Goal: Information Seeking & Learning: Learn about a topic

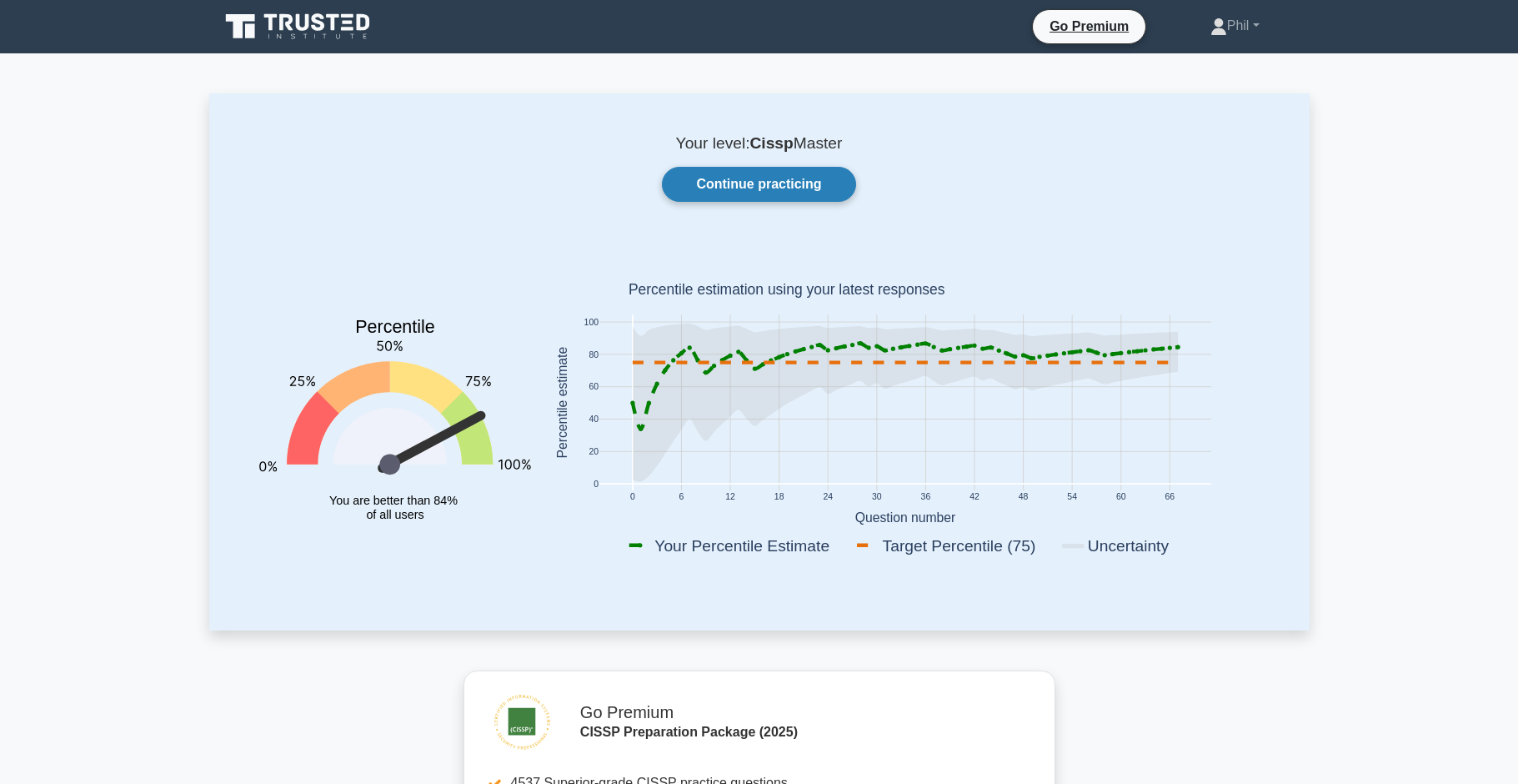
click at [764, 194] on link "Continue practicing" at bounding box center [758, 184] width 193 height 35
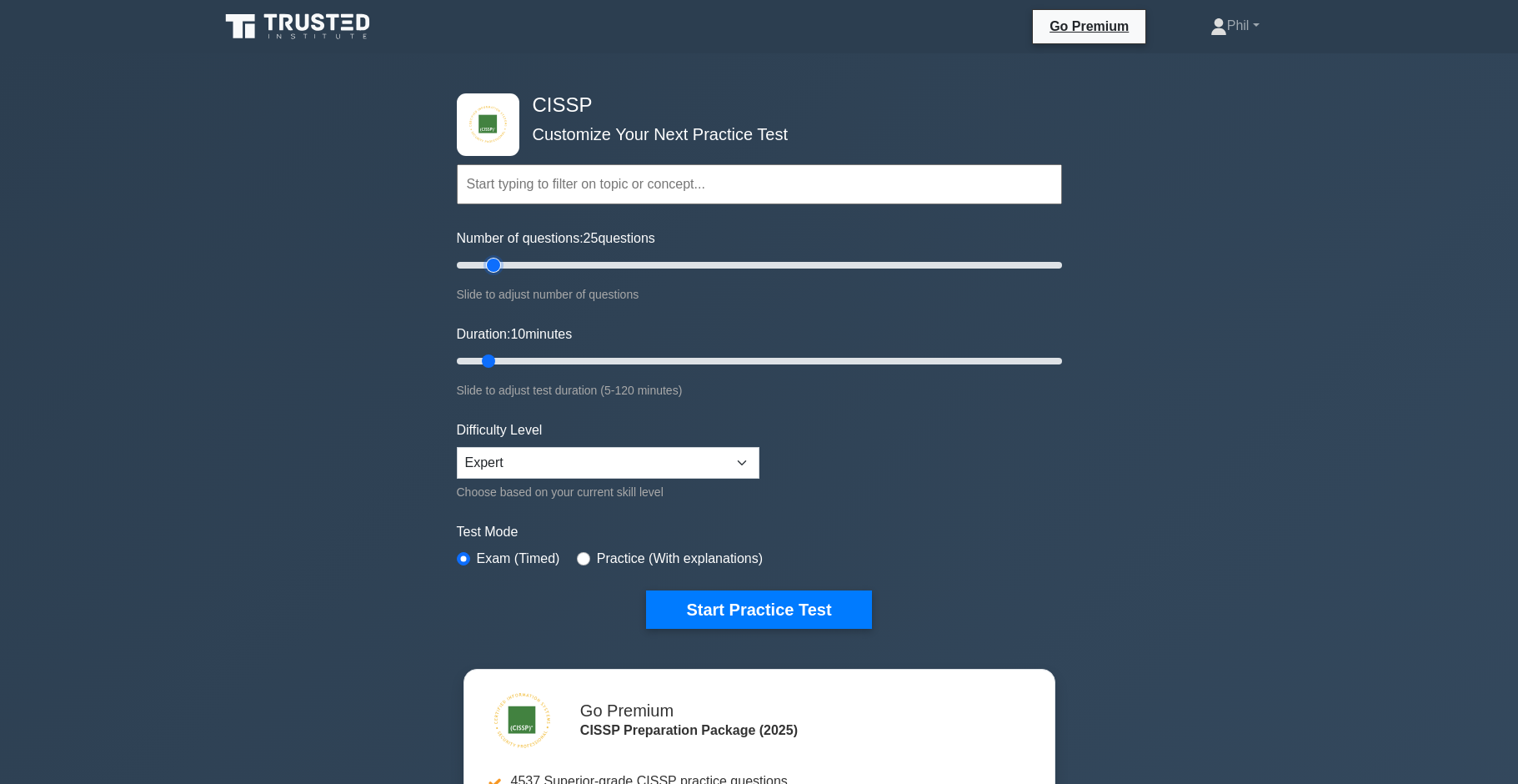
type input "10"
click at [483, 266] on input "Number of questions: 10 questions" at bounding box center [760, 265] width 605 height 20
drag, startPoint x: 491, startPoint y: 361, endPoint x: 517, endPoint y: 364, distance: 26.2
type input "15"
click at [517, 364] on input "Duration: 15 minutes" at bounding box center [760, 361] width 605 height 20
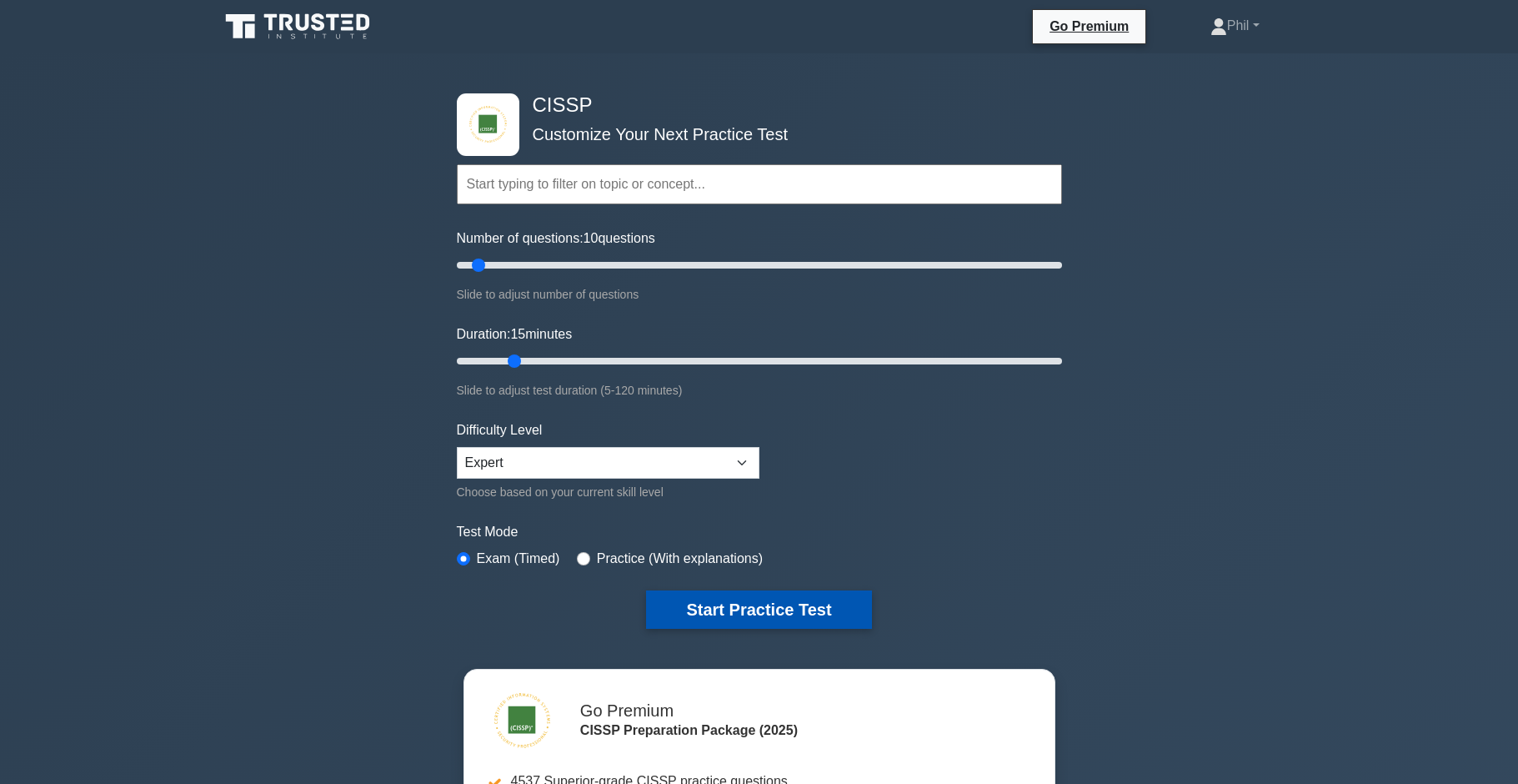
click at [781, 613] on button "Start Practice Test" at bounding box center [759, 610] width 226 height 38
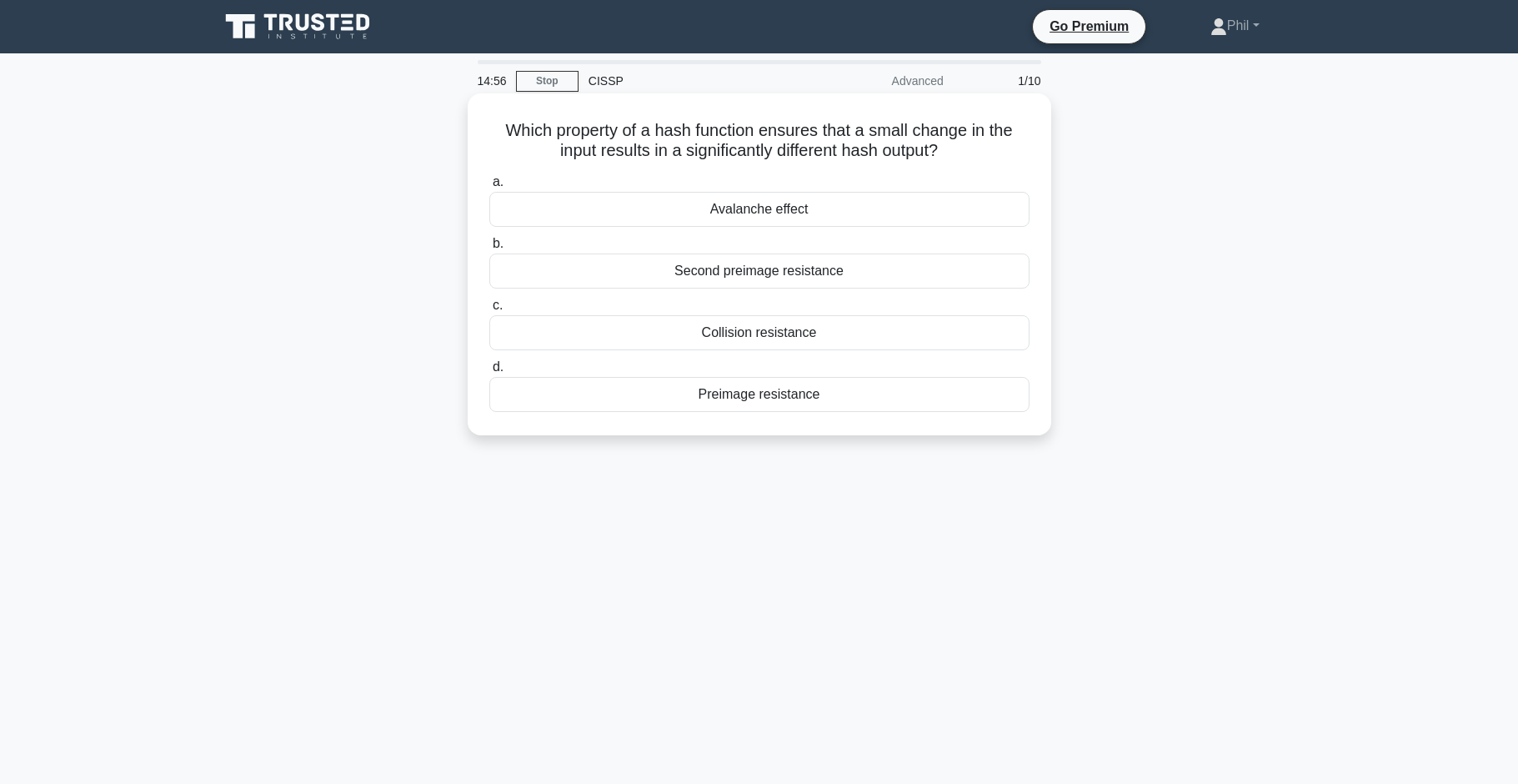
click at [823, 210] on div "Avalanche effect" at bounding box center [759, 209] width 540 height 35
click at [489, 187] on input "a. Avalanche effect" at bounding box center [489, 182] width 0 height 10
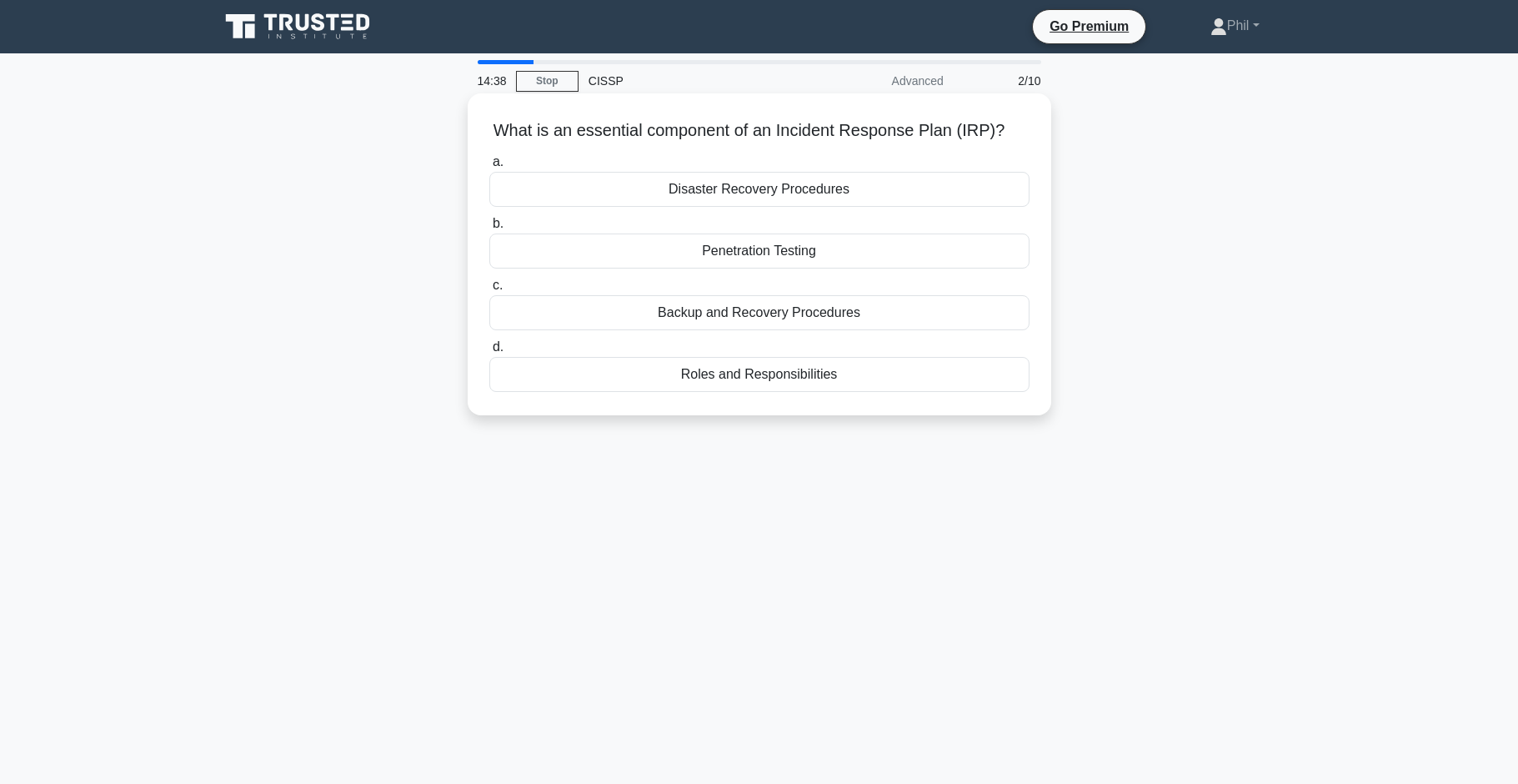
click at [867, 186] on div "Disaster Recovery Procedures" at bounding box center [759, 189] width 540 height 35
click at [489, 167] on input "a. Disaster Recovery Procedures" at bounding box center [489, 162] width 0 height 10
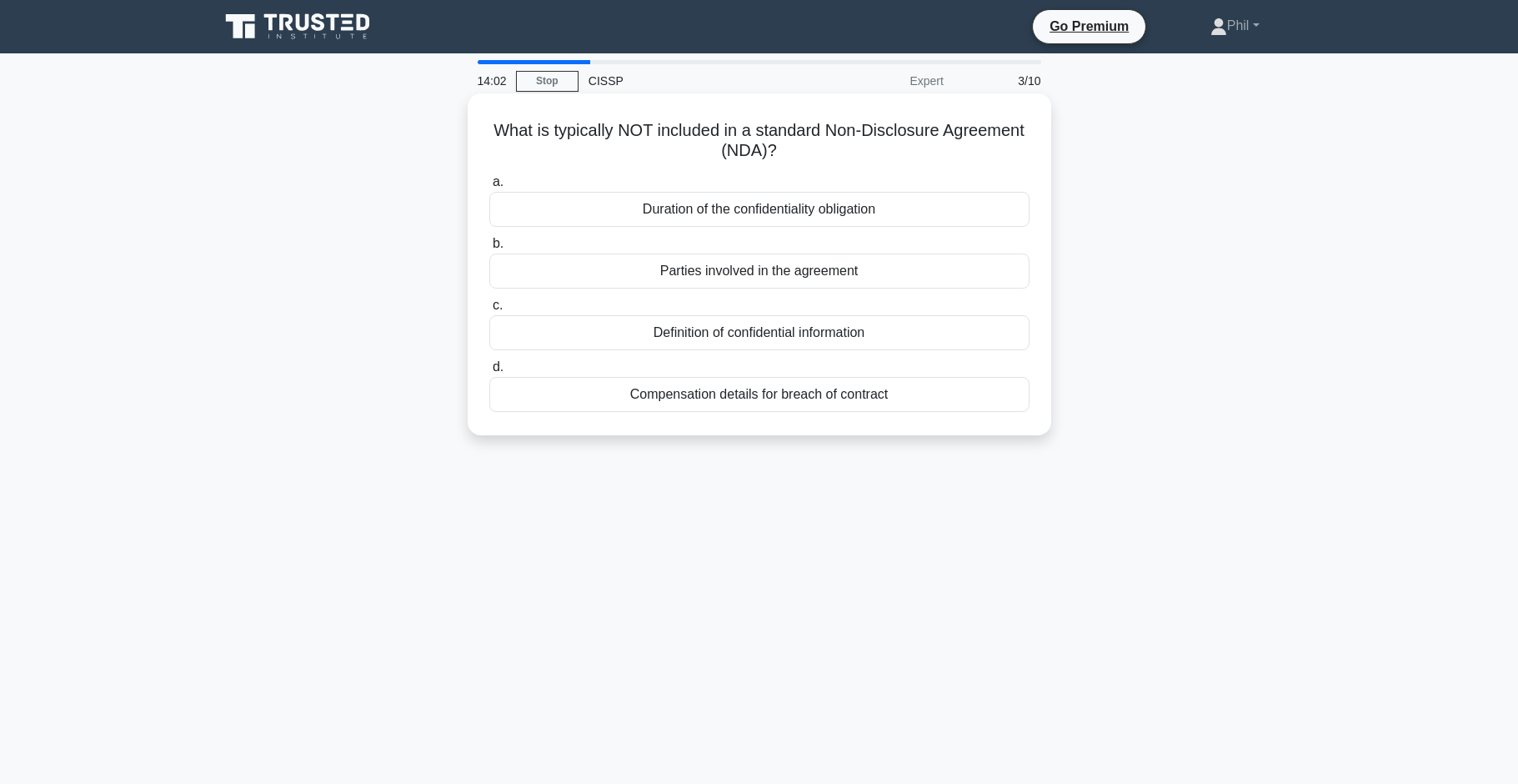
click at [880, 398] on div "Compensation details for breach of contract" at bounding box center [759, 394] width 540 height 35
click at [489, 373] on input "d. Compensation details for breach of contract" at bounding box center [489, 367] width 0 height 10
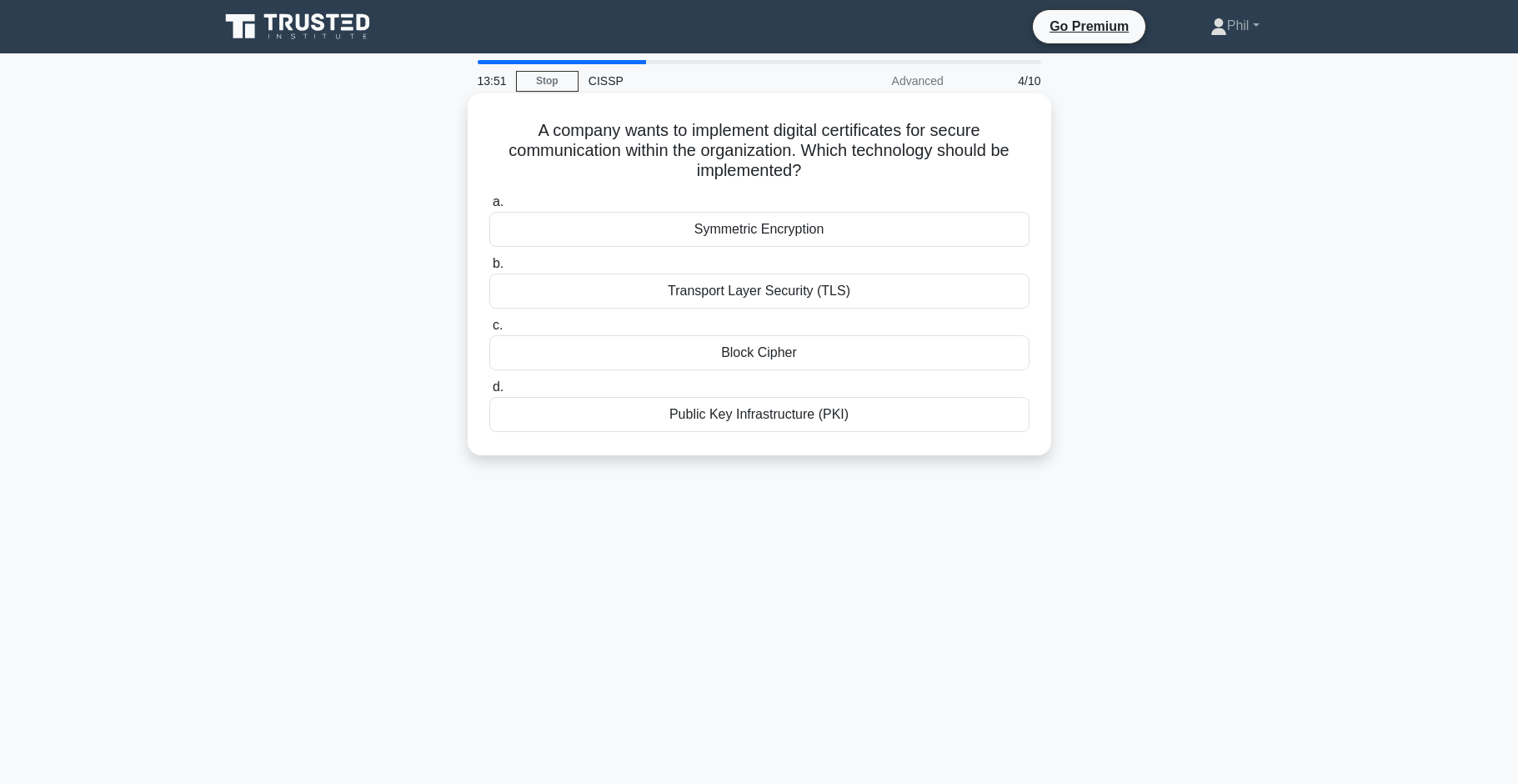
click at [874, 420] on div "Public Key Infrastructure (PKI)" at bounding box center [759, 415] width 540 height 35
click at [489, 393] on input "d. Public Key Infrastructure (PKI)" at bounding box center [489, 387] width 0 height 10
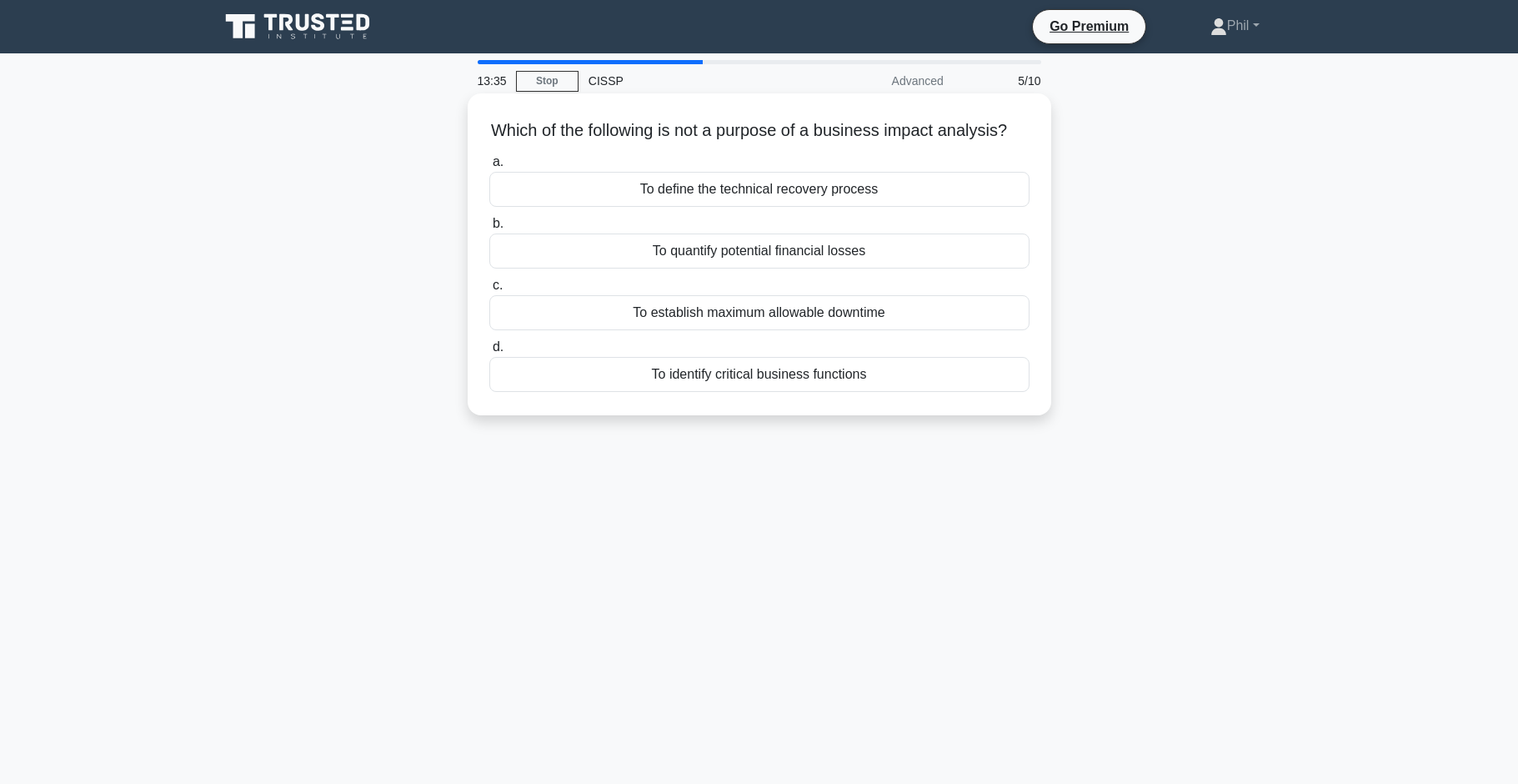
click at [897, 193] on div "To define the technical recovery process" at bounding box center [759, 189] width 540 height 35
click at [489, 167] on input "a. To define the technical recovery process" at bounding box center [489, 162] width 0 height 10
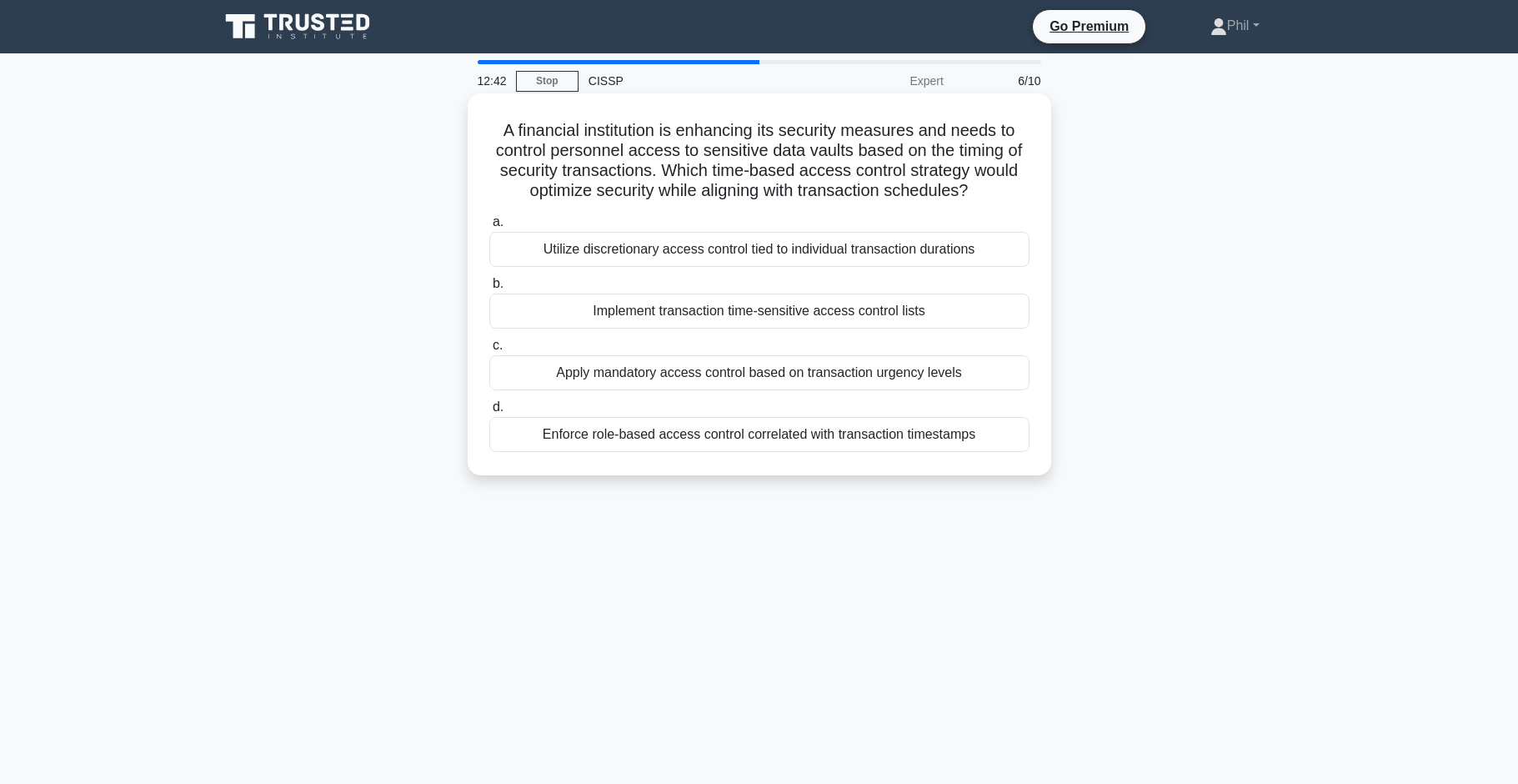
click at [762, 441] on div "Enforce role-based access control correlated with transaction timestamps" at bounding box center [759, 434] width 540 height 35
click at [489, 413] on input "d. Enforce role-based access control correlated with transaction timestamps" at bounding box center [489, 407] width 0 height 10
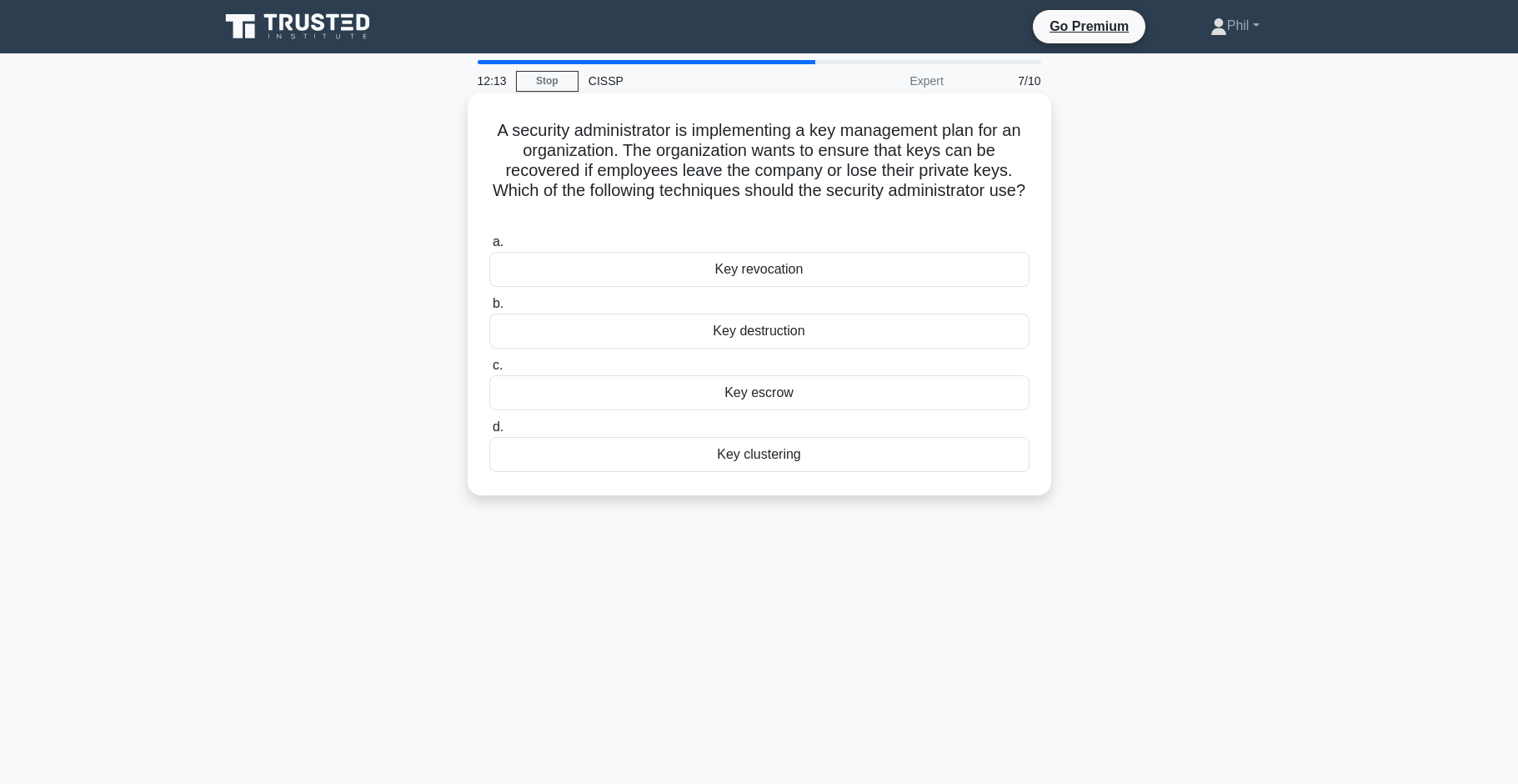
click at [899, 398] on div "Key escrow" at bounding box center [759, 393] width 540 height 35
click at [489, 371] on input "c. Key escrow" at bounding box center [489, 365] width 0 height 10
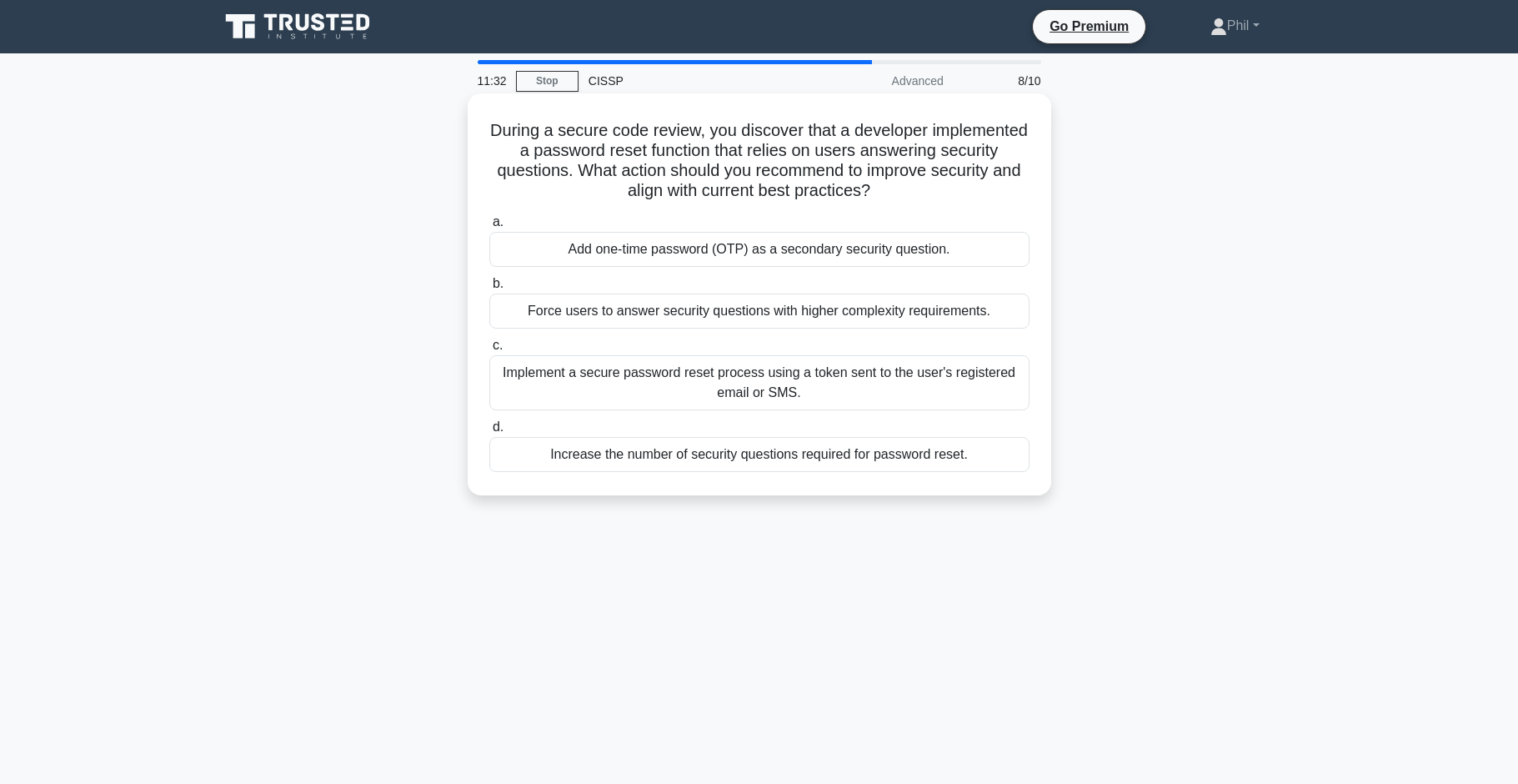
click at [1011, 390] on div "Implement a secure password reset process using a token sent to the user's regi…" at bounding box center [759, 382] width 540 height 55
click at [489, 351] on input "c. Implement a secure password reset process using a token sent to the user's r…" at bounding box center [489, 345] width 0 height 10
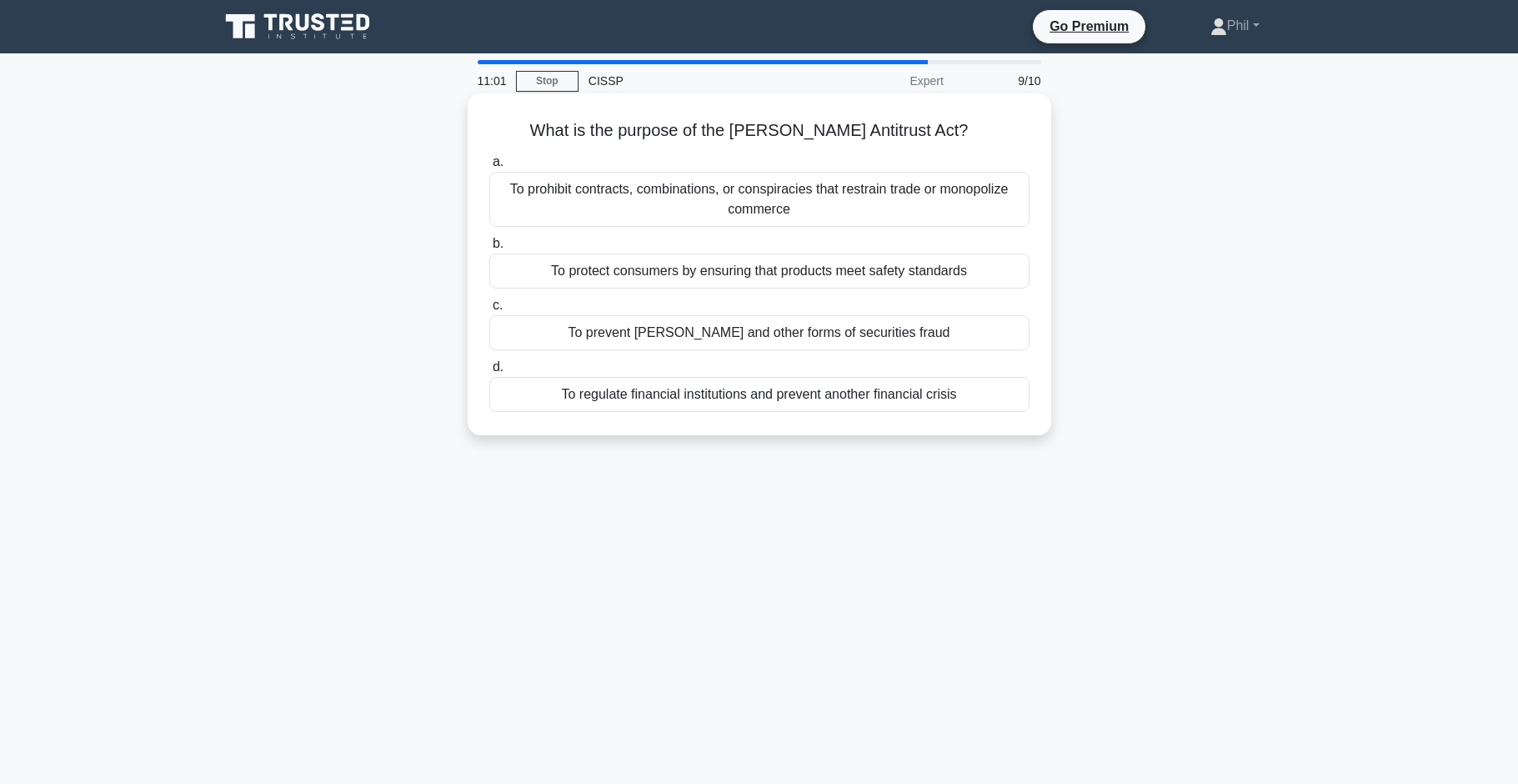
click at [977, 338] on div "To prevent insider trading and other forms of securities fraud" at bounding box center [759, 332] width 540 height 35
click at [489, 311] on input "c. To prevent insider trading and other forms of securities fraud" at bounding box center [489, 305] width 0 height 10
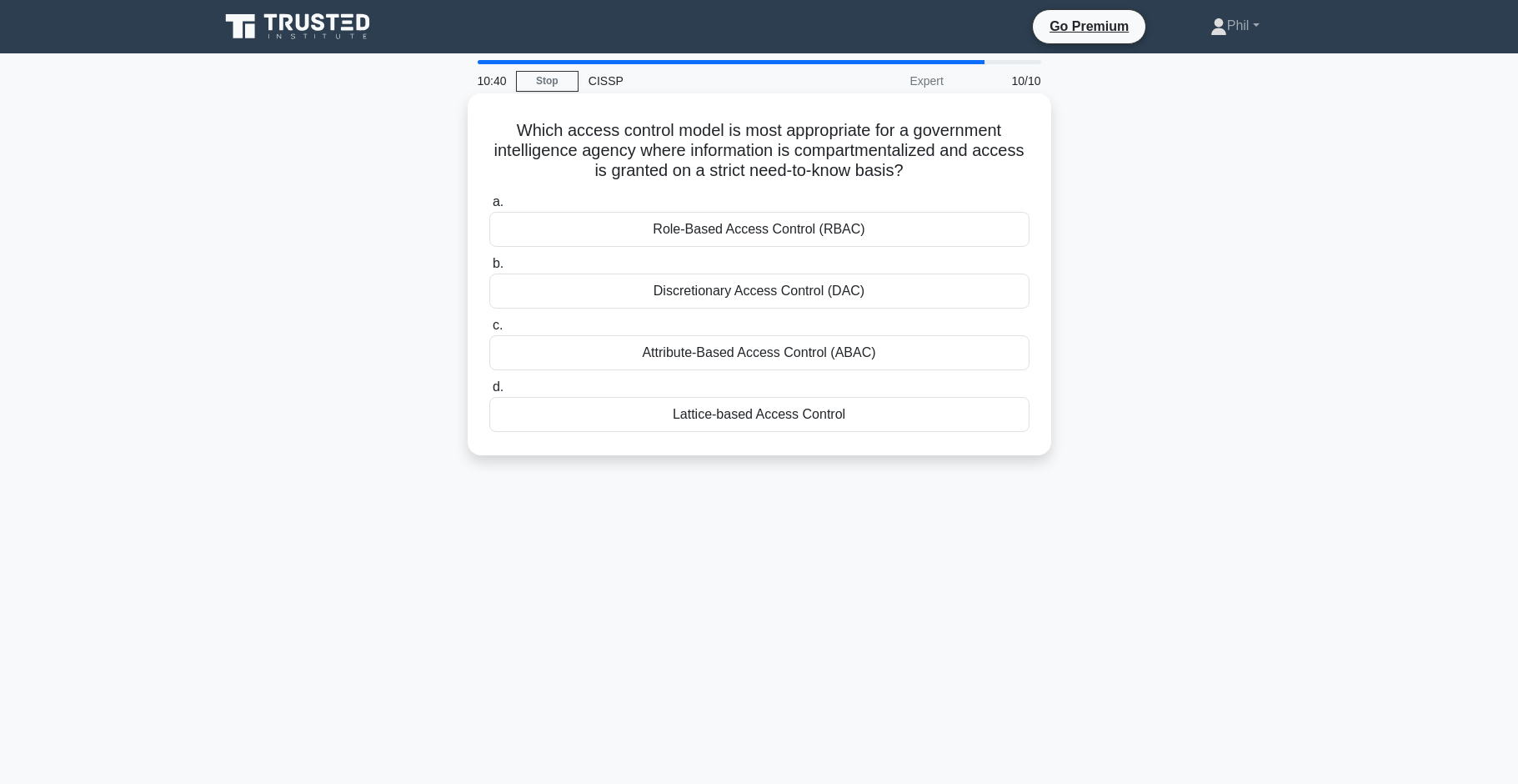
click at [879, 425] on div "Lattice-based Access Control" at bounding box center [759, 415] width 540 height 35
click at [489, 393] on input "d. Lattice-based Access Control" at bounding box center [489, 387] width 0 height 10
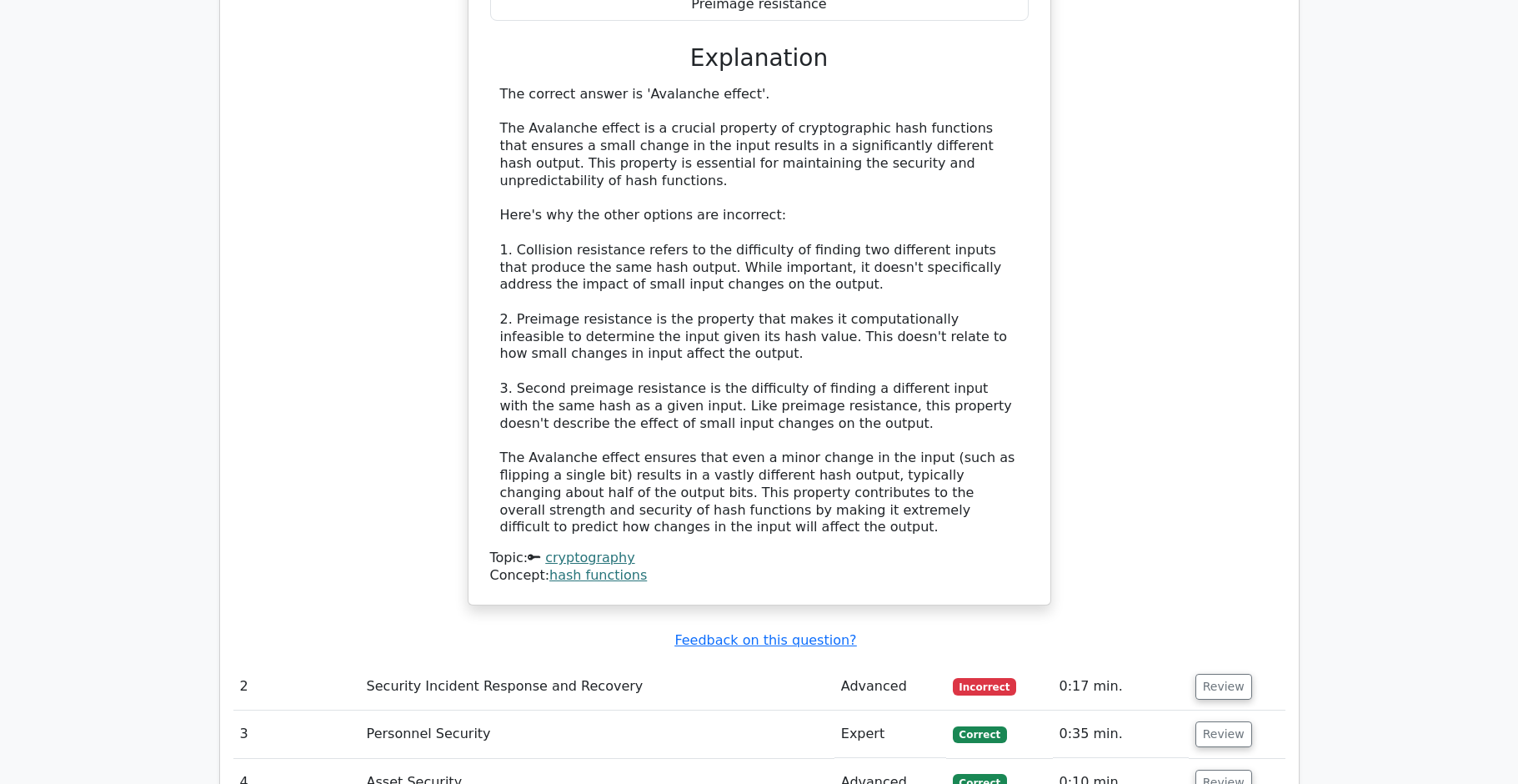
scroll to position [1976, 0]
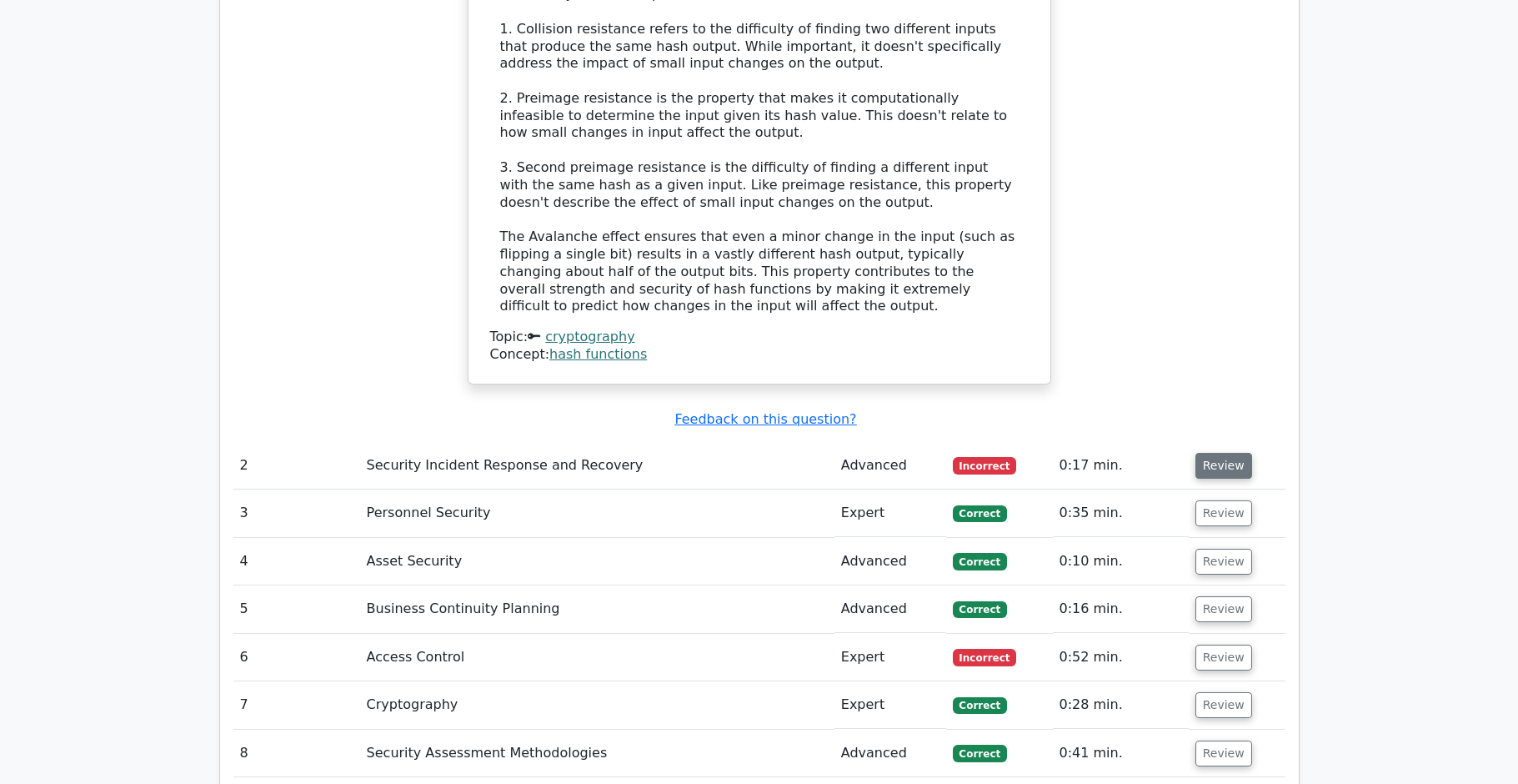
click at [1220, 453] on button "Review" at bounding box center [1223, 466] width 56 height 26
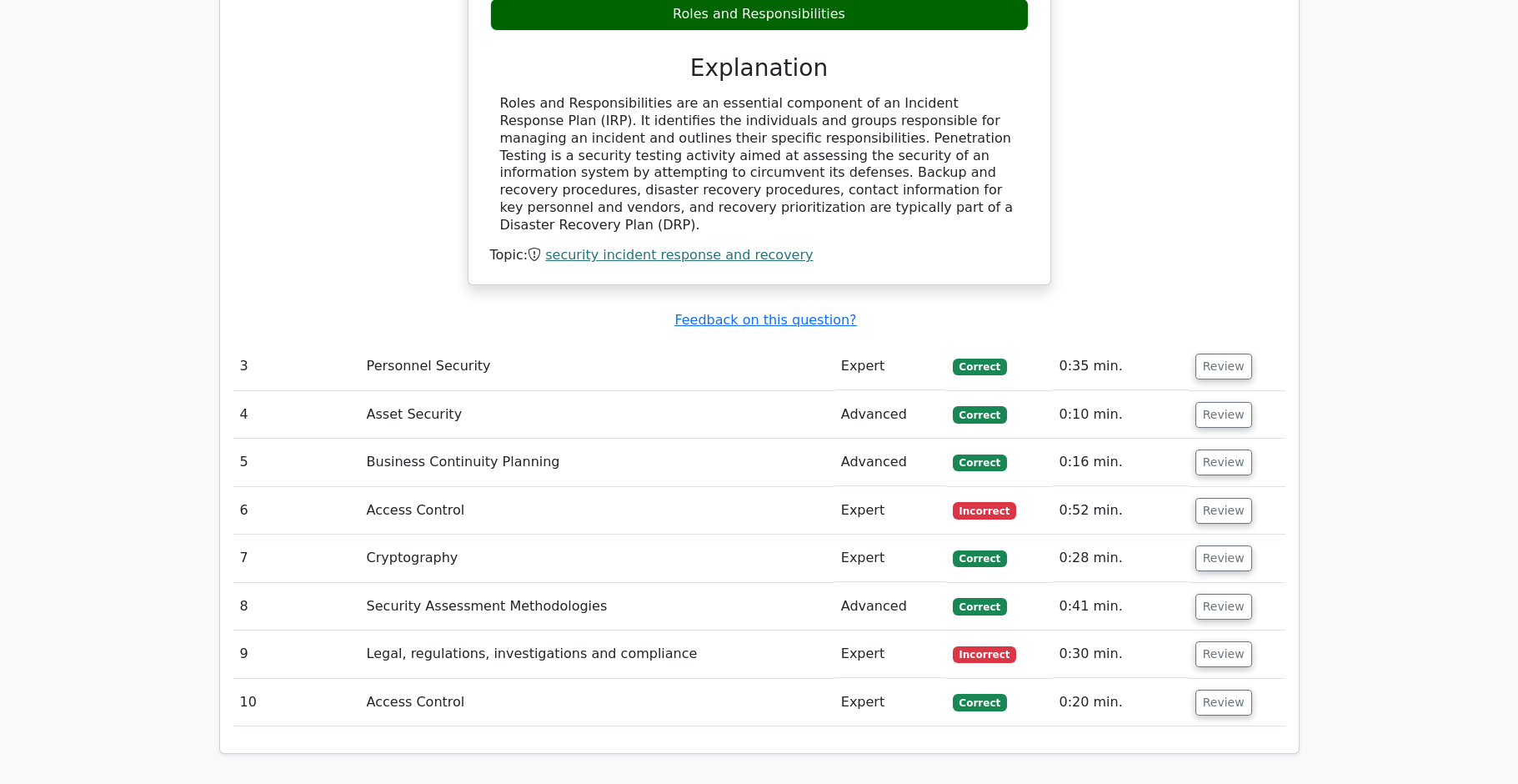
scroll to position [2779, 0]
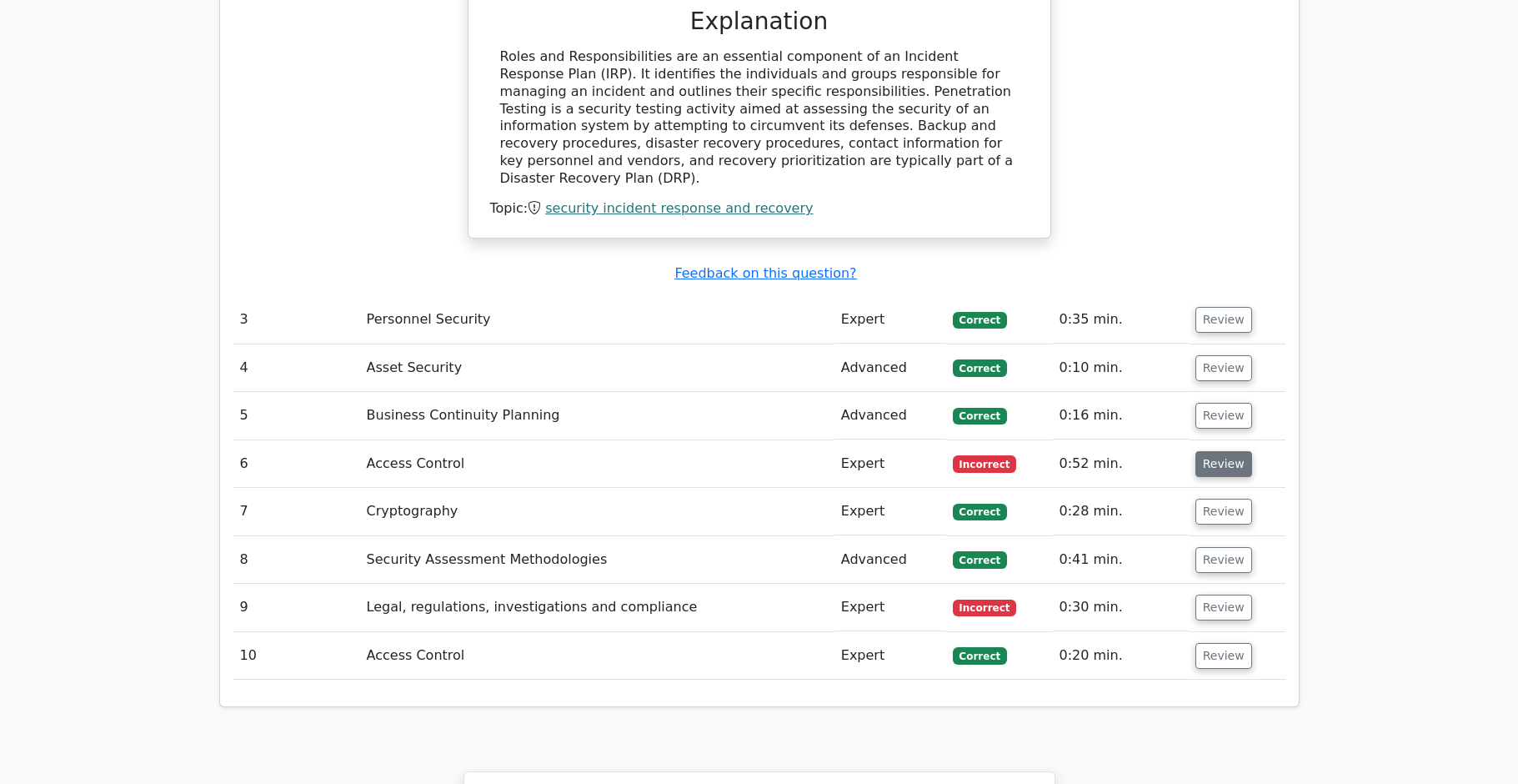
click at [1216, 451] on button "Review" at bounding box center [1223, 464] width 56 height 26
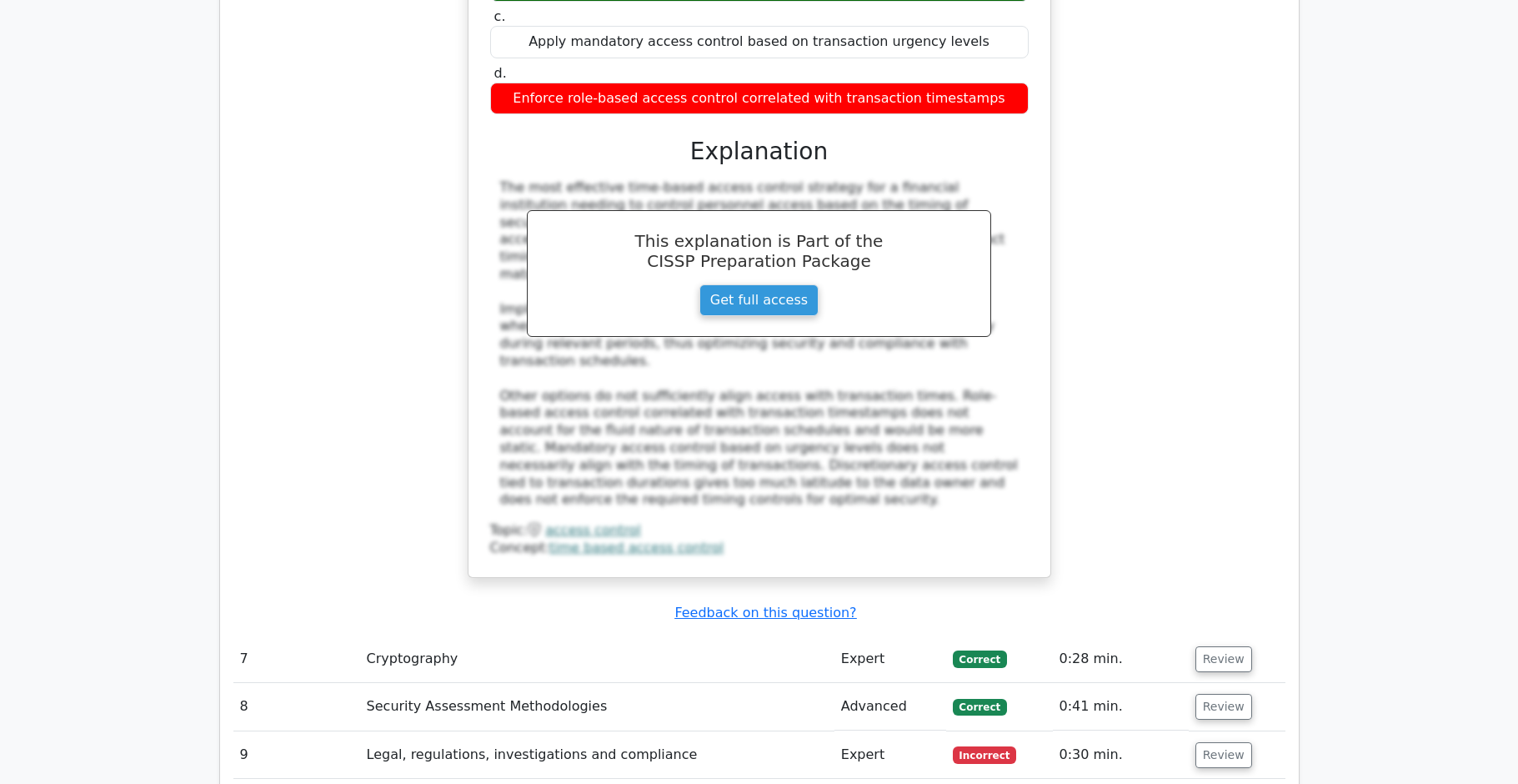
scroll to position [3625, 0]
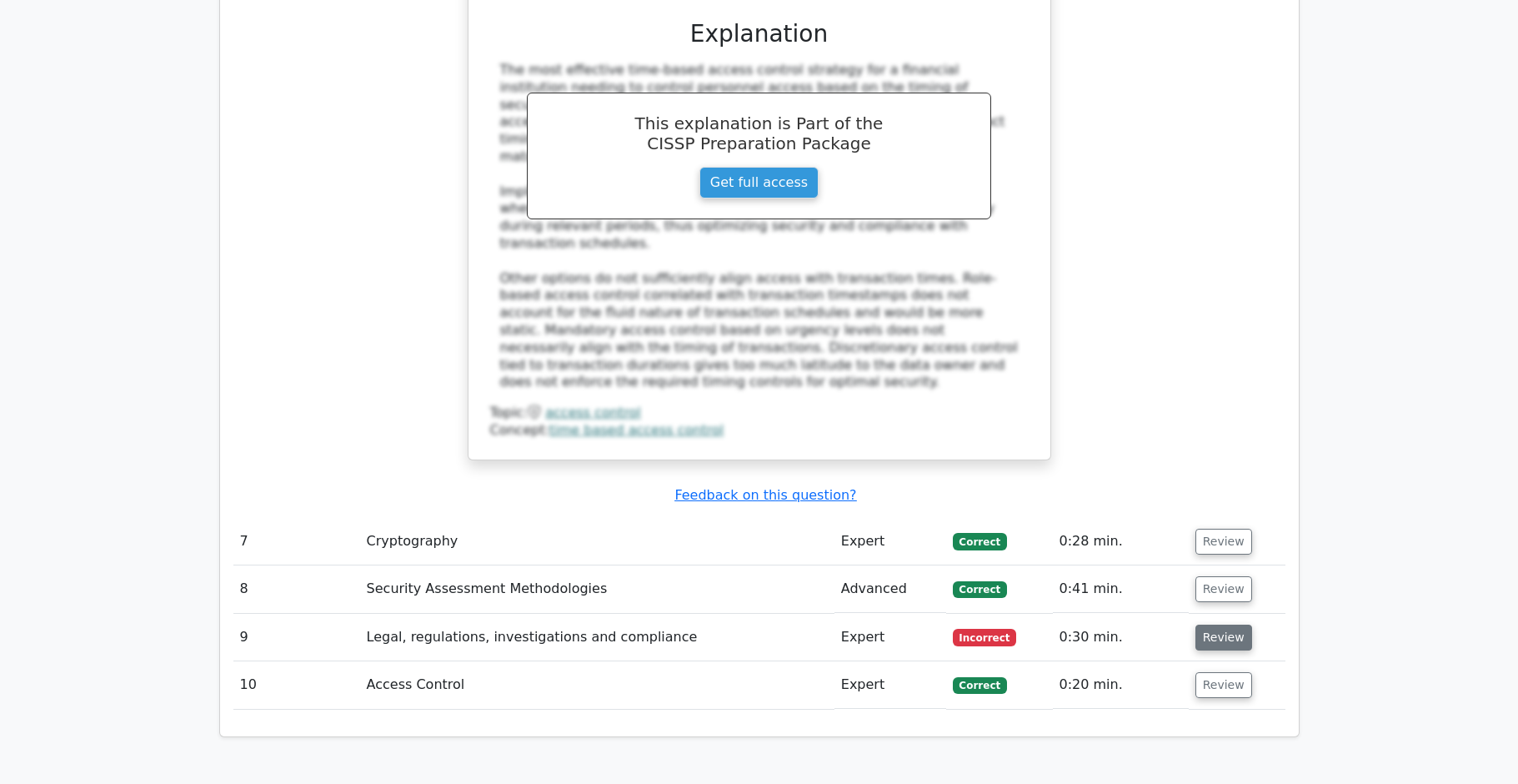
click at [1225, 624] on button "Review" at bounding box center [1223, 637] width 56 height 26
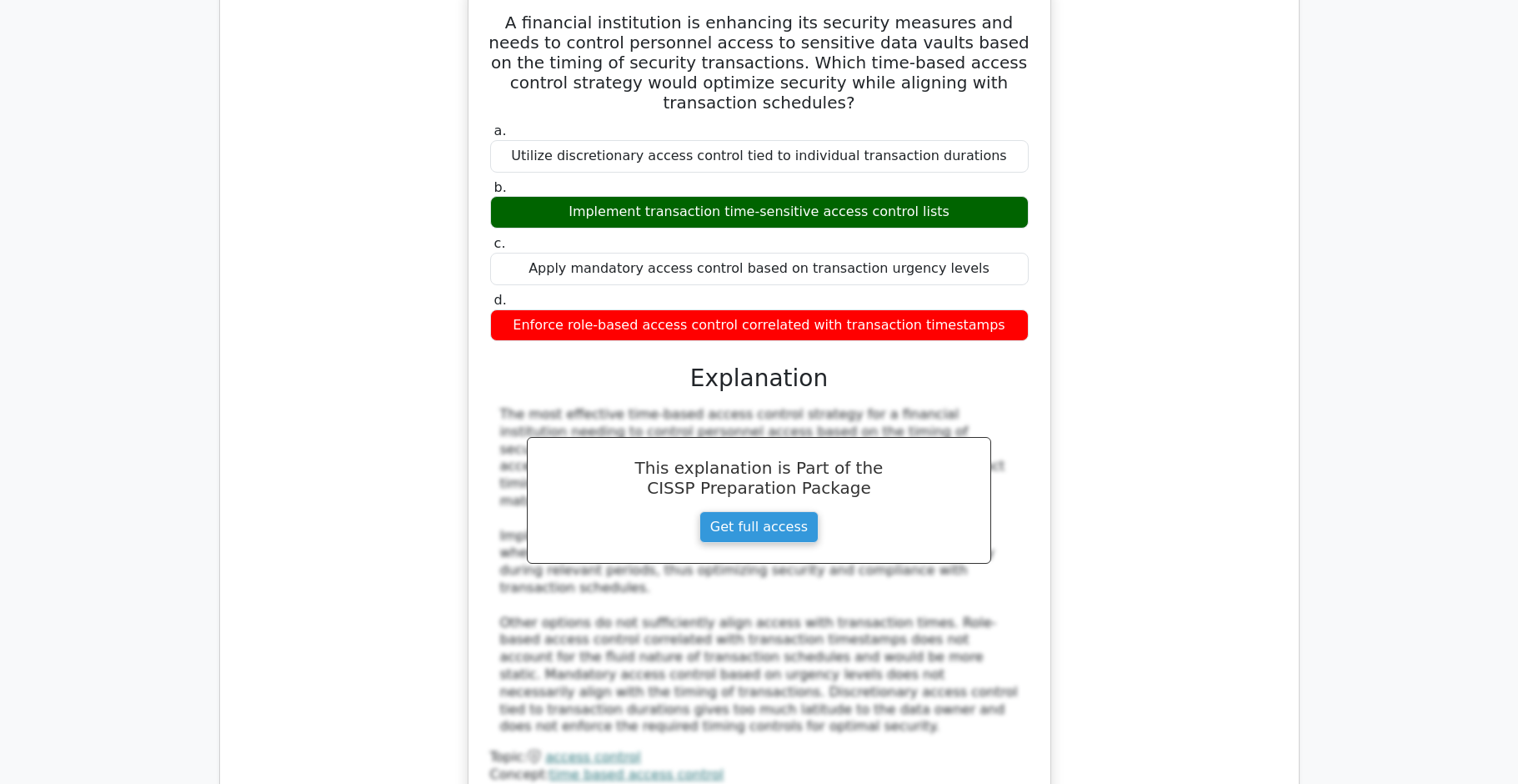
scroll to position [2926, 0]
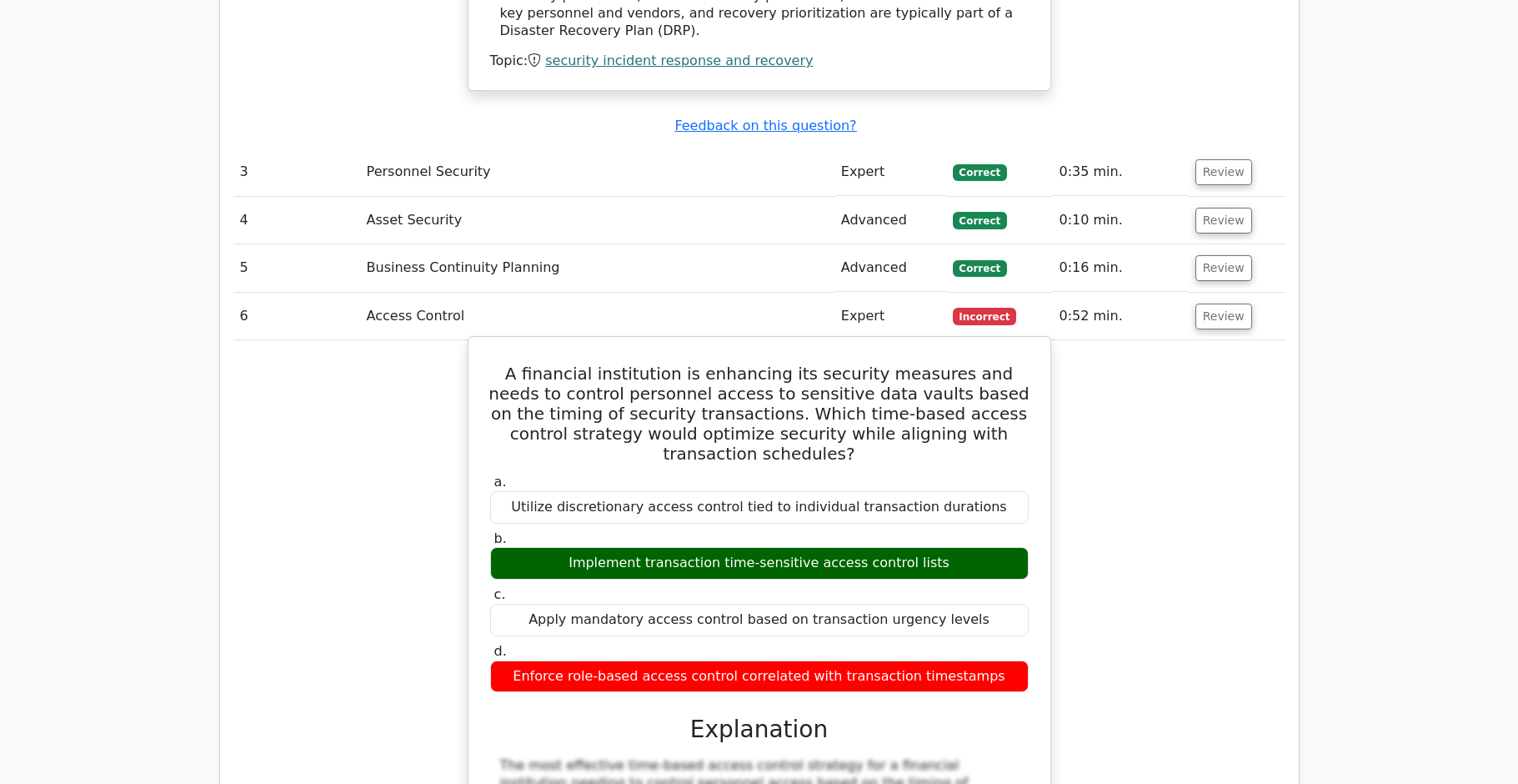
drag, startPoint x: 499, startPoint y: 294, endPoint x: 1004, endPoint y: 571, distance: 576.0
click at [1002, 573] on div "A financial institution is enhancing its security measures and needs to control…" at bounding box center [760, 746] width 569 height 805
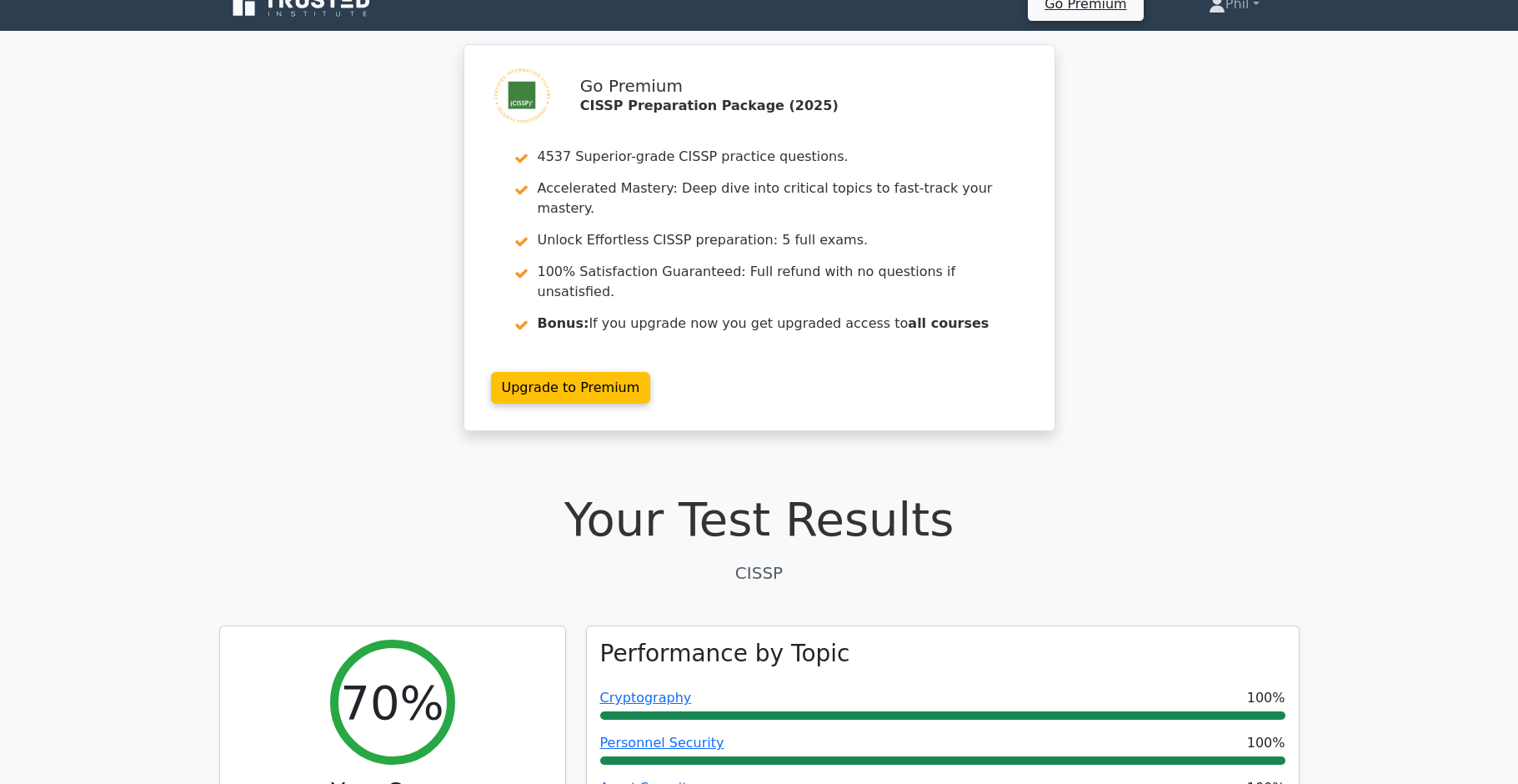
scroll to position [0, 0]
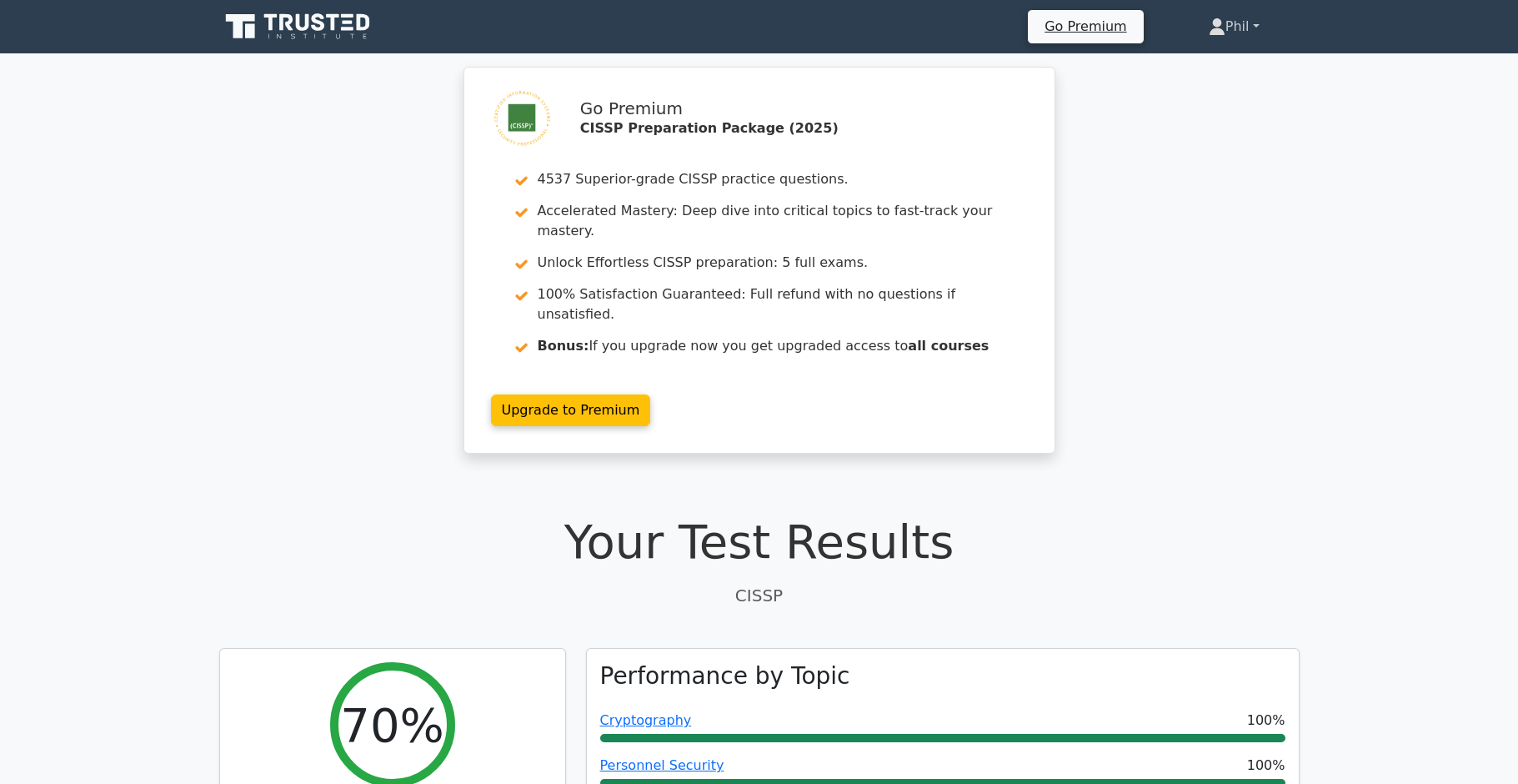
click at [1240, 29] on link "Phil" at bounding box center [1234, 27] width 131 height 33
click at [1237, 69] on link "Profile" at bounding box center [1236, 66] width 132 height 27
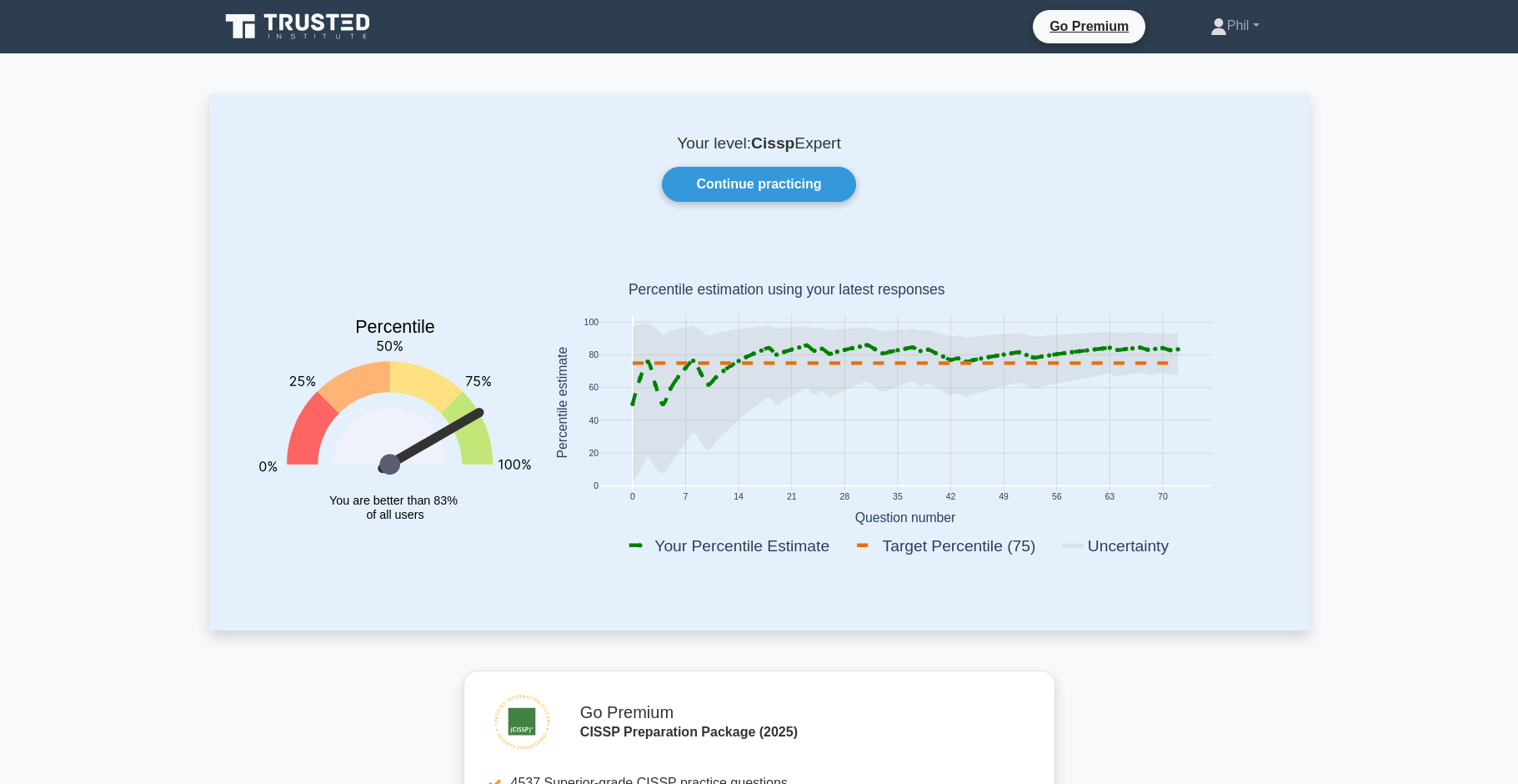
drag, startPoint x: 730, startPoint y: 184, endPoint x: 674, endPoint y: 209, distance: 61.3
click at [730, 185] on link "Continue practicing" at bounding box center [758, 184] width 193 height 35
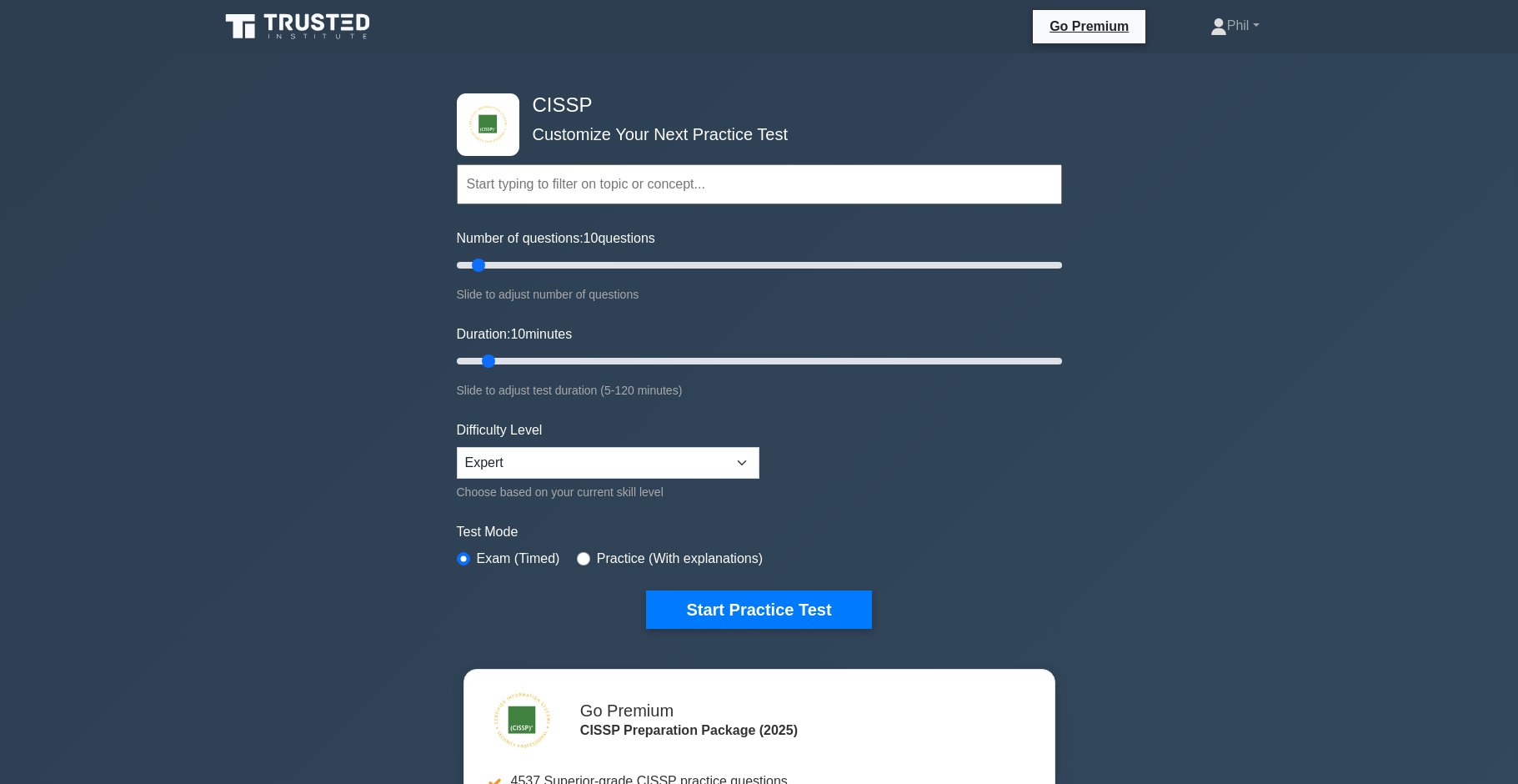
click at [509, 184] on input "text" at bounding box center [760, 184] width 605 height 40
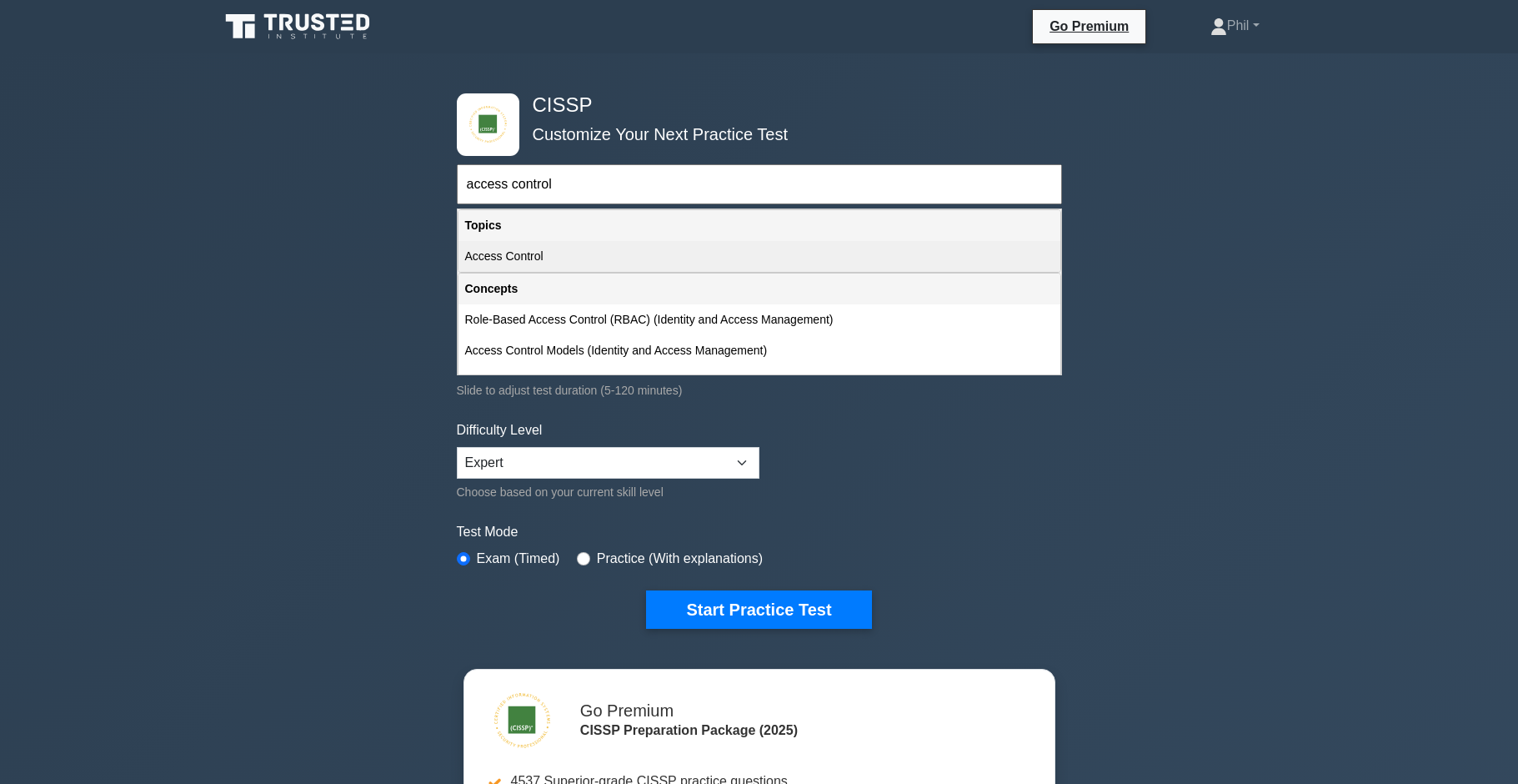
click at [532, 259] on div "Access Control" at bounding box center [760, 257] width 602 height 31
type input "Access Control"
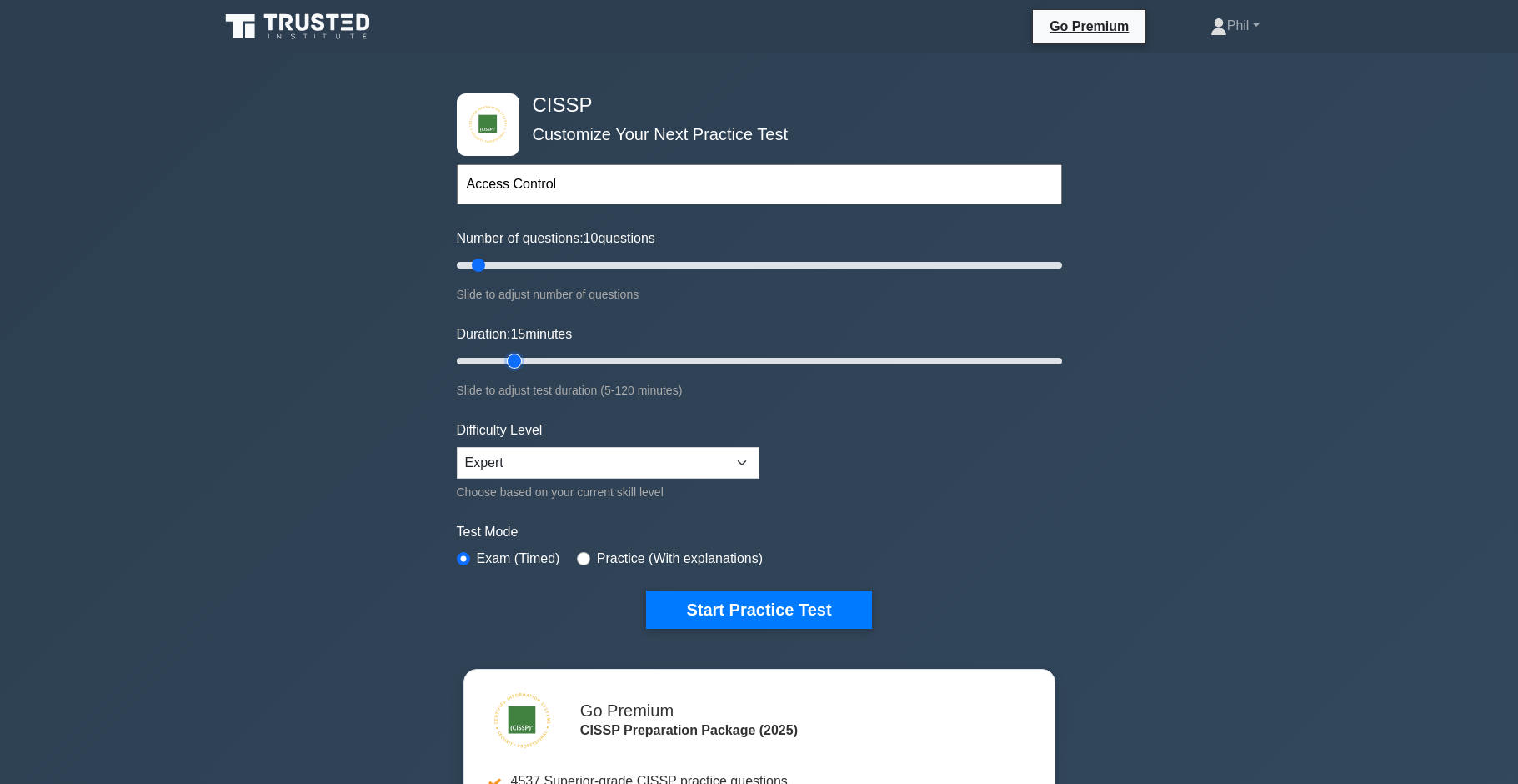
type input "15"
click at [507, 359] on input "Duration: 15 minutes" at bounding box center [760, 361] width 605 height 20
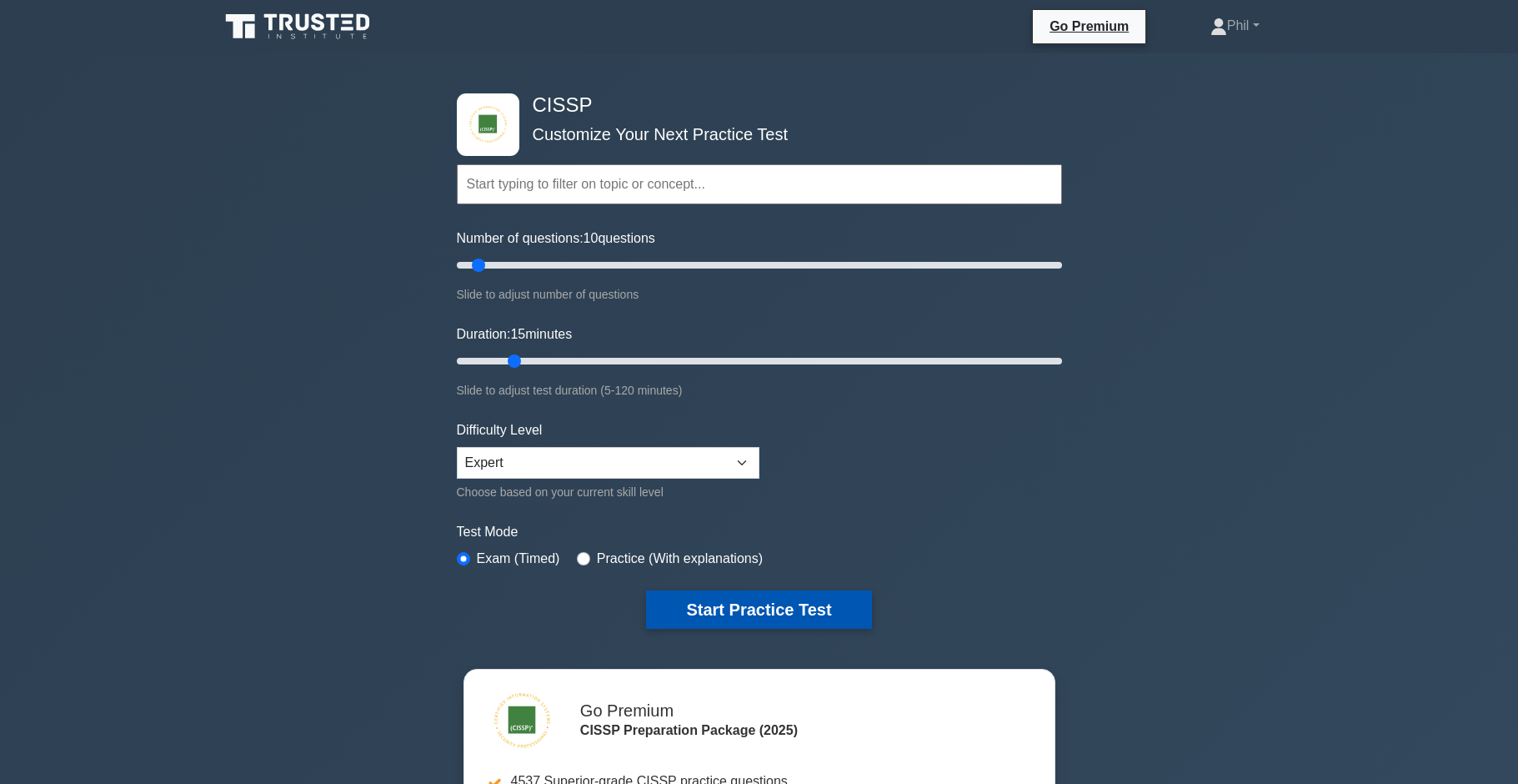
click at [717, 618] on button "Start Practice Test" at bounding box center [759, 610] width 226 height 38
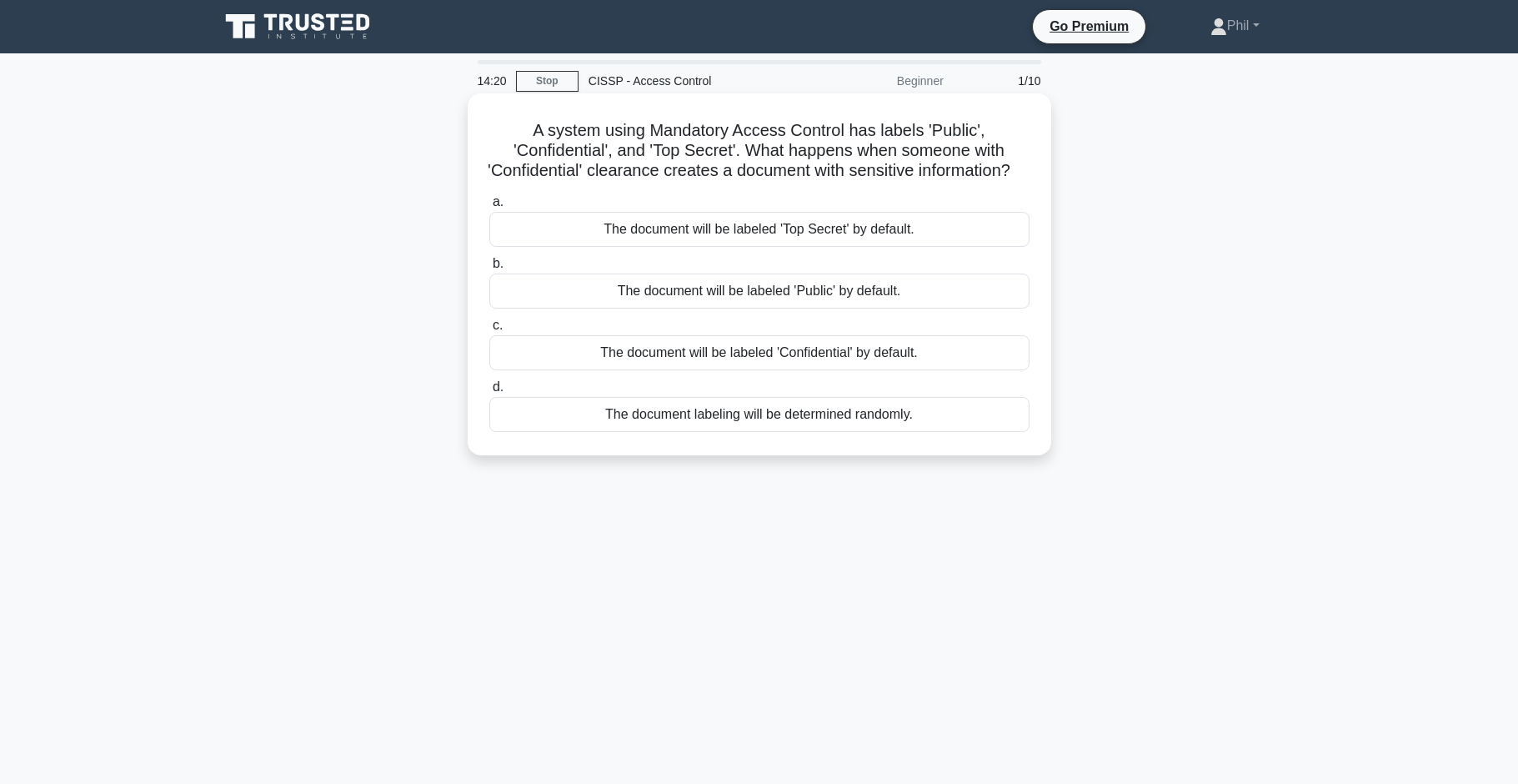
click at [797, 368] on div "The document will be labeled 'Confidential' by default." at bounding box center [759, 352] width 540 height 35
click at [489, 331] on input "c. The document will be labeled 'Confidential' by default." at bounding box center [489, 325] width 0 height 10
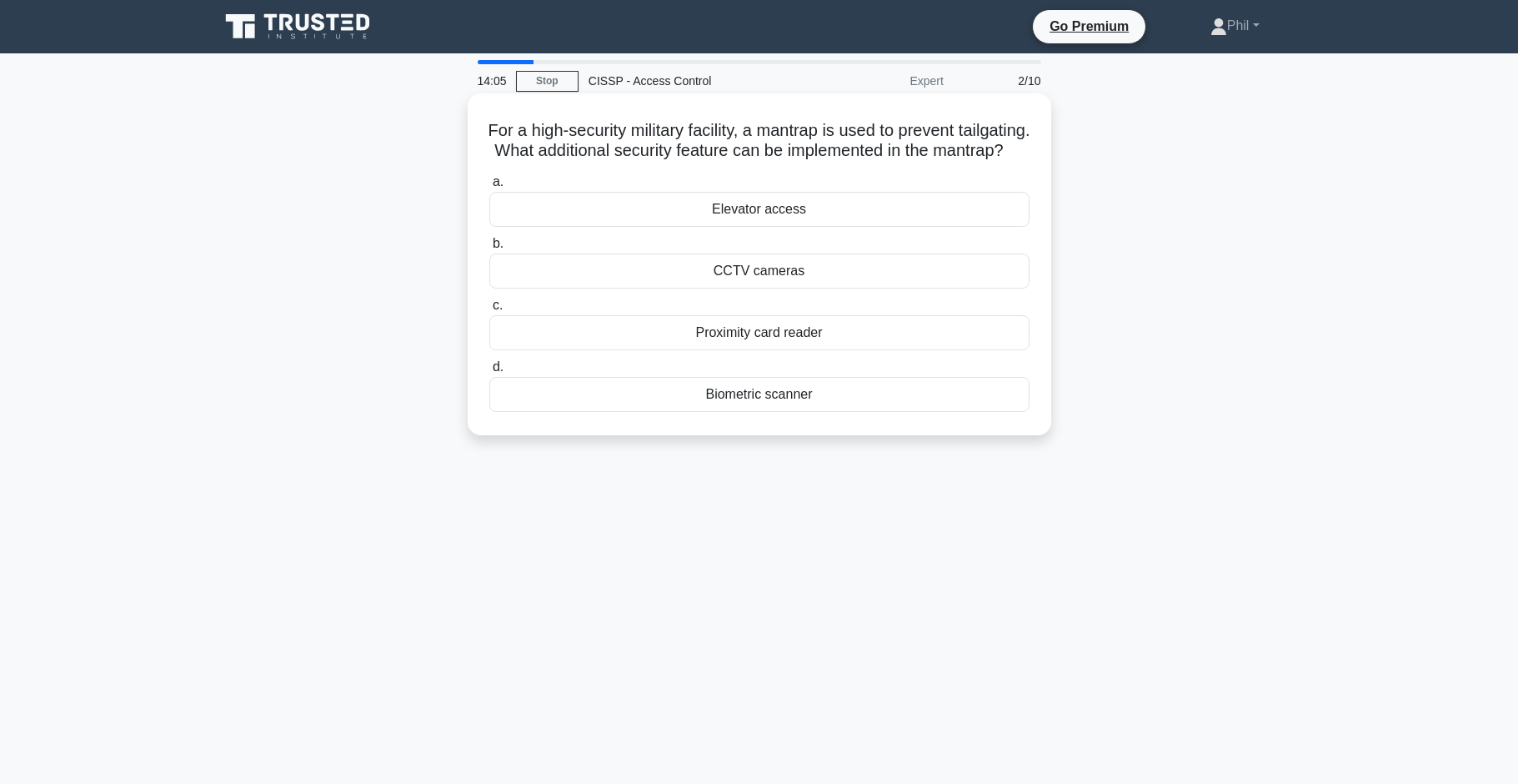
click at [837, 412] on div "Biometric scanner" at bounding box center [759, 394] width 540 height 35
click at [489, 373] on input "d. Biometric scanner" at bounding box center [489, 367] width 0 height 10
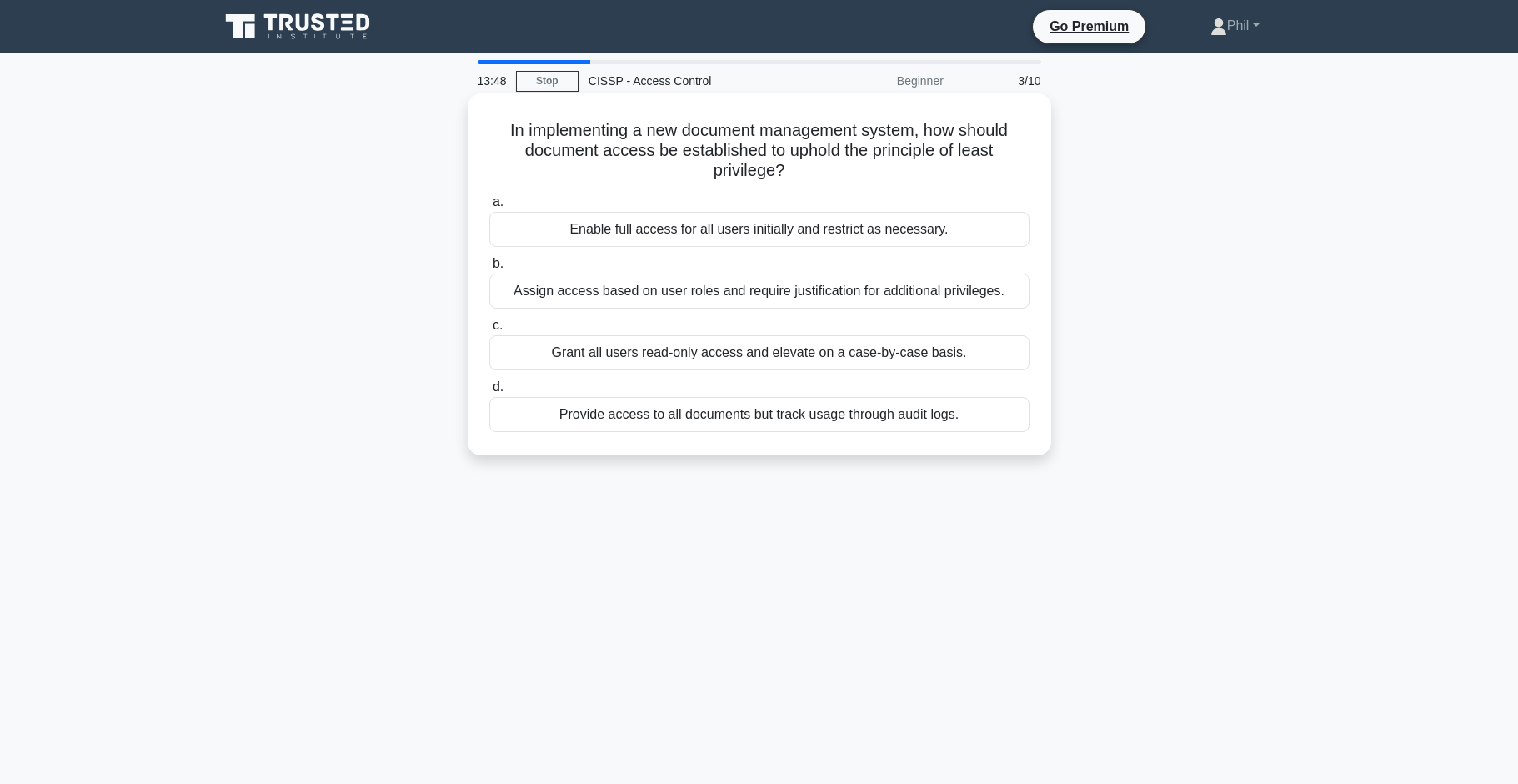
click at [839, 296] on div "Assign access based on user roles and require justification for additional priv…" at bounding box center [759, 291] width 540 height 35
click at [489, 269] on input "b. Assign access based on user roles and require justification for additional p…" at bounding box center [489, 264] width 0 height 10
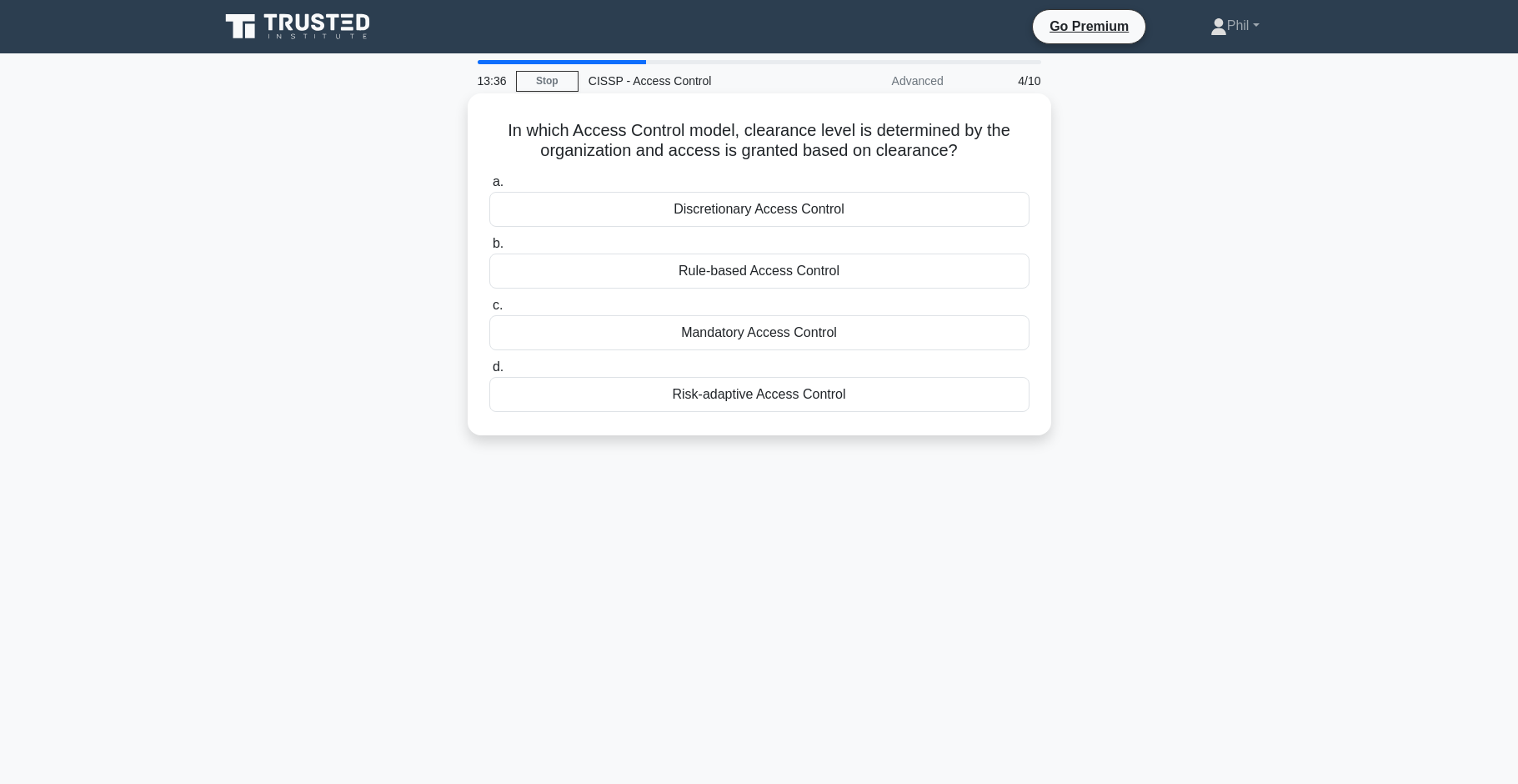
click at [759, 337] on div "Mandatory Access Control" at bounding box center [759, 332] width 540 height 35
click at [489, 311] on input "c. Mandatory Access Control" at bounding box center [489, 305] width 0 height 10
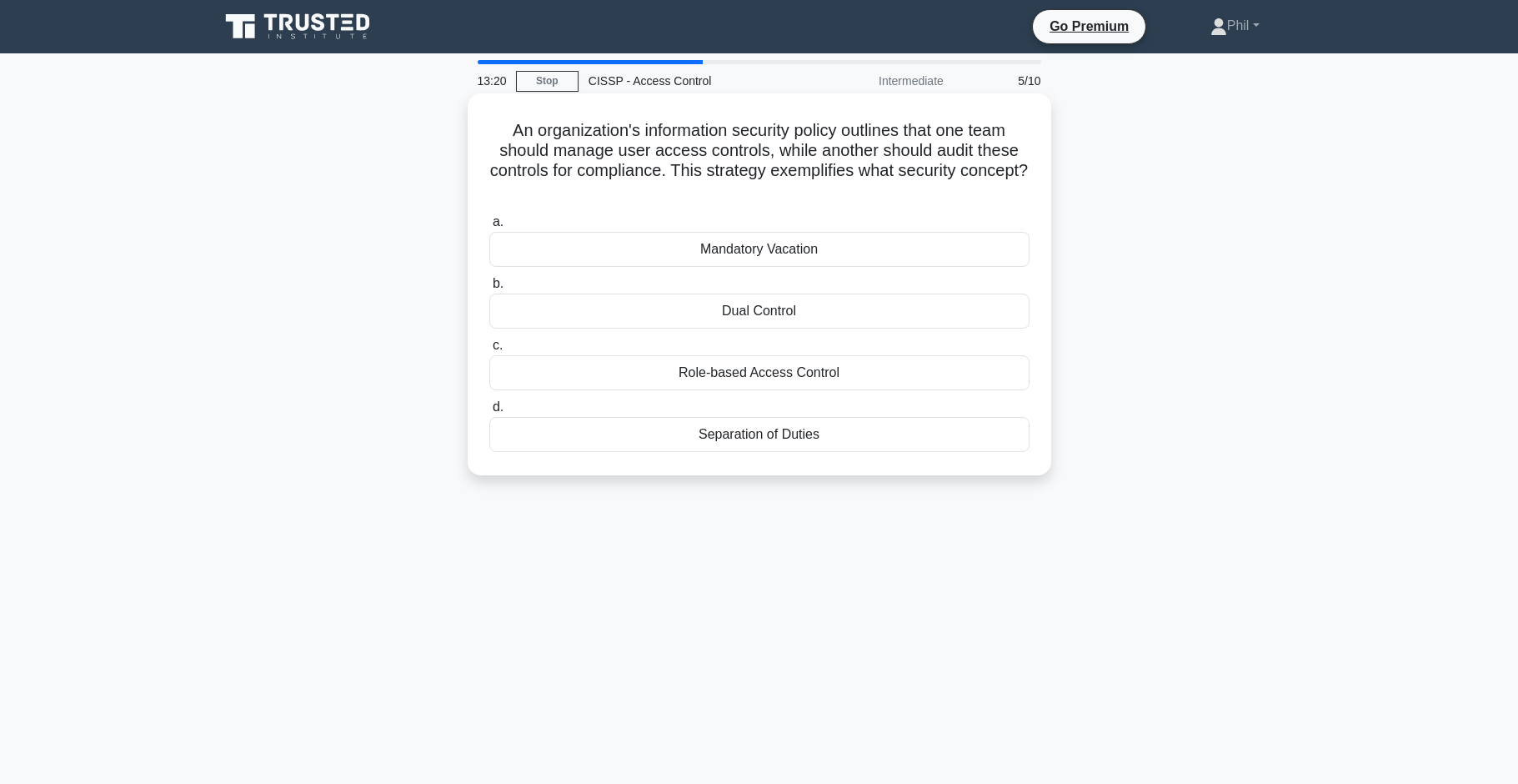
click at [836, 434] on div "Separation of Duties" at bounding box center [759, 434] width 540 height 35
click at [489, 413] on input "d. Separation of Duties" at bounding box center [489, 407] width 0 height 10
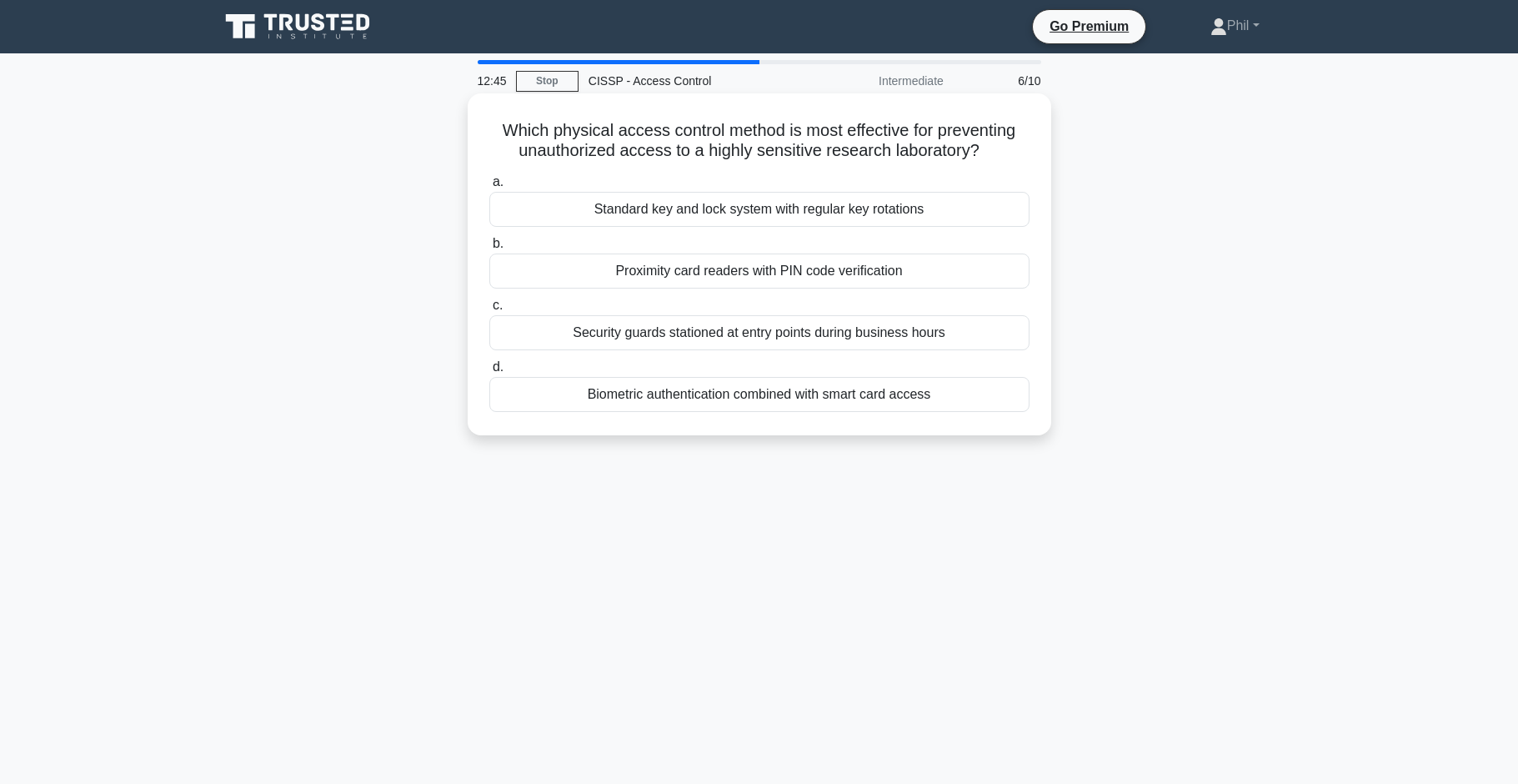
click at [814, 402] on div "Biometric authentication combined with smart card access" at bounding box center [759, 394] width 540 height 35
click at [489, 373] on input "d. Biometric authentication combined with smart card access" at bounding box center [489, 367] width 0 height 10
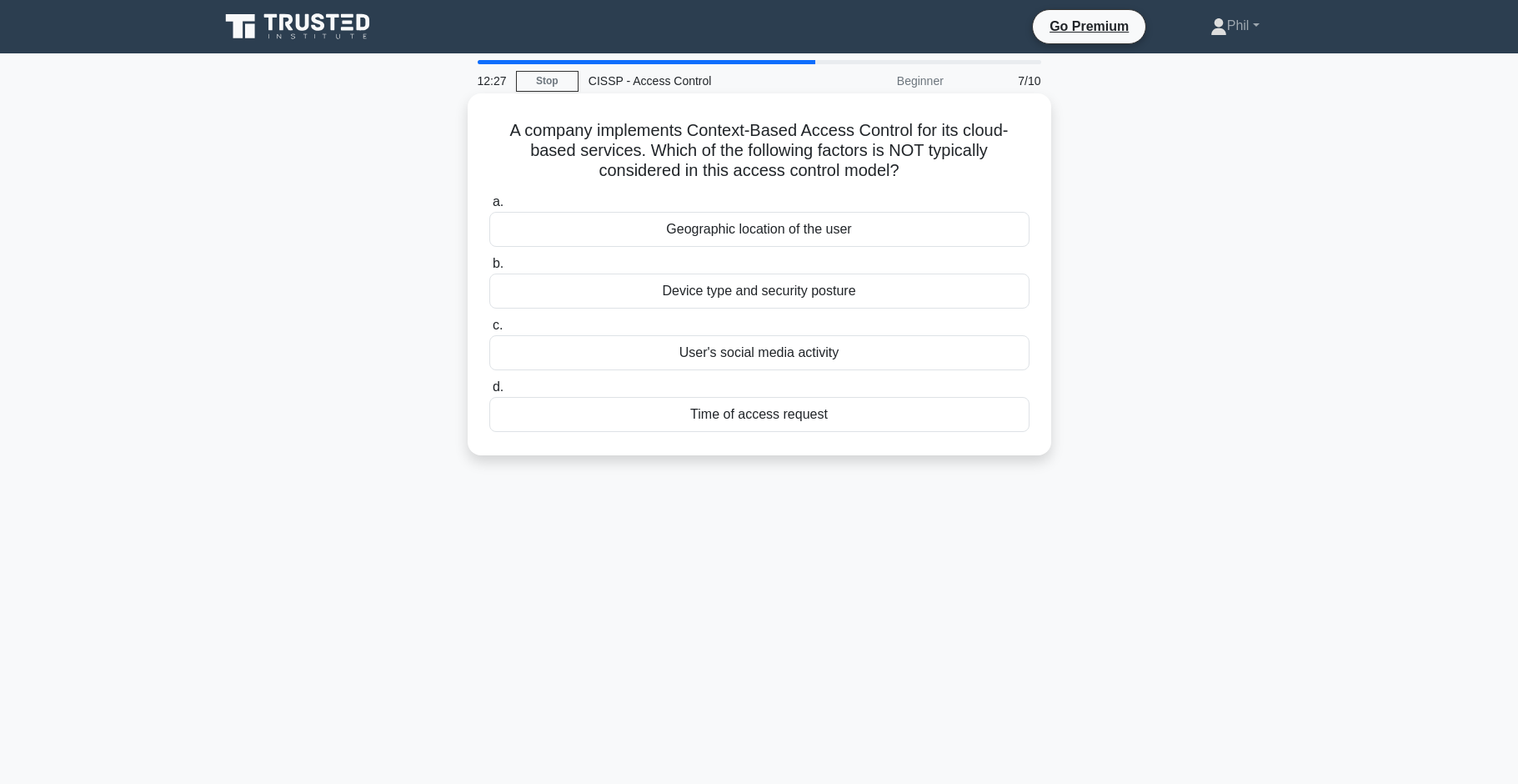
click at [811, 363] on div "User's social media activity" at bounding box center [759, 352] width 540 height 35
click at [489, 331] on input "c. User's social media activity" at bounding box center [489, 325] width 0 height 10
click at [803, 359] on div "Time-based One-Time Password (TOTP)" at bounding box center [759, 352] width 540 height 35
click at [489, 331] on input "c. Time-based One-Time Password (TOTP)" at bounding box center [489, 325] width 0 height 10
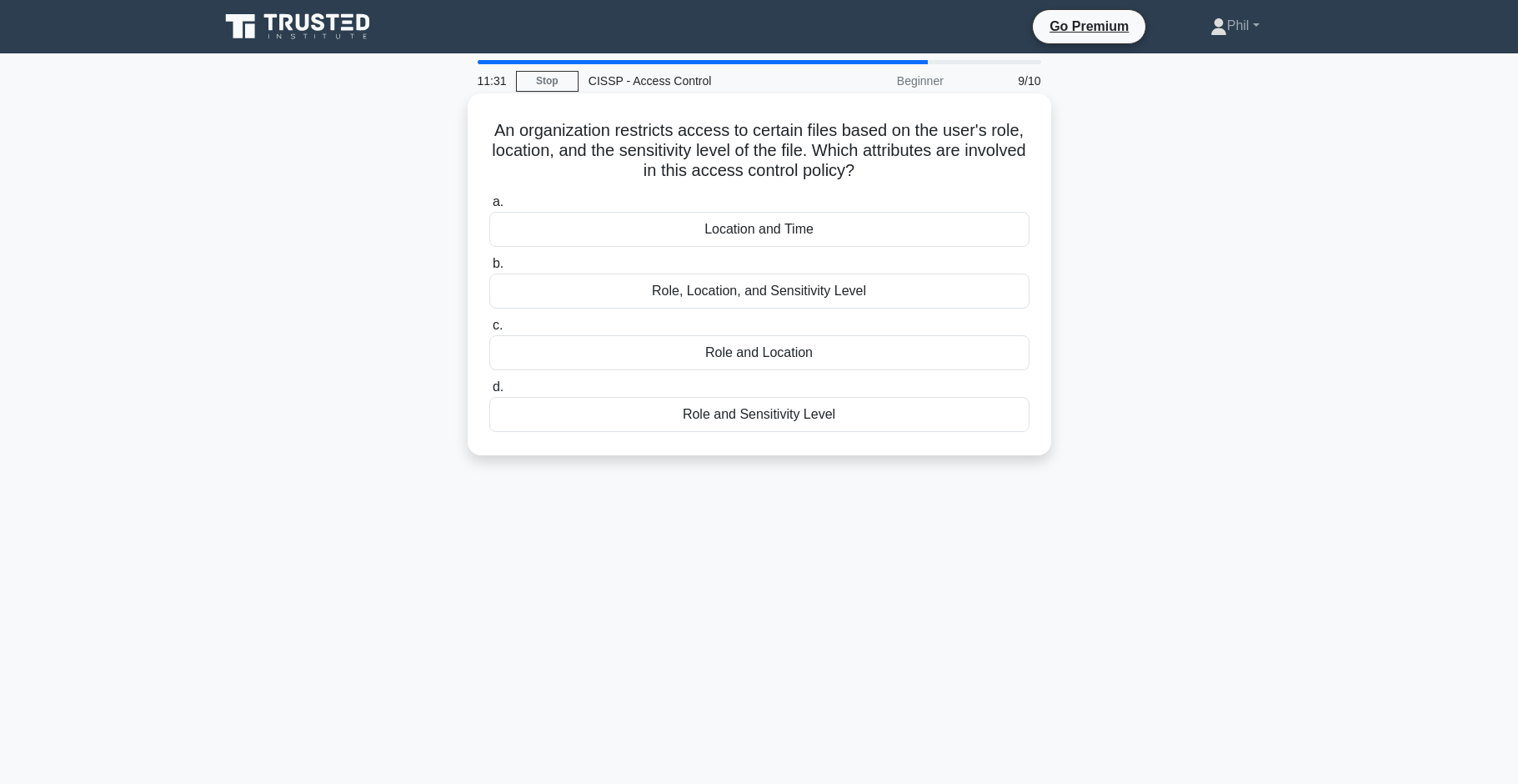
click at [793, 297] on div "Role, Location, and Sensitivity Level" at bounding box center [759, 291] width 540 height 35
click at [489, 269] on input "b. Role, Location, and Sensitivity Level" at bounding box center [489, 264] width 0 height 10
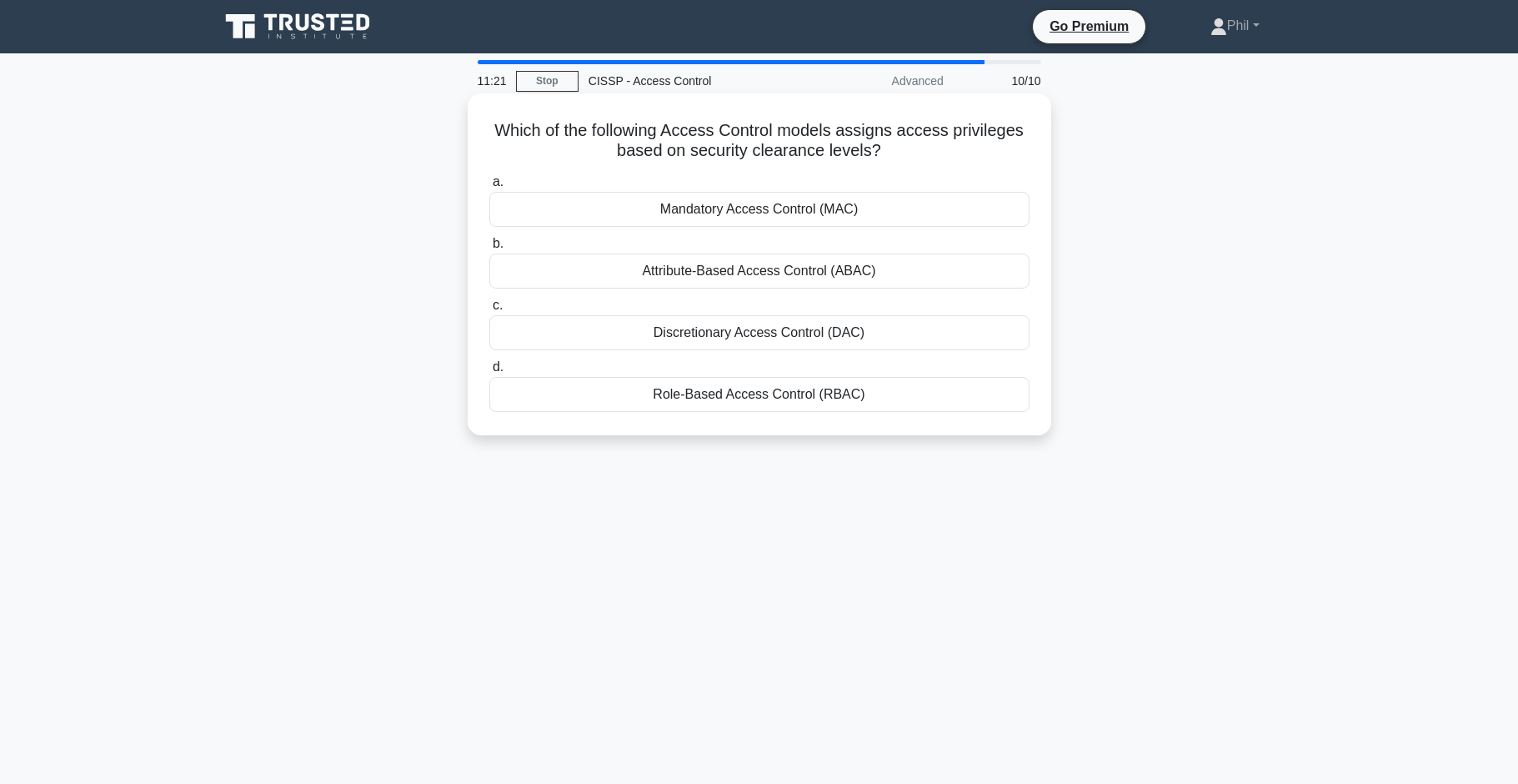
click at [887, 215] on div "Mandatory Access Control (MAC)" at bounding box center [759, 209] width 540 height 35
click at [489, 187] on input "a. Mandatory Access Control (MAC)" at bounding box center [489, 182] width 0 height 10
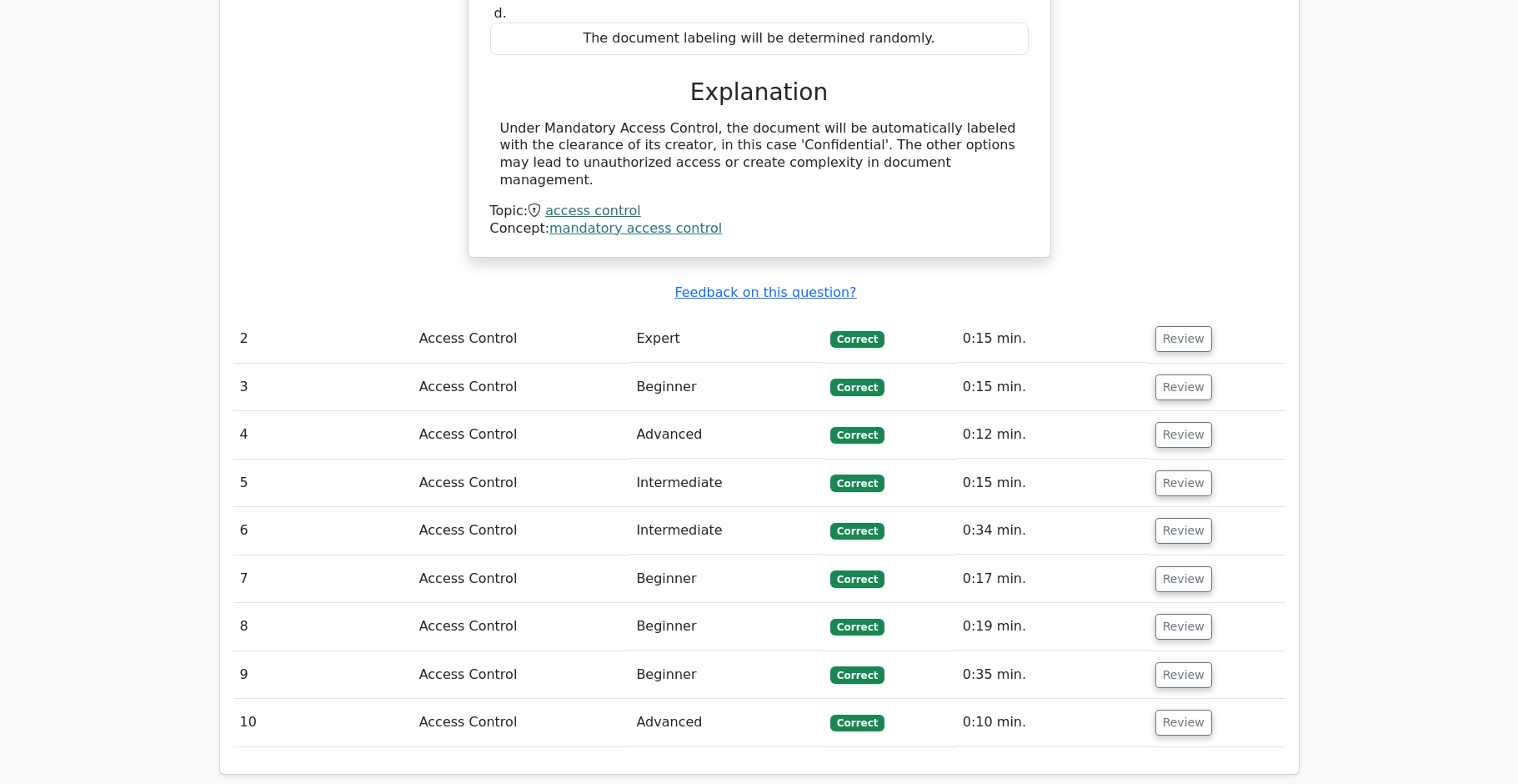
scroll to position [1597, 0]
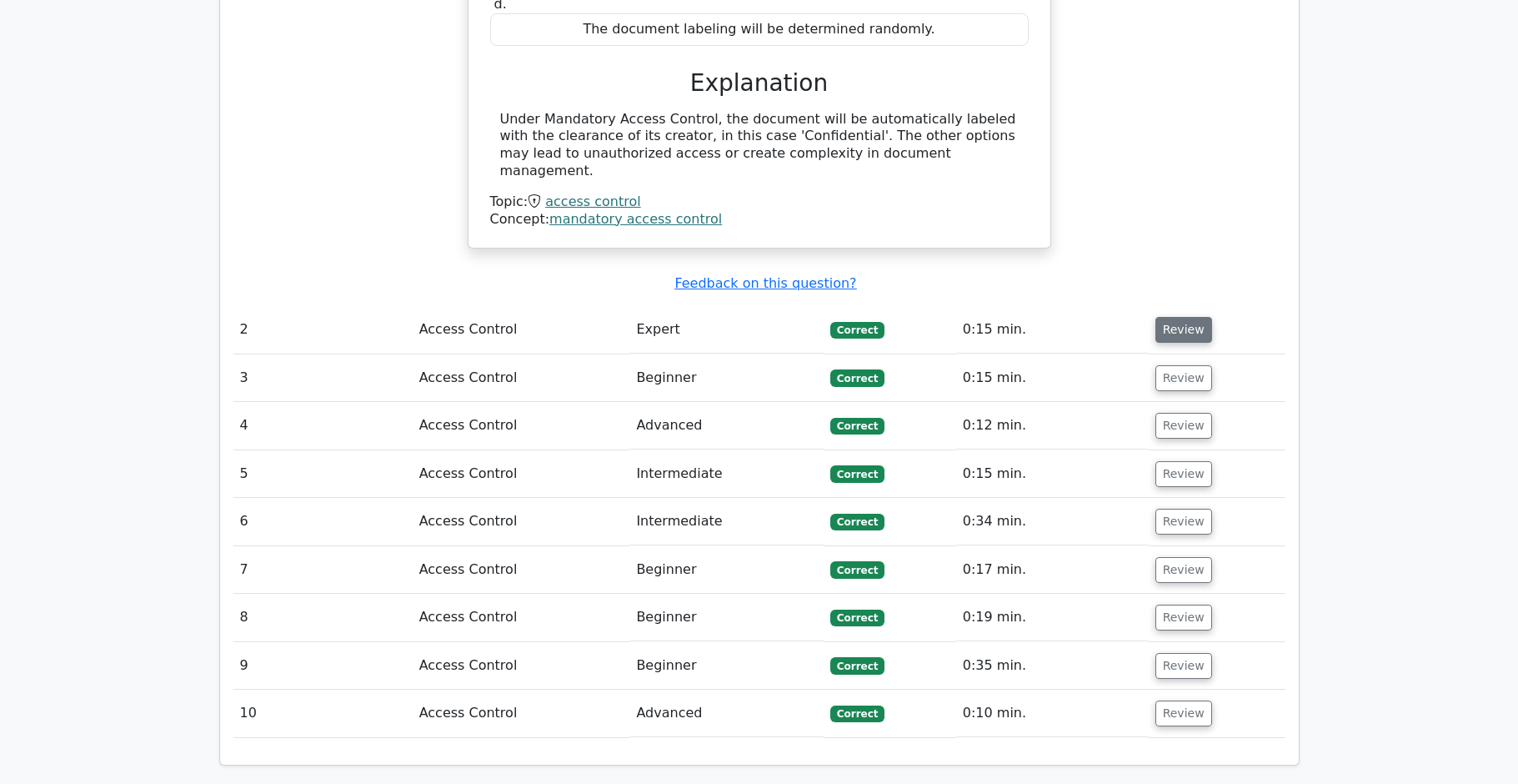
click at [1162, 317] on button "Review" at bounding box center [1183, 330] width 56 height 26
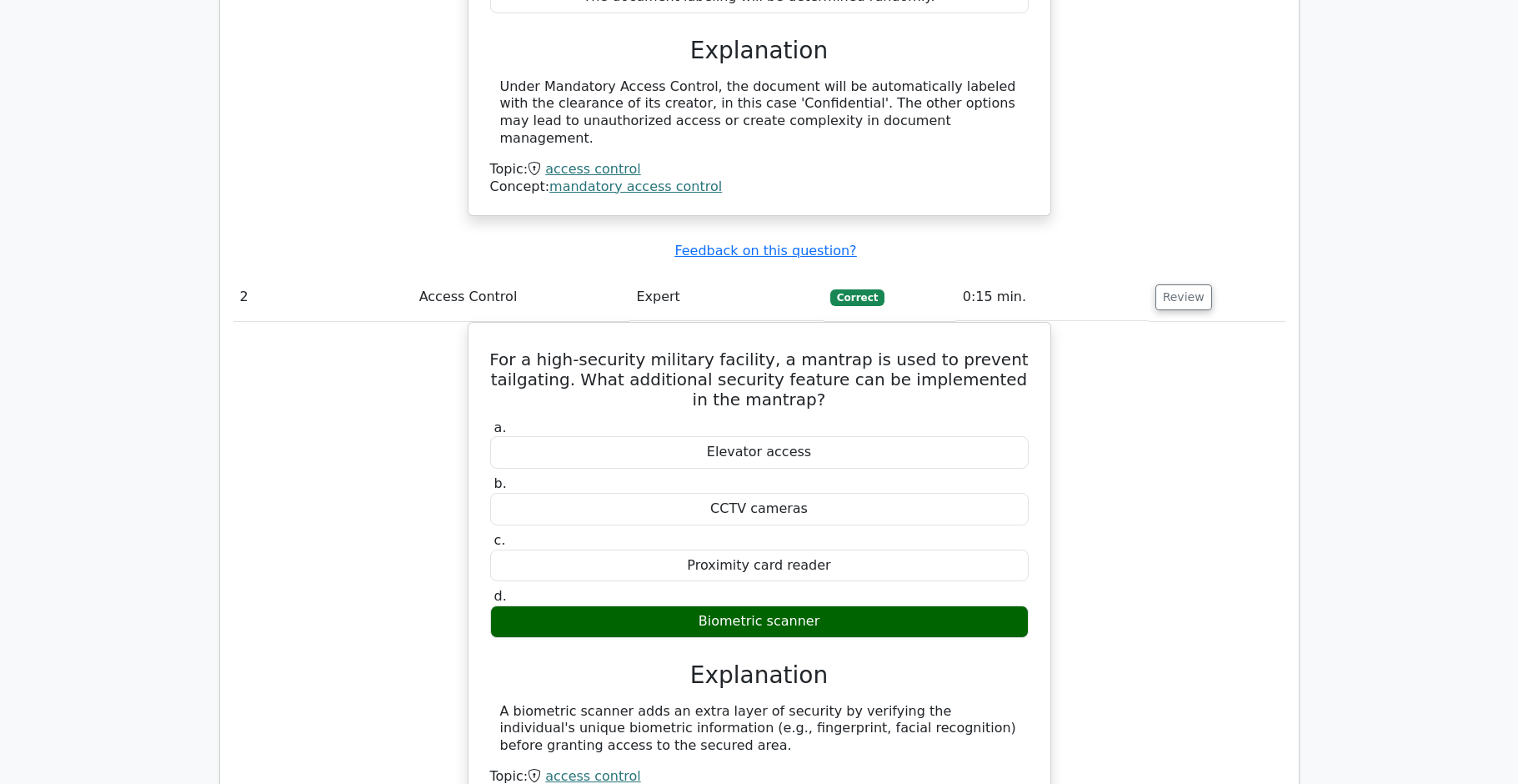
scroll to position [1912, 0]
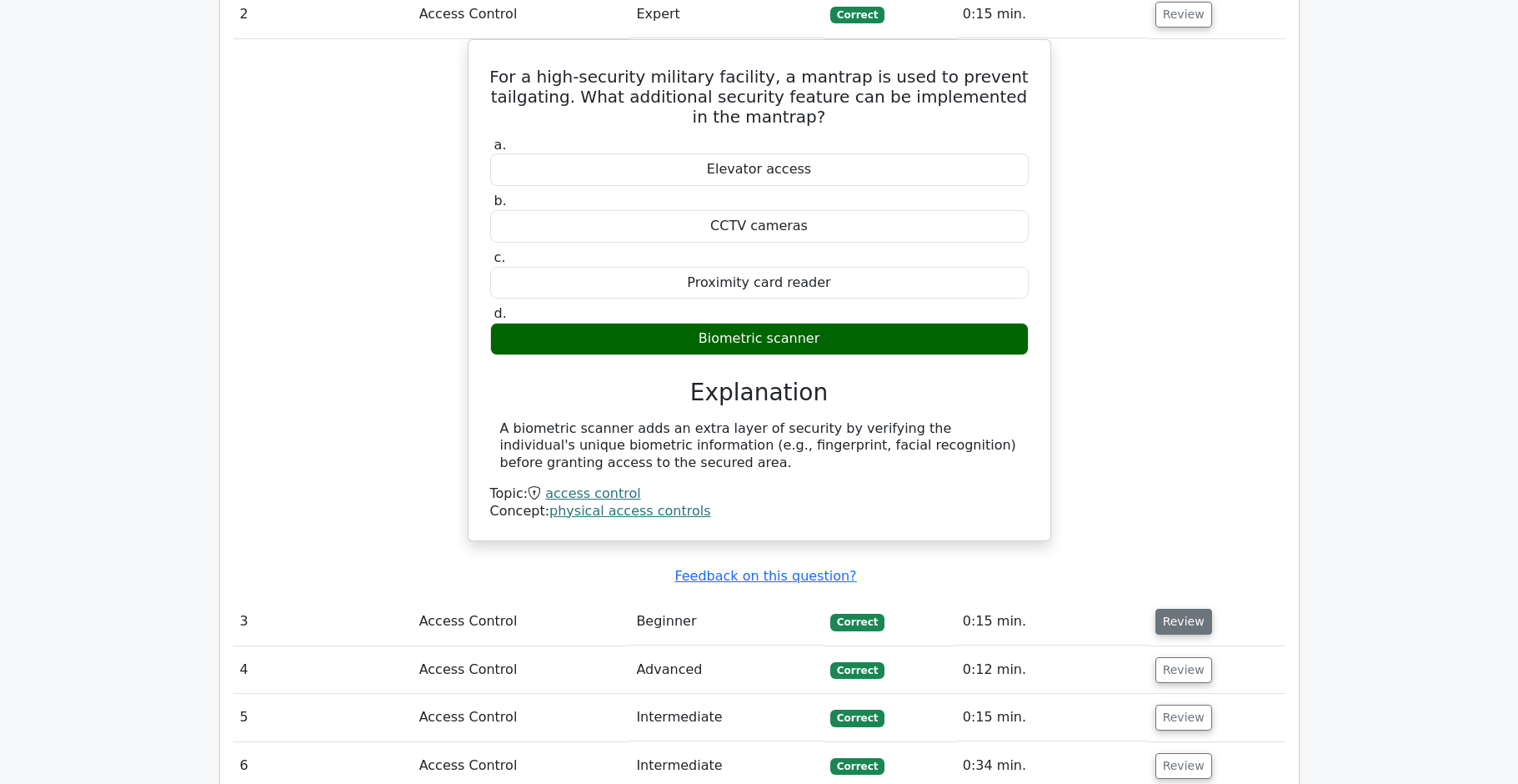
click at [1173, 609] on button "Review" at bounding box center [1183, 622] width 56 height 26
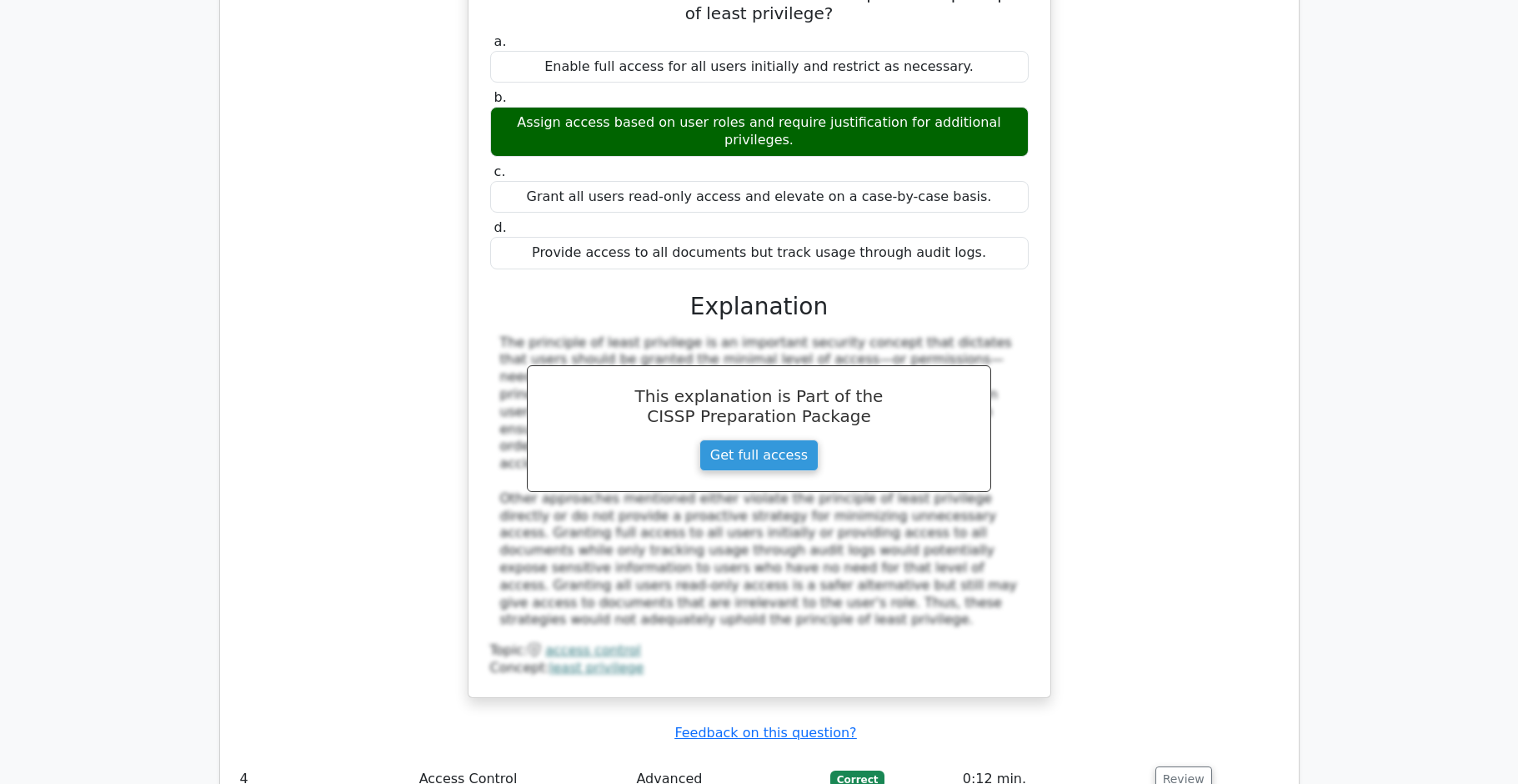
scroll to position [2835, 0]
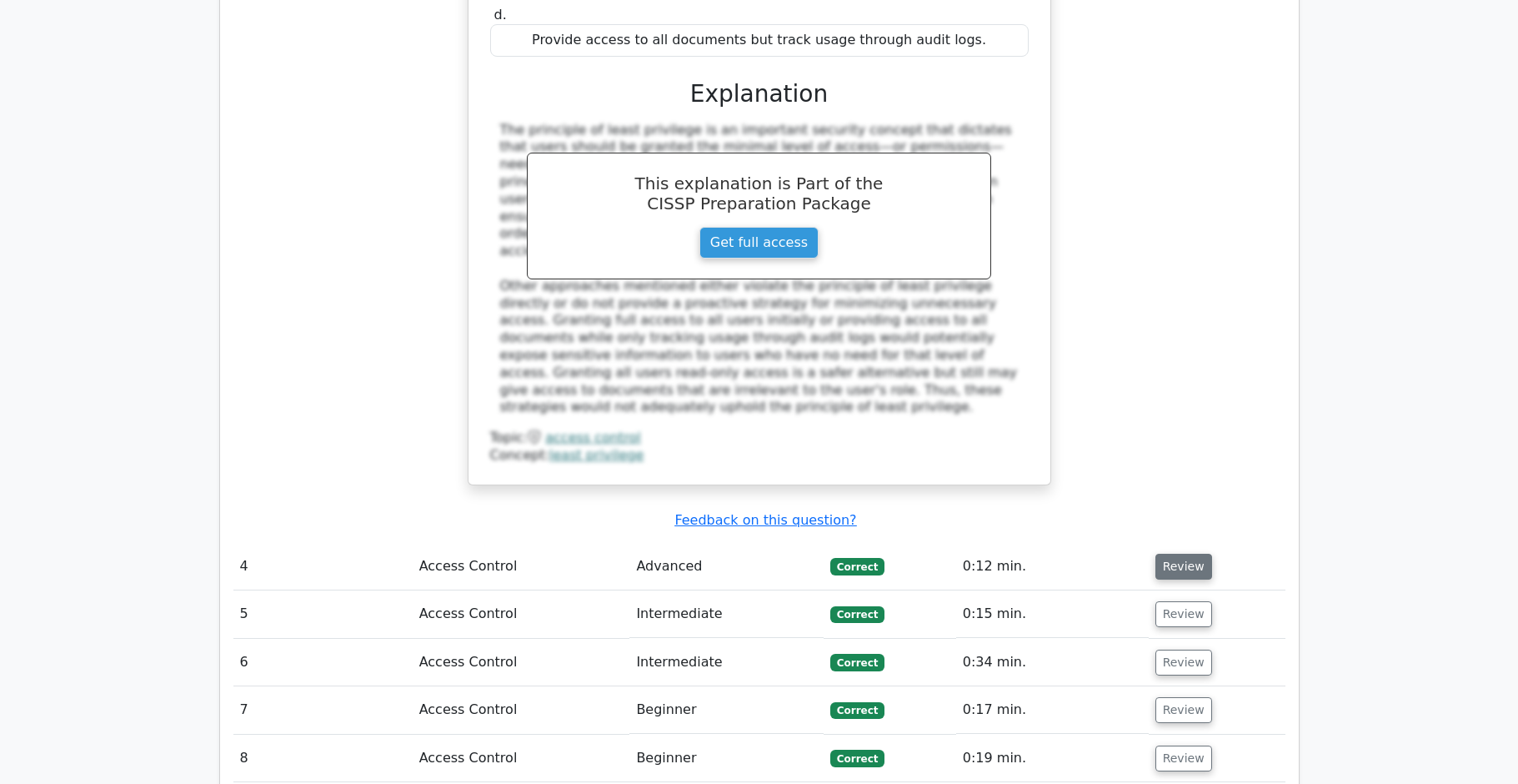
click at [1176, 553] on button "Review" at bounding box center [1183, 566] width 56 height 26
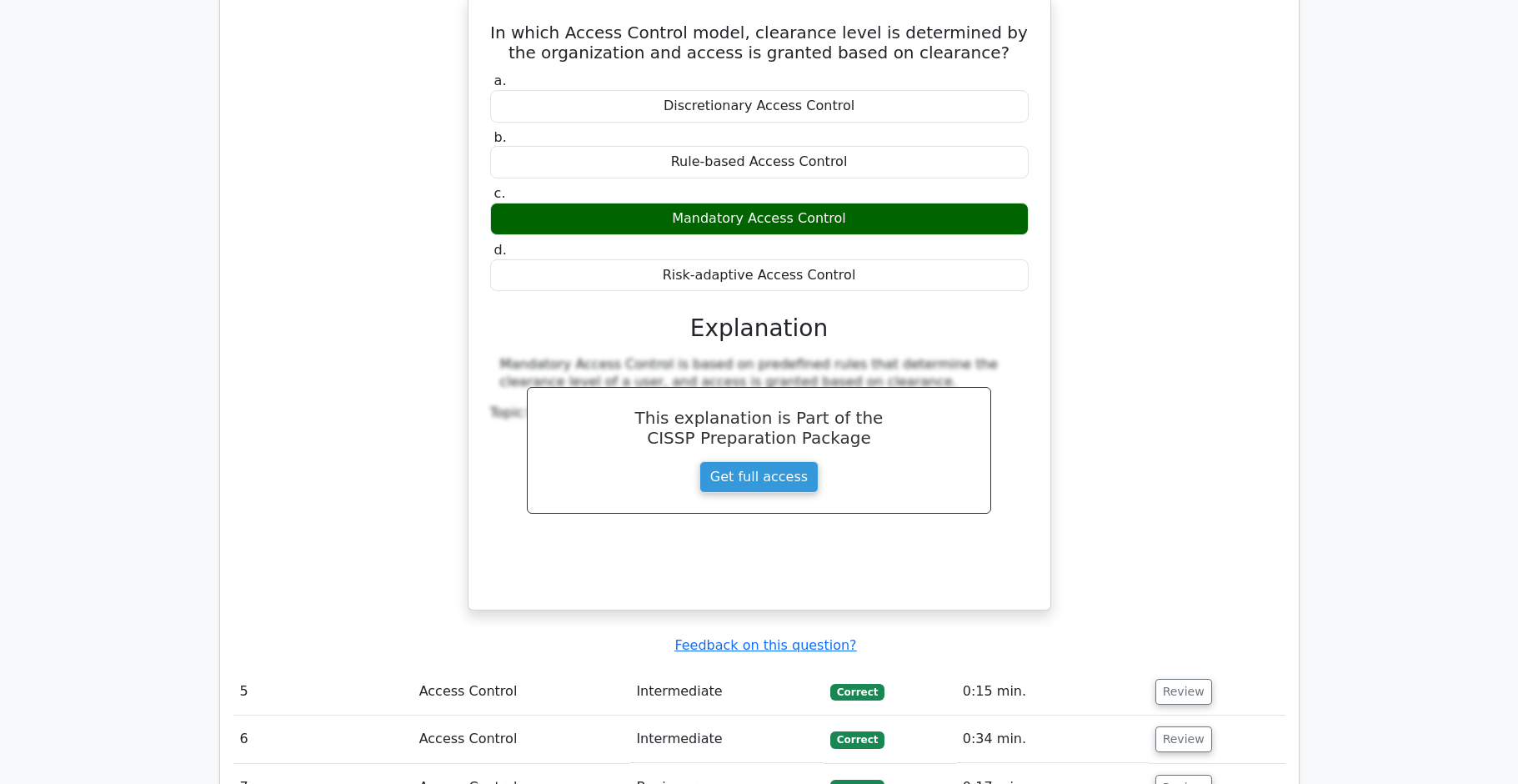
scroll to position [3746, 0]
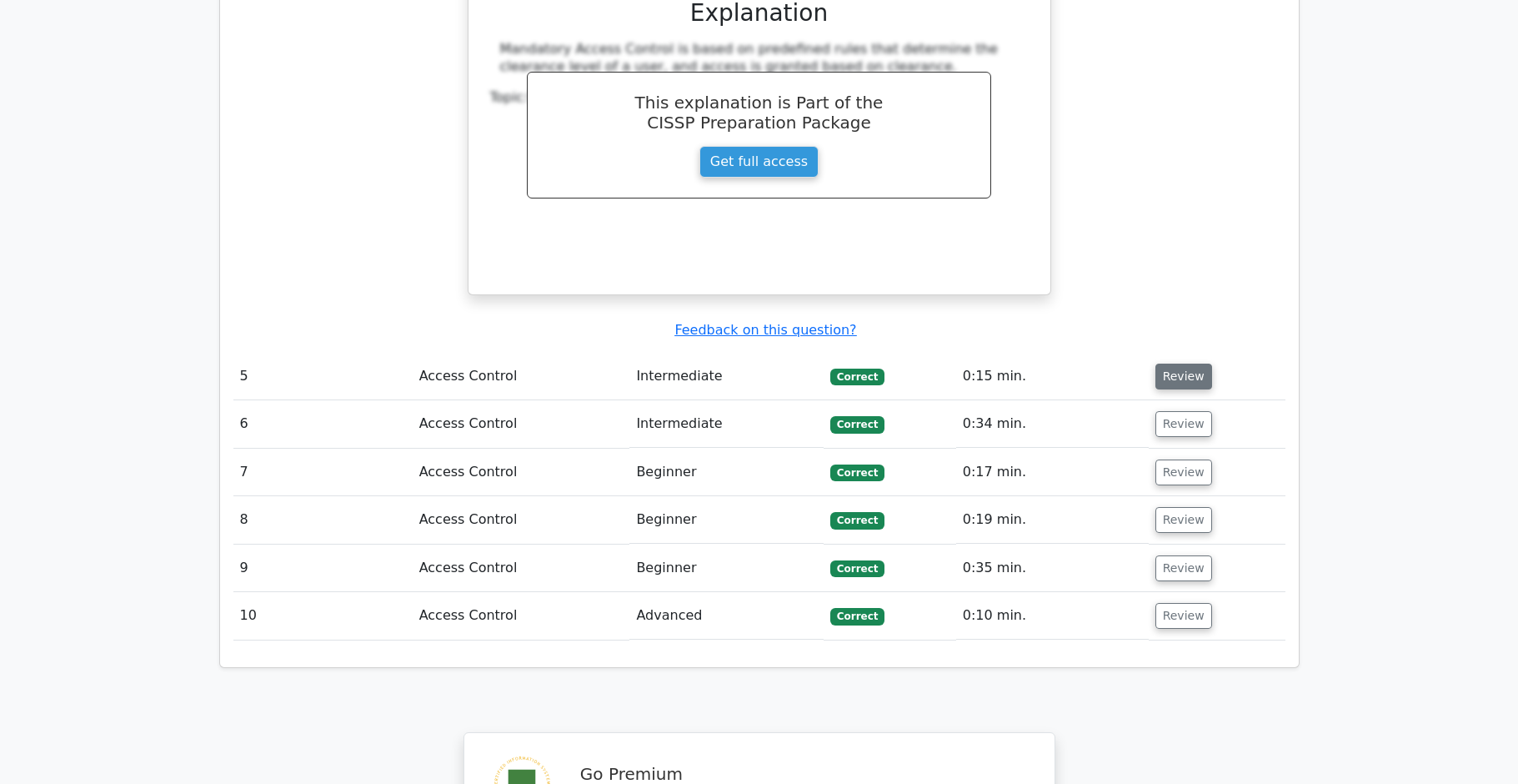
click at [1187, 363] on button "Review" at bounding box center [1183, 376] width 56 height 26
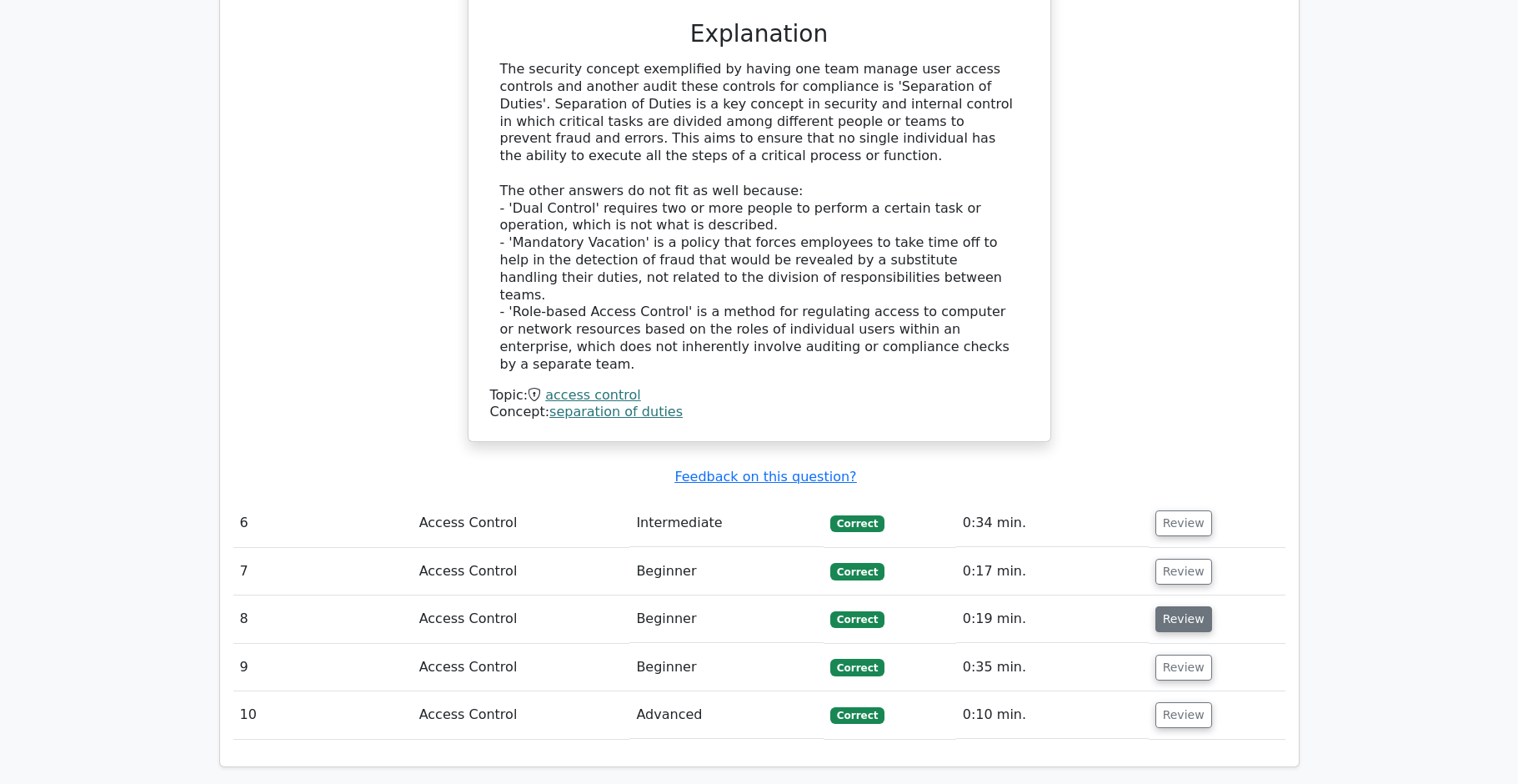
scroll to position [4544, 0]
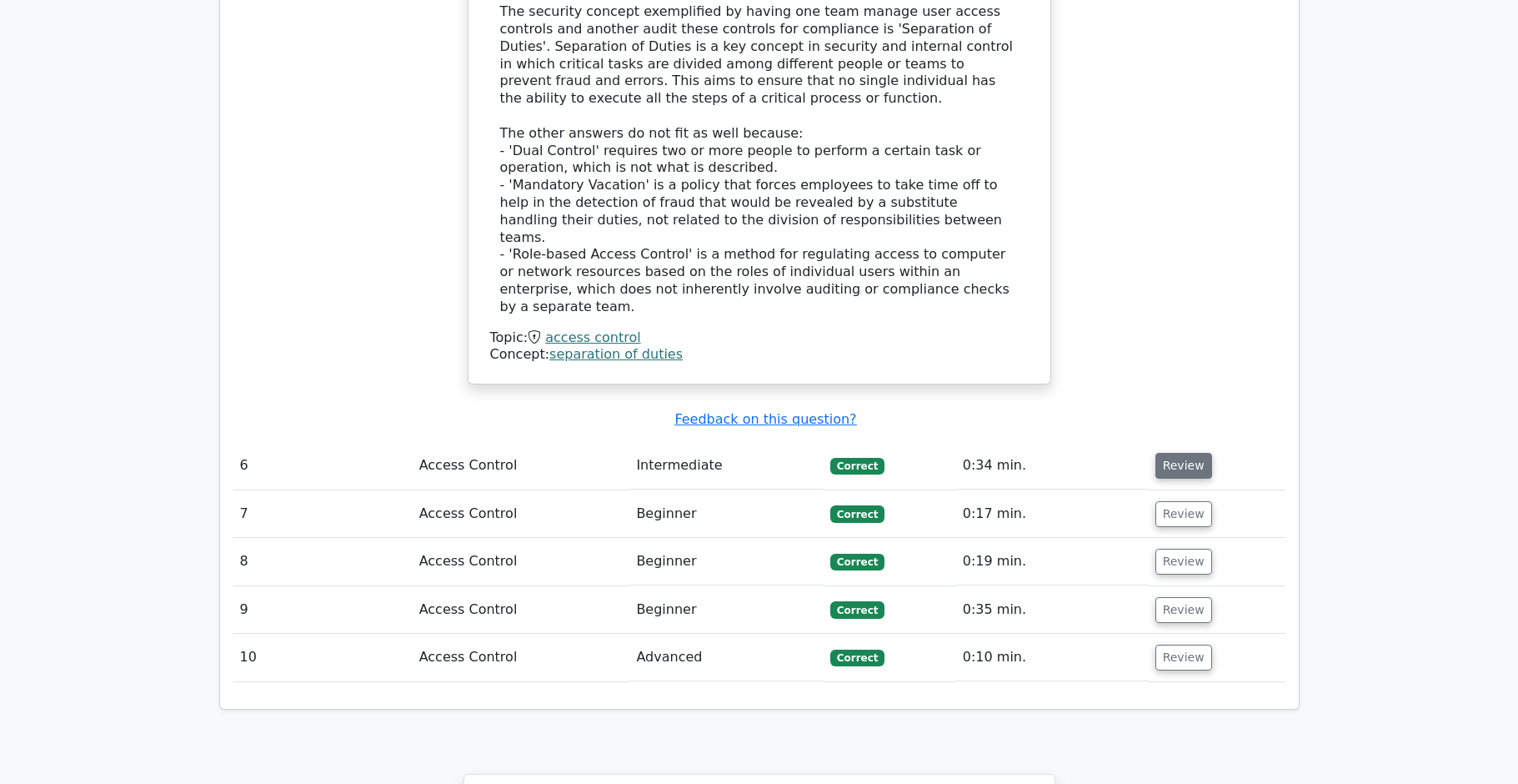
click at [1183, 453] on button "Review" at bounding box center [1183, 466] width 56 height 26
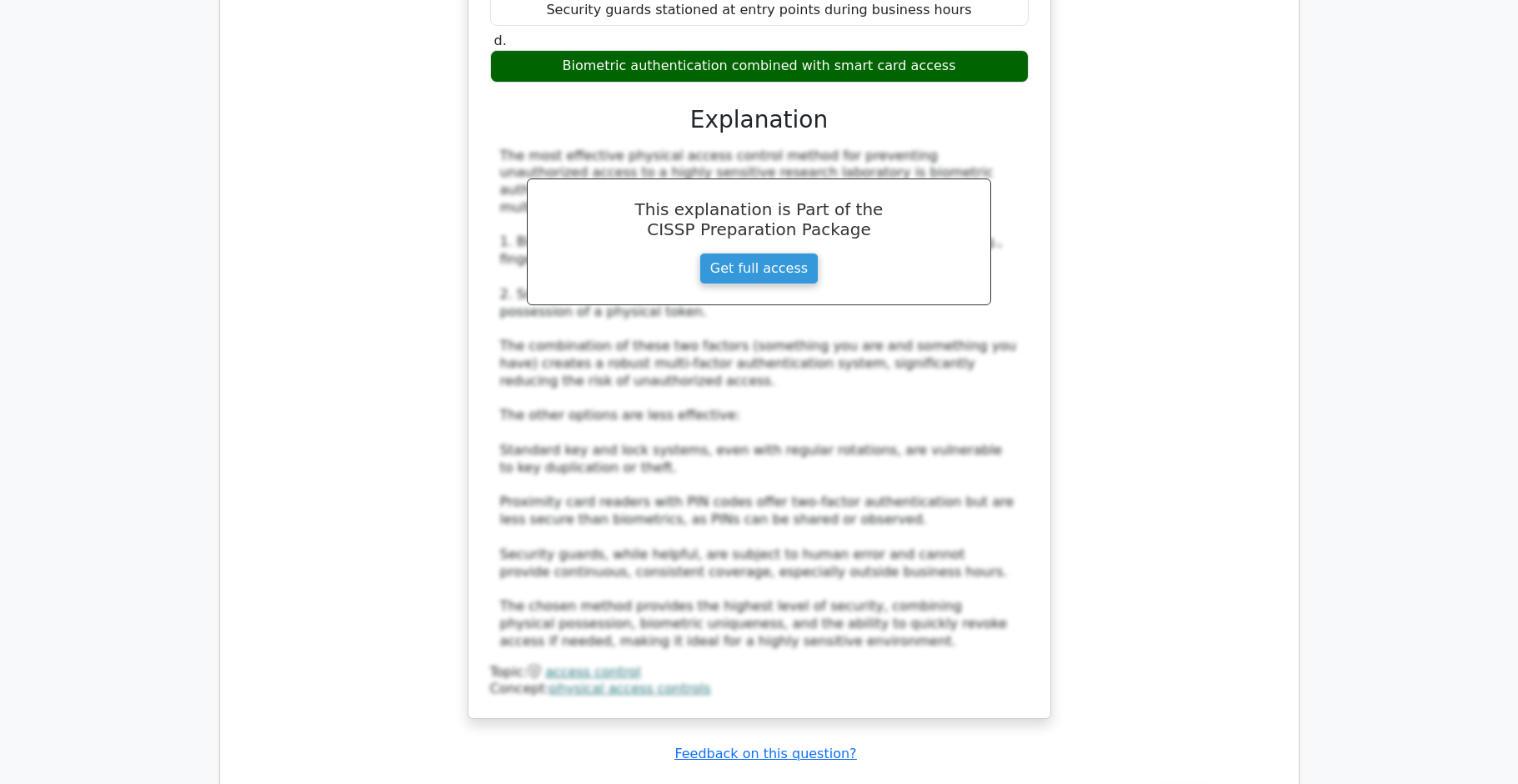
scroll to position [5636, 0]
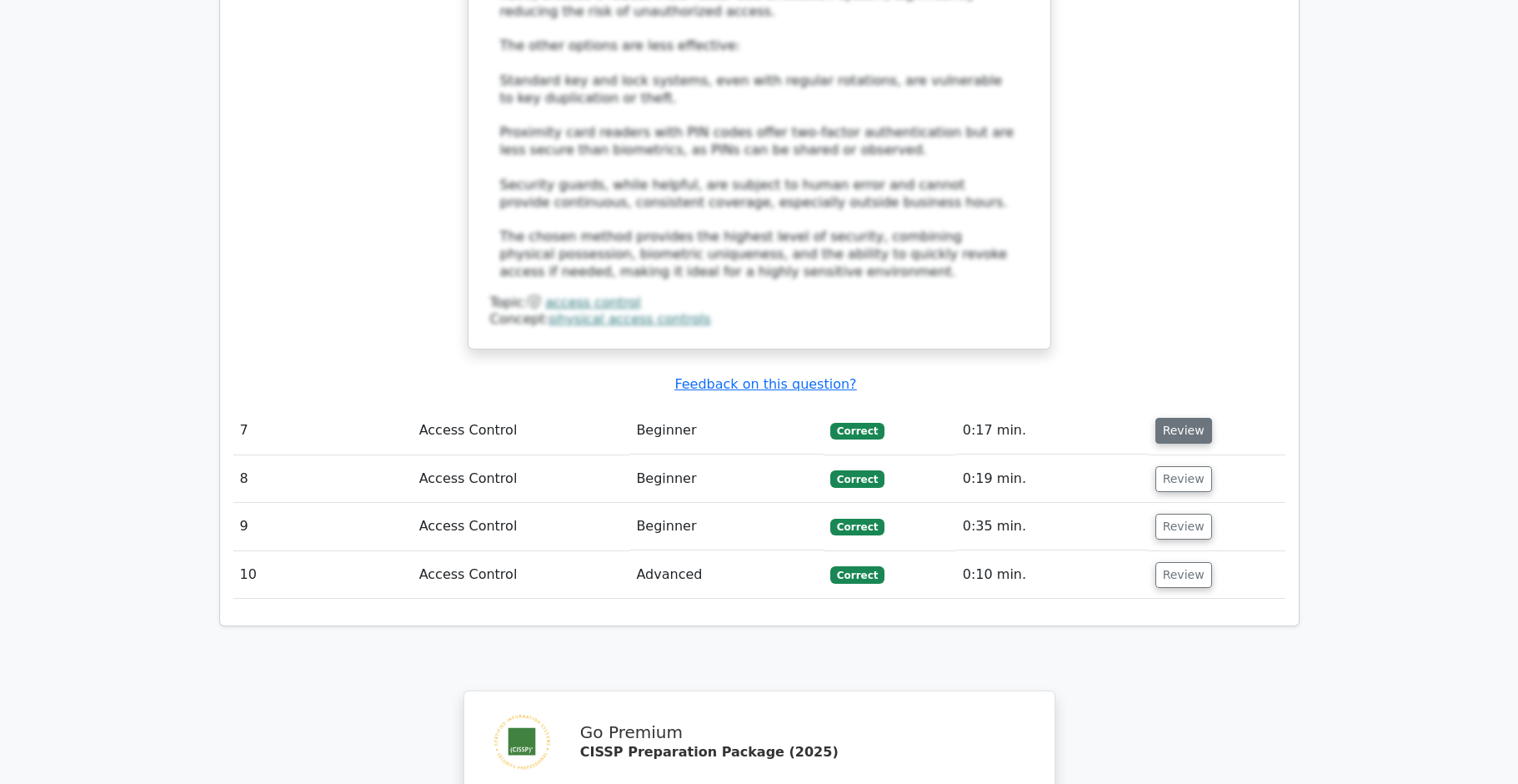
click at [1179, 418] on button "Review" at bounding box center [1183, 431] width 56 height 26
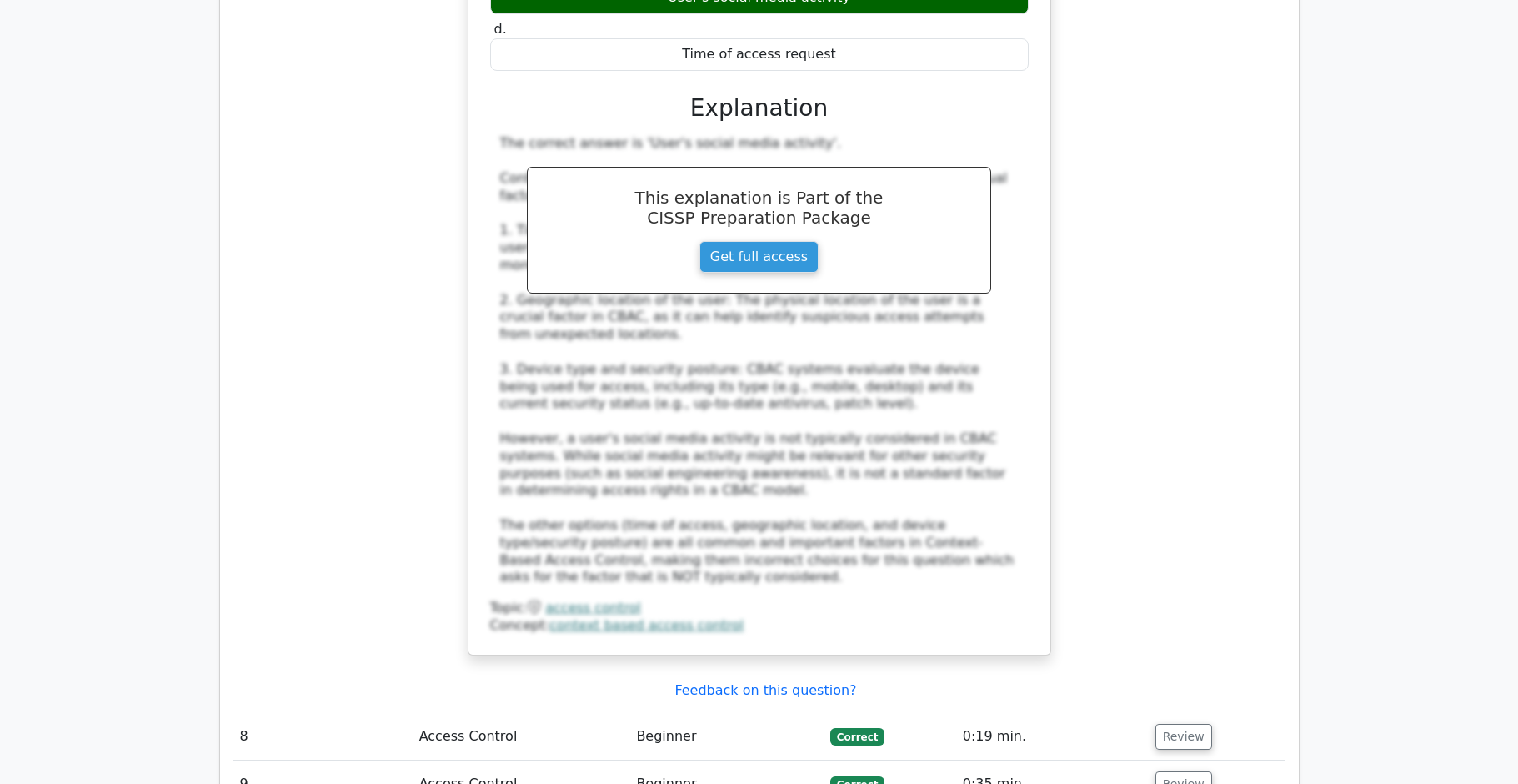
scroll to position [6519, 0]
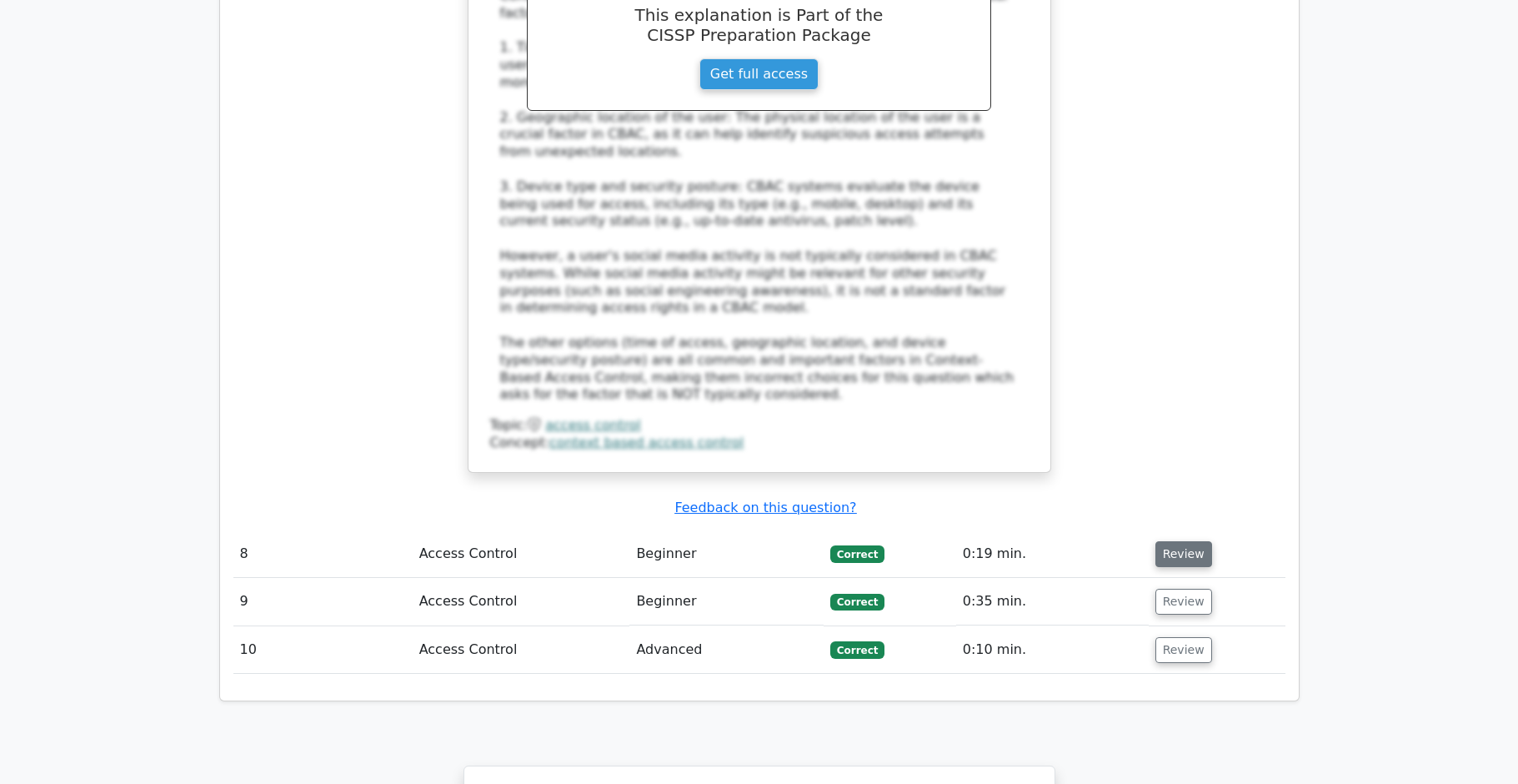
click at [1190, 541] on button "Review" at bounding box center [1183, 554] width 56 height 26
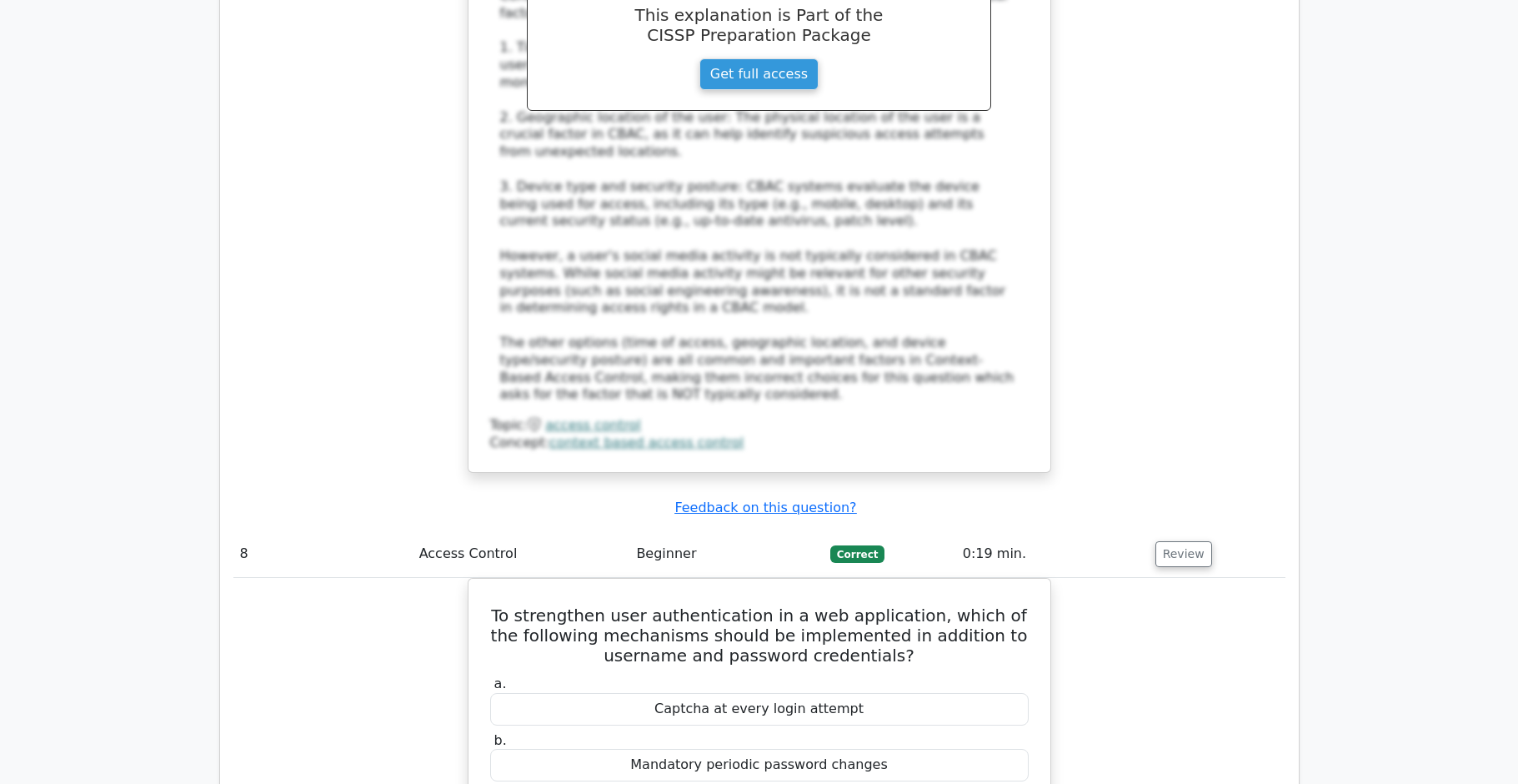
scroll to position [7243, 0]
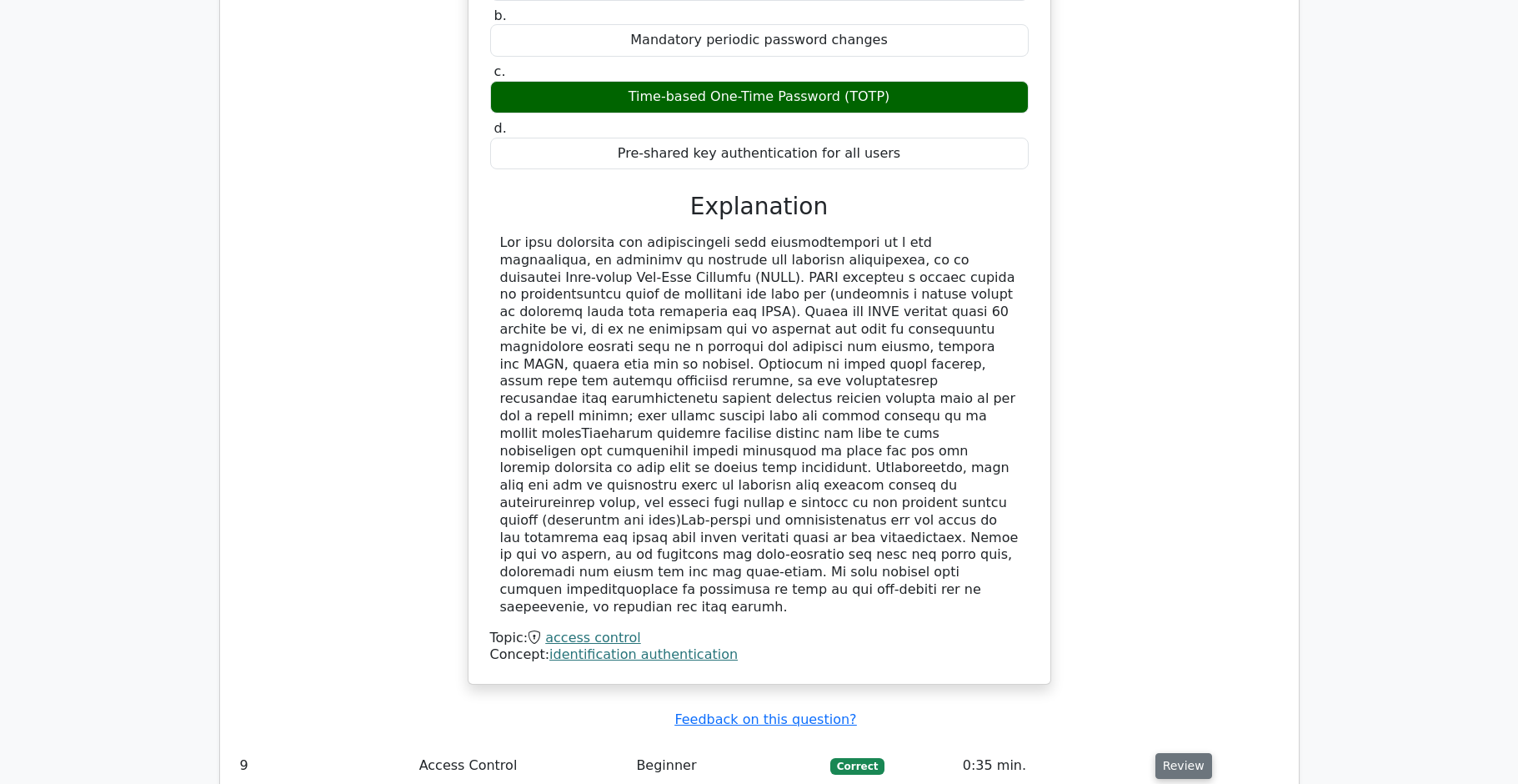
click at [1178, 753] on button "Review" at bounding box center [1183, 766] width 56 height 26
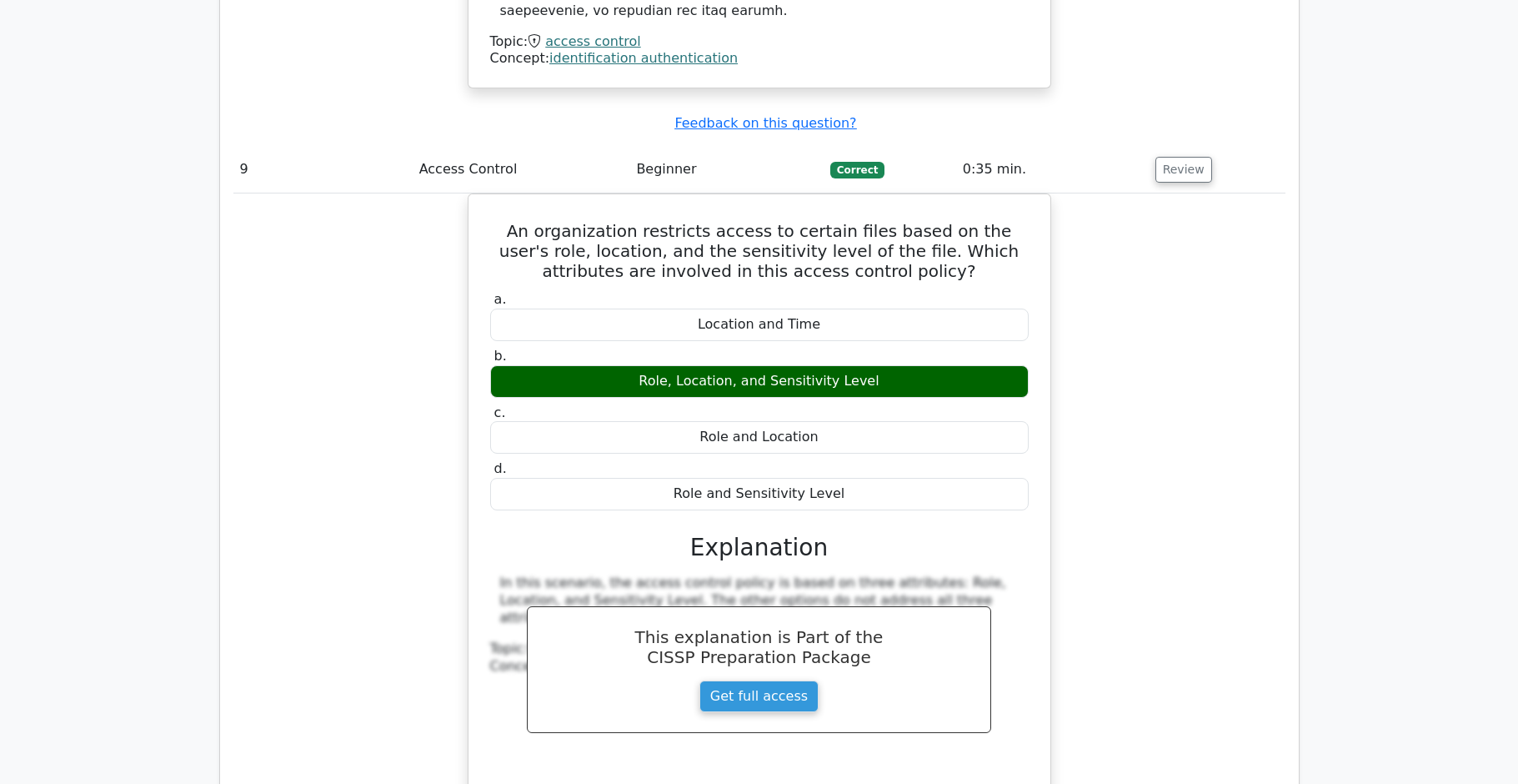
scroll to position [8407, 0]
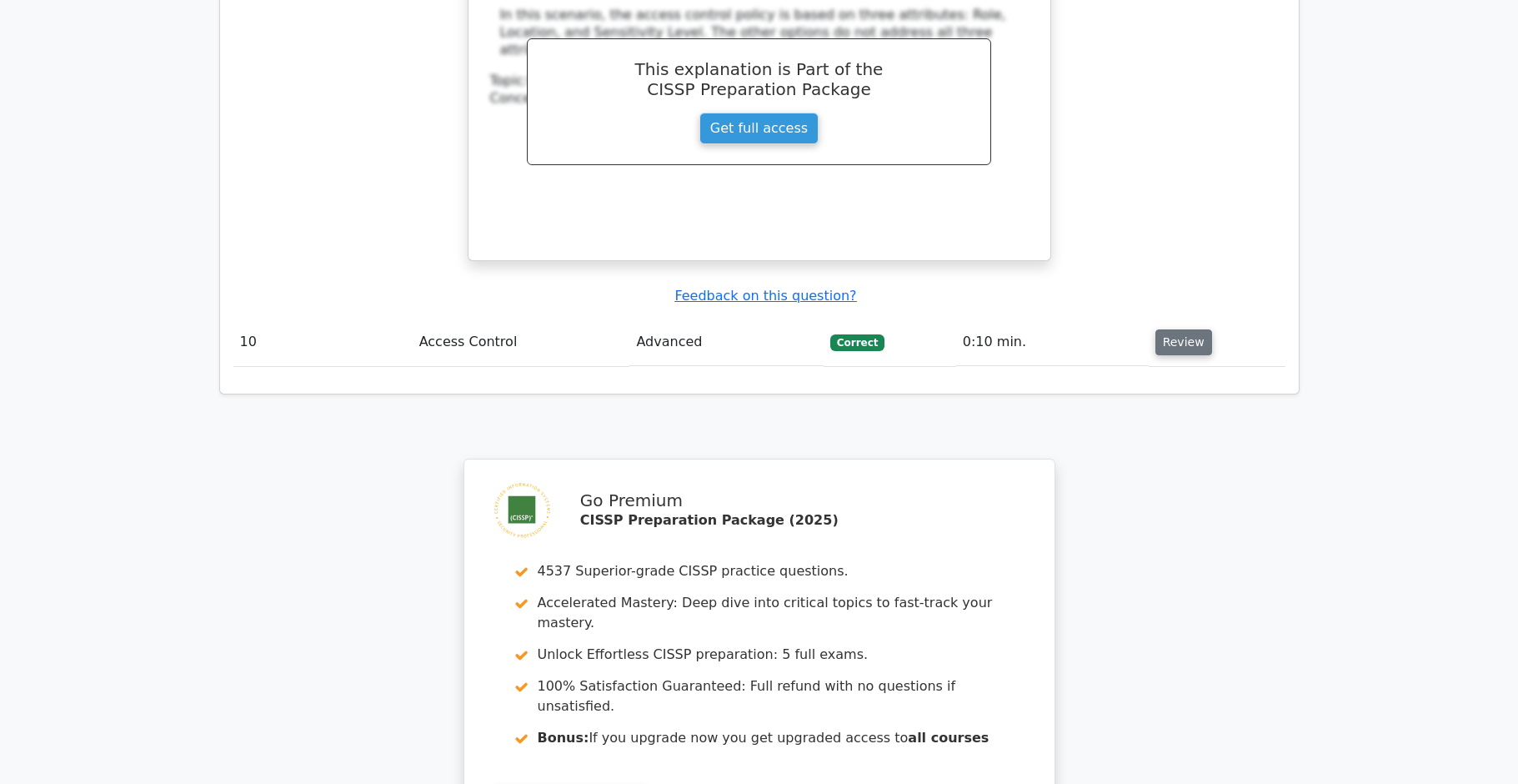
click at [1168, 330] on button "Review" at bounding box center [1183, 343] width 56 height 26
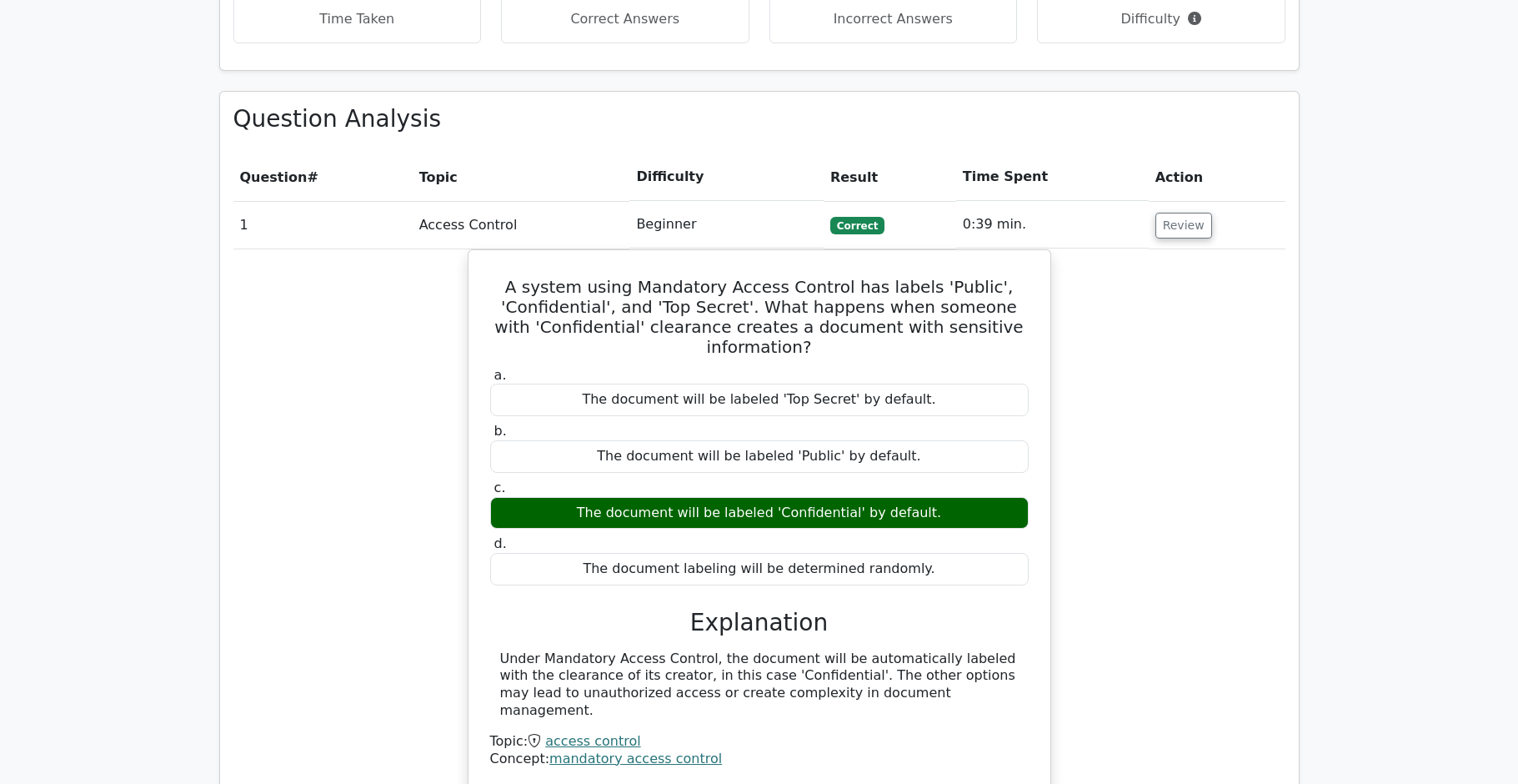
scroll to position [0, 0]
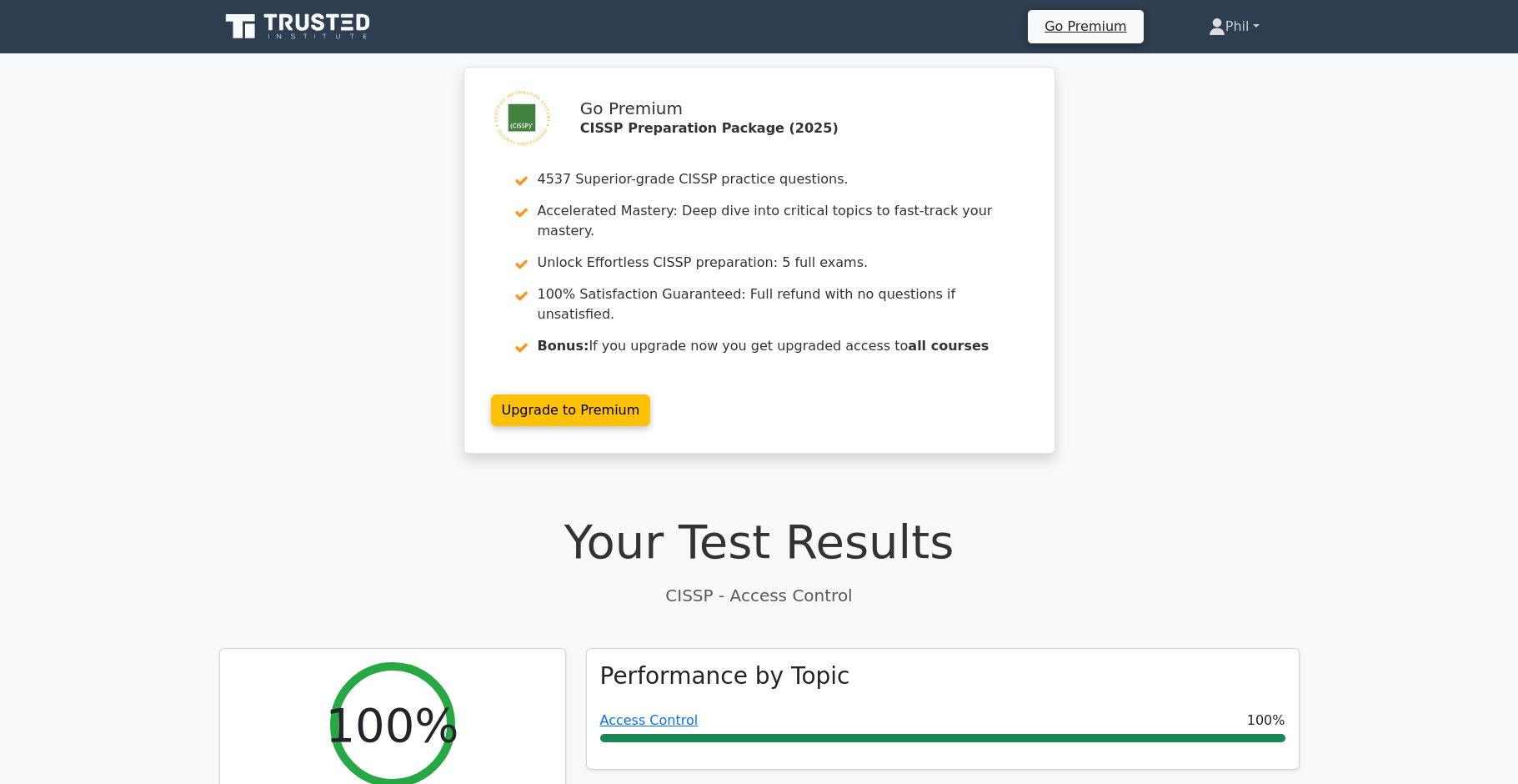
click at [1222, 28] on link "Phil" at bounding box center [1234, 27] width 131 height 33
click at [1242, 57] on link "Profile" at bounding box center [1236, 66] width 132 height 27
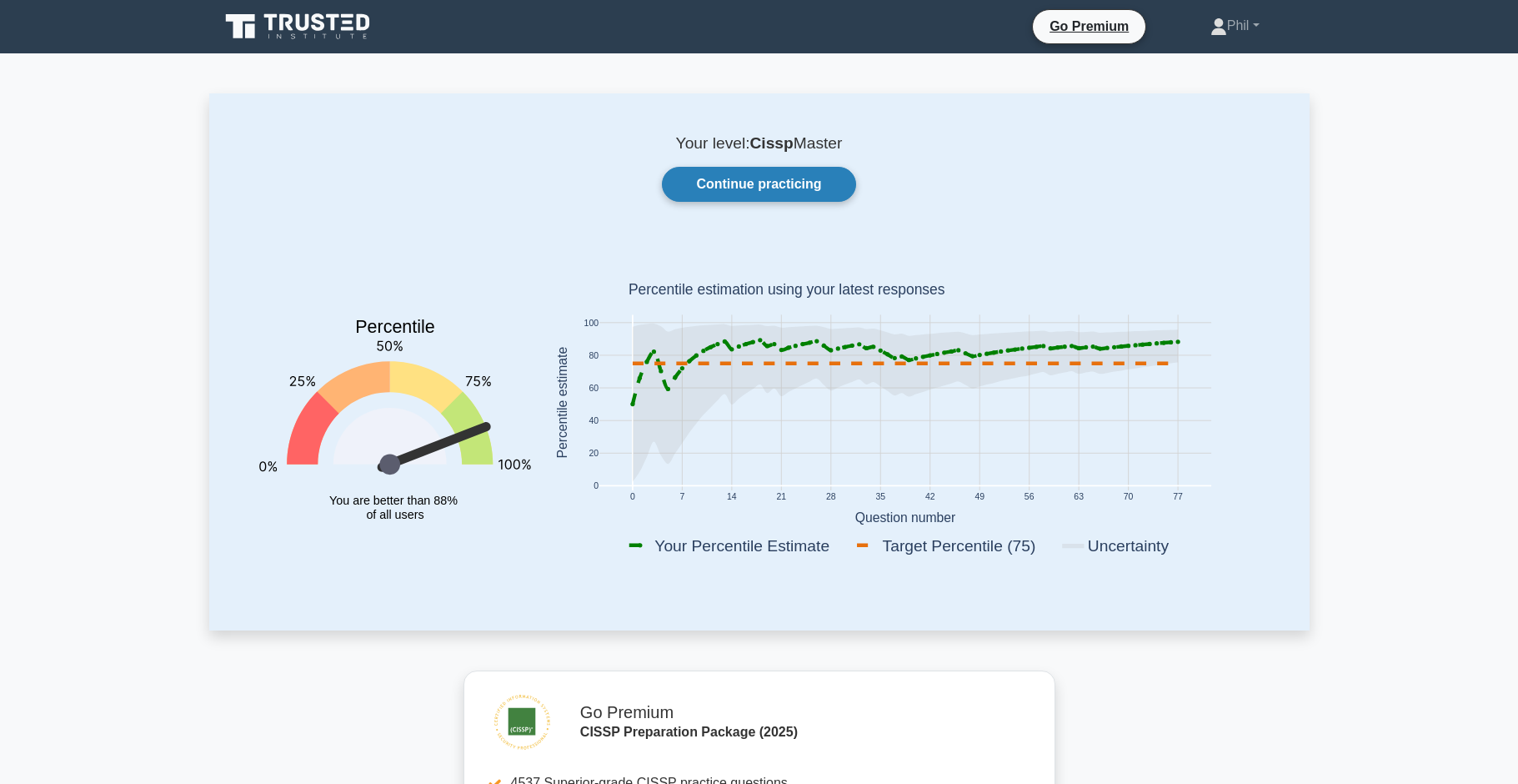
click at [744, 193] on link "Continue practicing" at bounding box center [758, 184] width 193 height 35
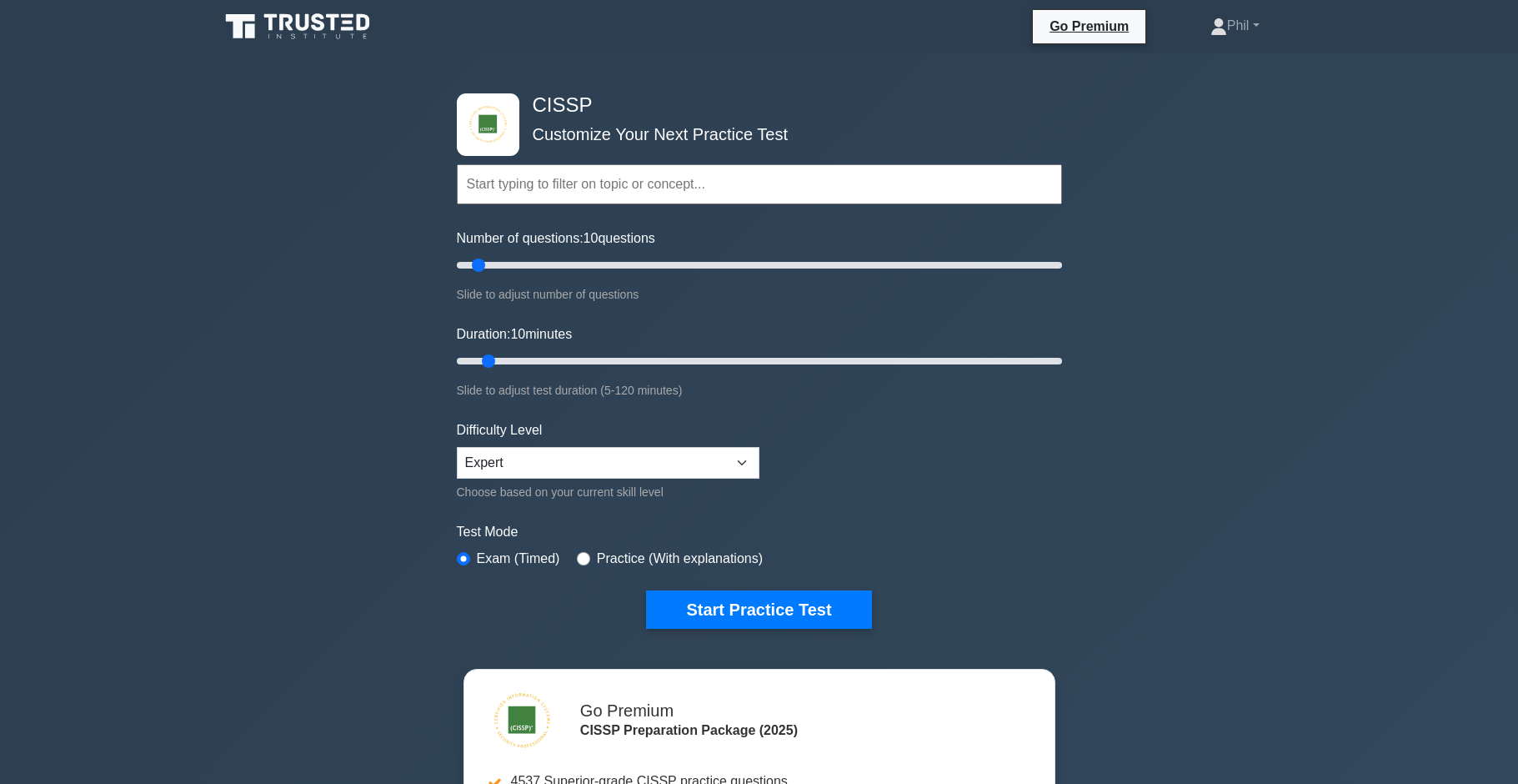
click at [573, 171] on input "text" at bounding box center [760, 184] width 605 height 40
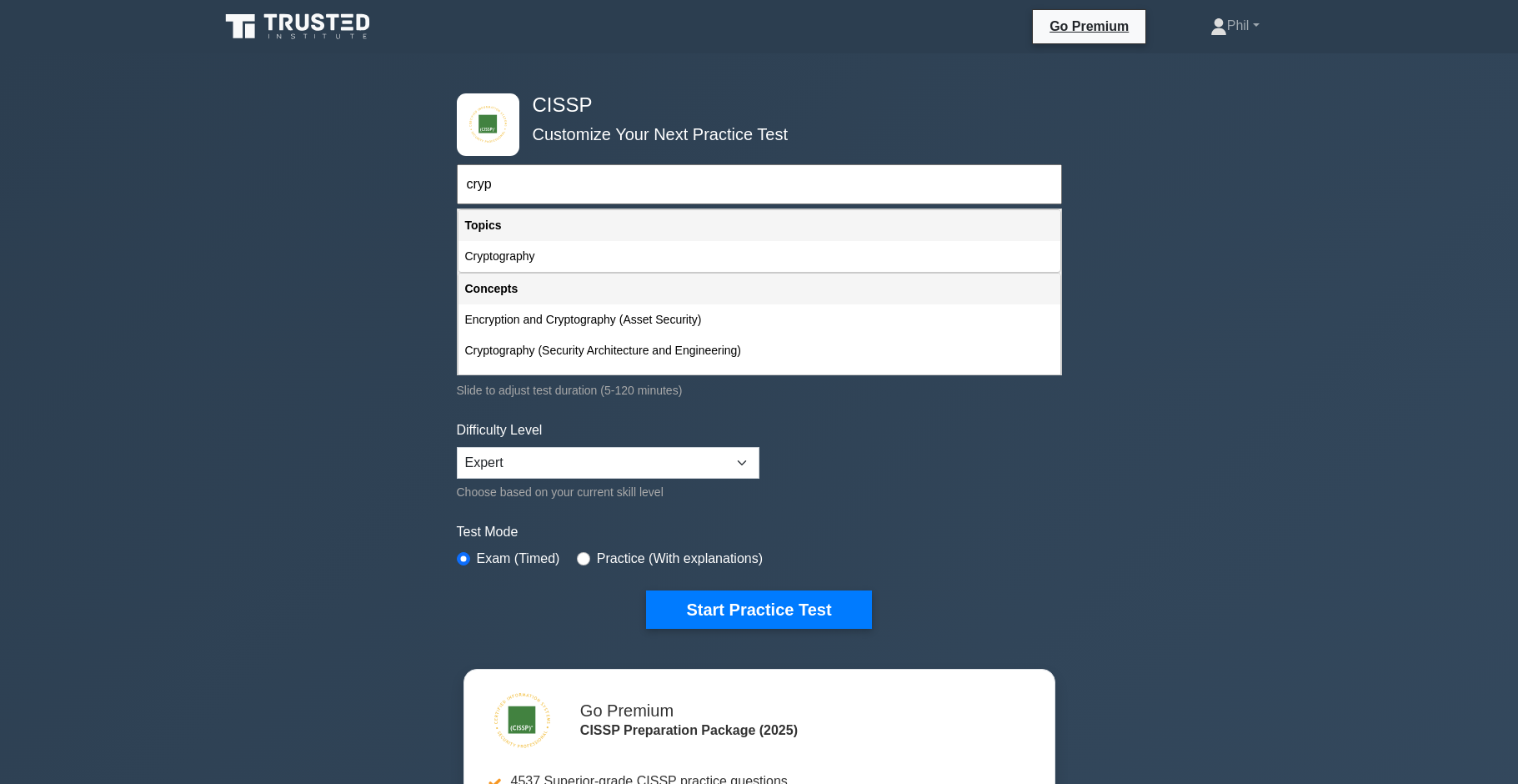
click at [547, 253] on div "Cryptography" at bounding box center [760, 257] width 602 height 31
type input "Cryptography"
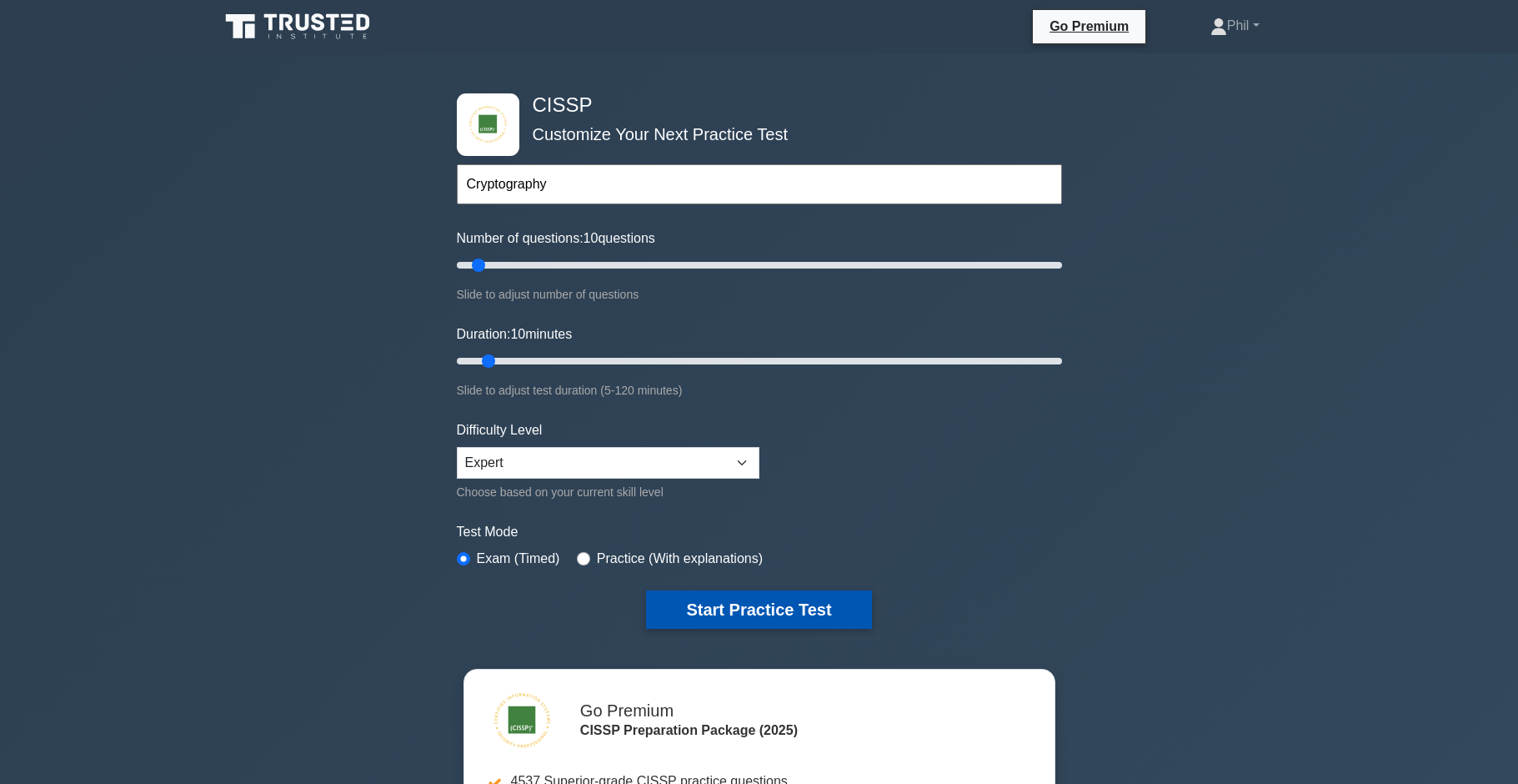
click at [786, 611] on button "Start Practice Test" at bounding box center [759, 610] width 226 height 38
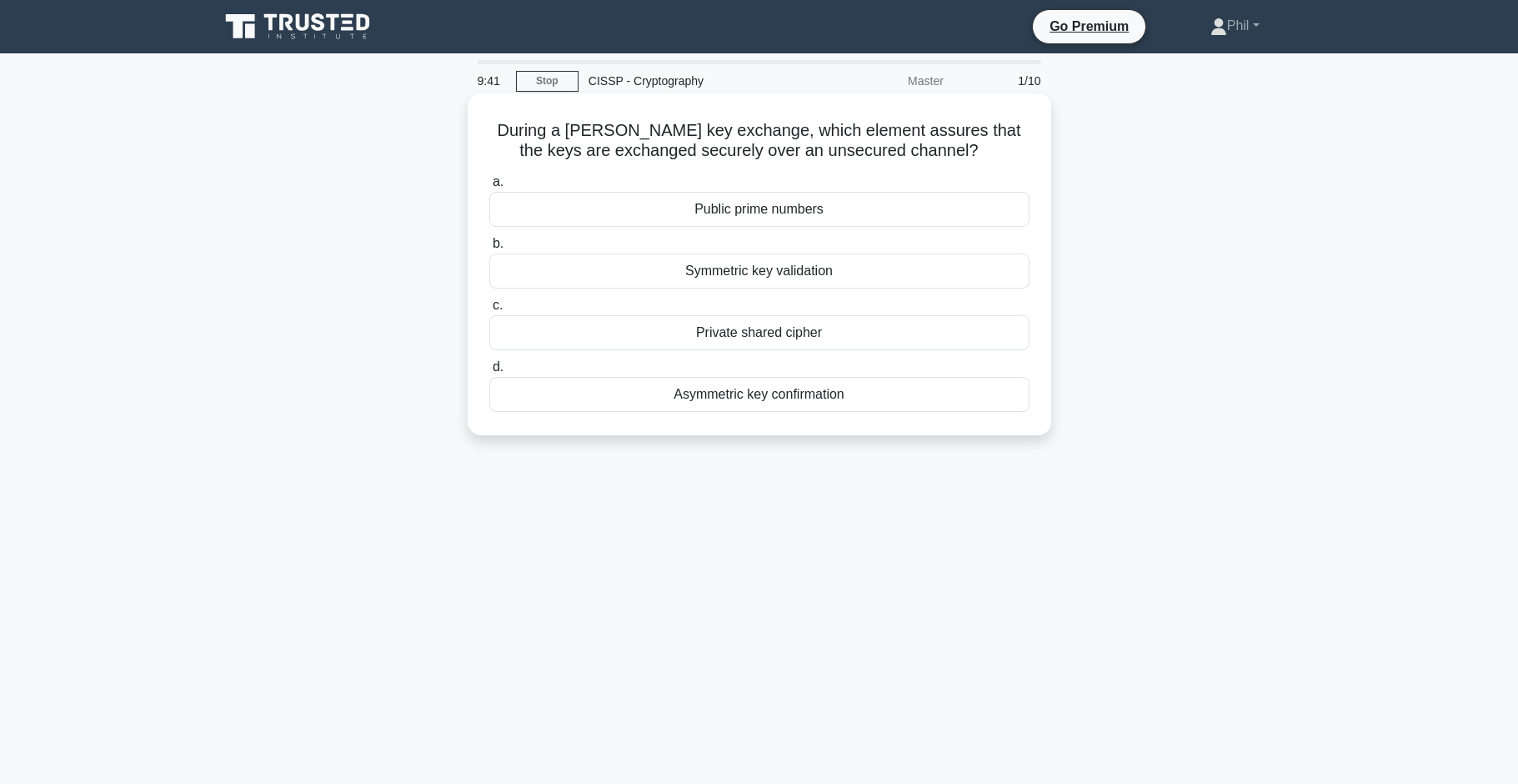
click at [887, 214] on div "Public prime numbers" at bounding box center [759, 209] width 540 height 35
click at [489, 187] on input "a. Public prime numbers" at bounding box center [489, 182] width 0 height 10
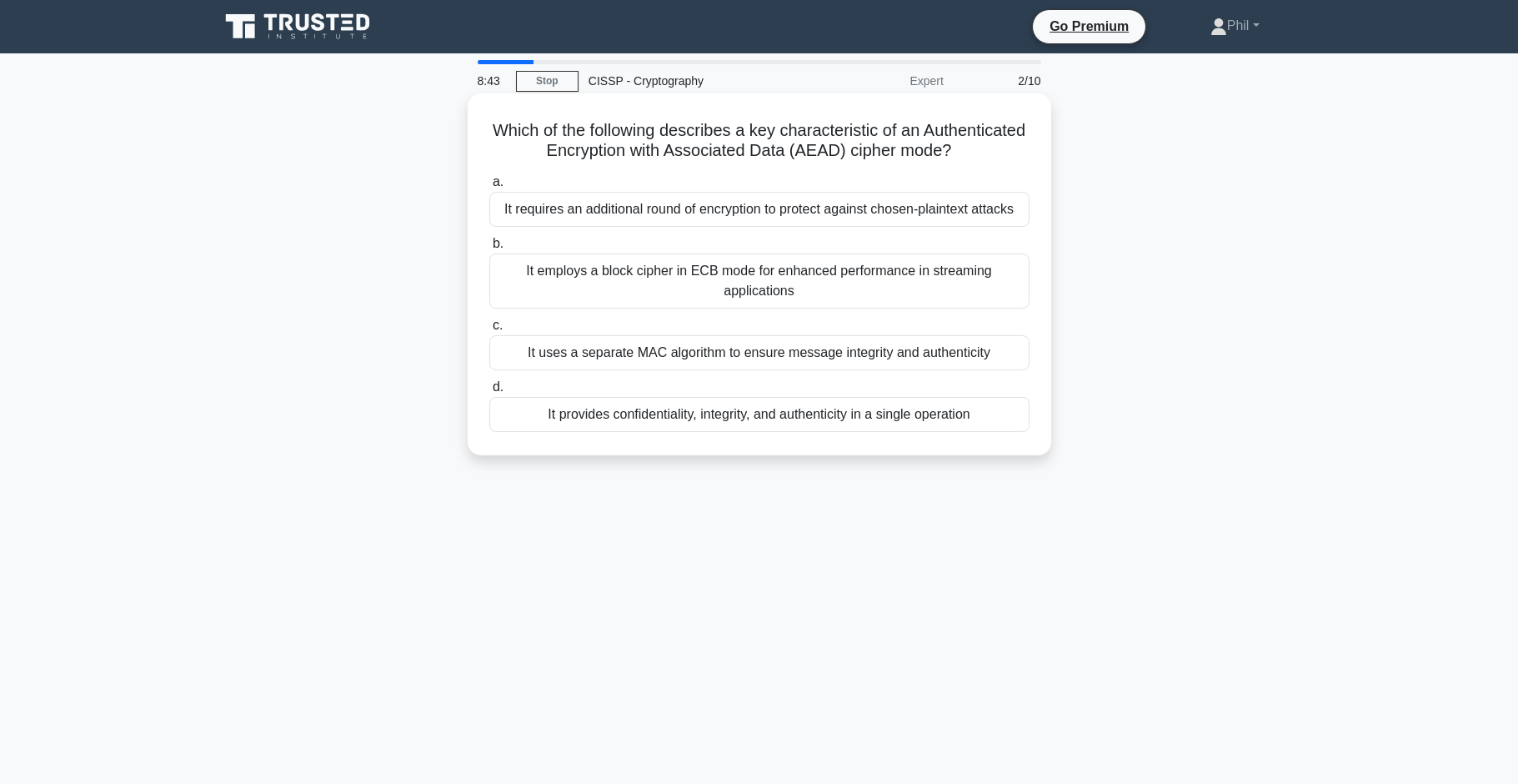
click at [965, 360] on div "It uses a separate MAC algorithm to ensure message integrity and authenticity" at bounding box center [759, 352] width 540 height 35
click at [489, 331] on input "c. It uses a separate MAC algorithm to ensure message integrity and authenticity" at bounding box center [489, 325] width 0 height 10
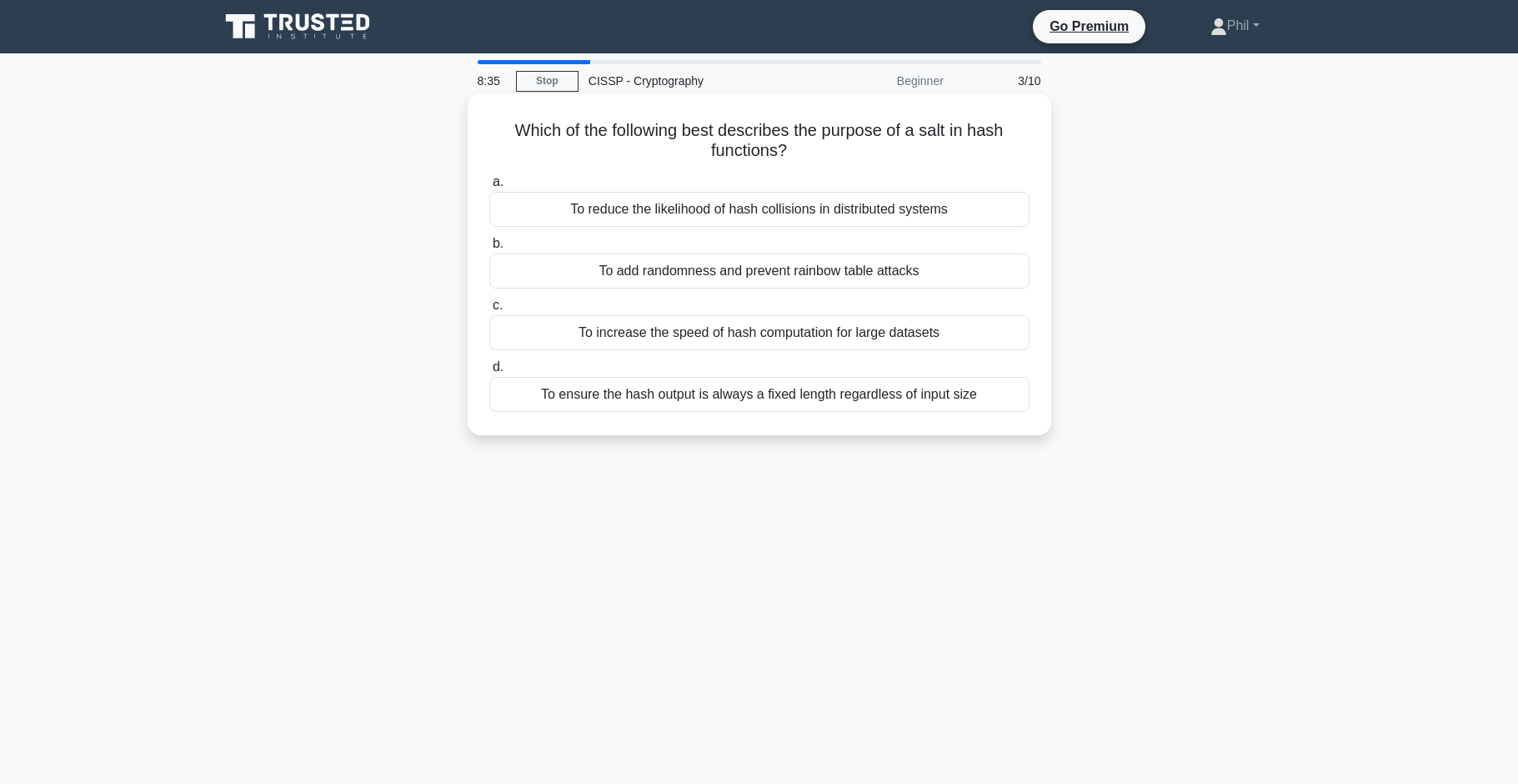
click at [893, 275] on div "To add randomness and prevent rainbow table attacks" at bounding box center [759, 271] width 540 height 35
click at [489, 249] on input "b. To add randomness and prevent rainbow table attacks" at bounding box center [489, 244] width 0 height 10
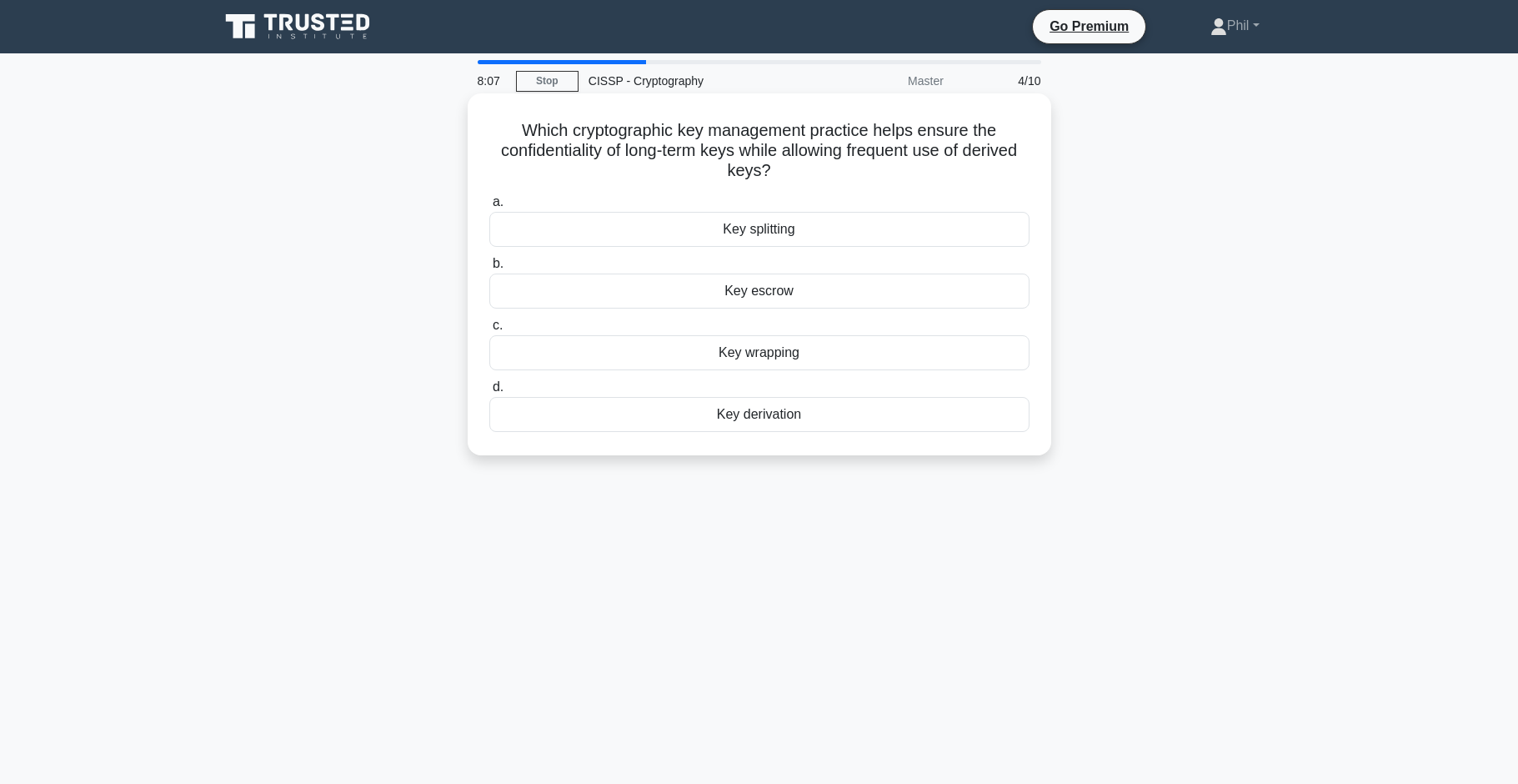
click at [904, 421] on div "Key derivation" at bounding box center [759, 415] width 540 height 35
click at [489, 393] on input "d. Key derivation" at bounding box center [489, 387] width 0 height 10
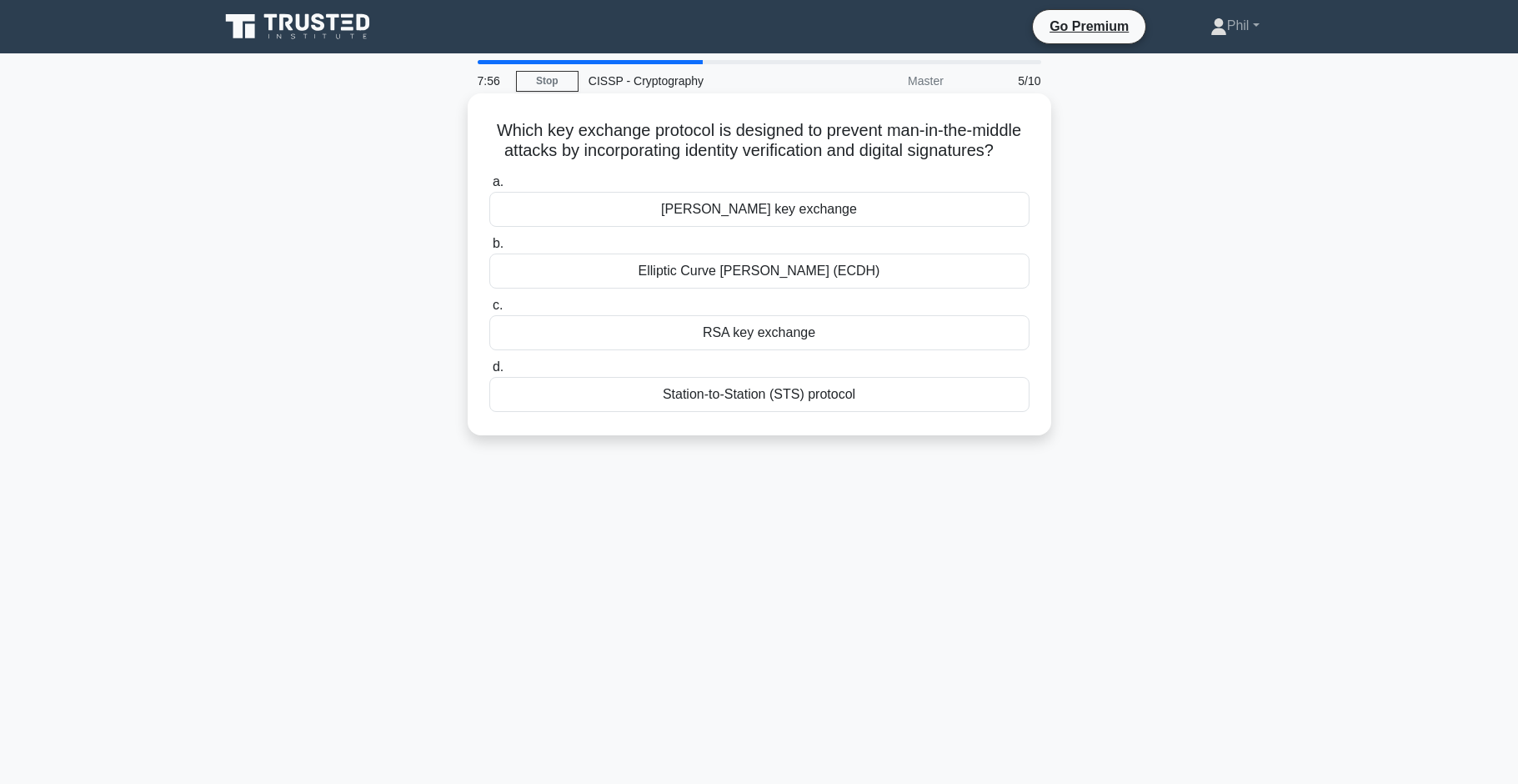
click at [876, 399] on div "Station-to-Station (STS) protocol" at bounding box center [759, 394] width 540 height 35
click at [489, 373] on input "d. Station-to-Station (STS) protocol" at bounding box center [489, 367] width 0 height 10
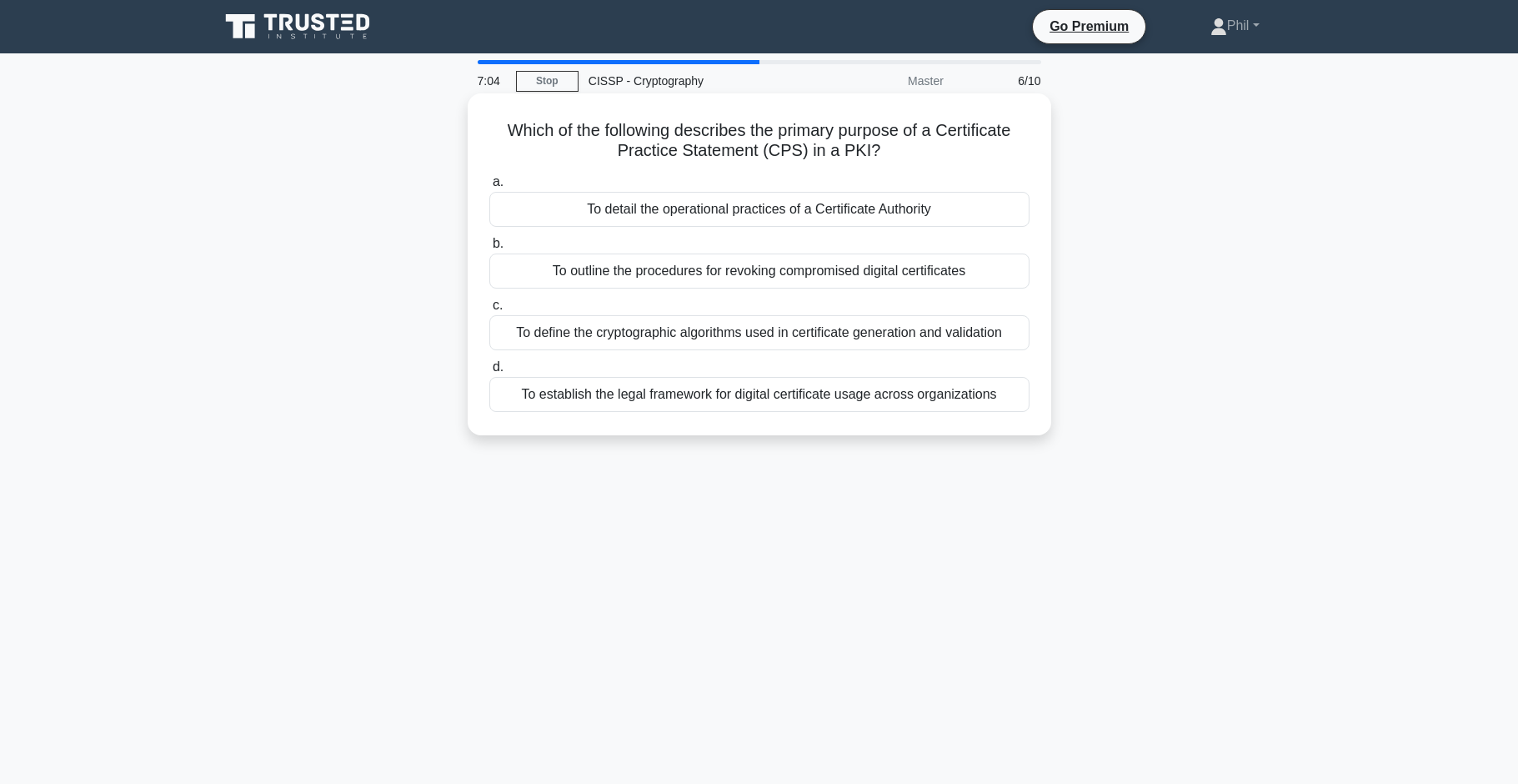
click at [985, 213] on div "To detail the operational practices of a Certificate Authority" at bounding box center [759, 209] width 540 height 35
click at [489, 187] on input "a. To detail the operational practices of a Certificate Authority" at bounding box center [489, 182] width 0 height 10
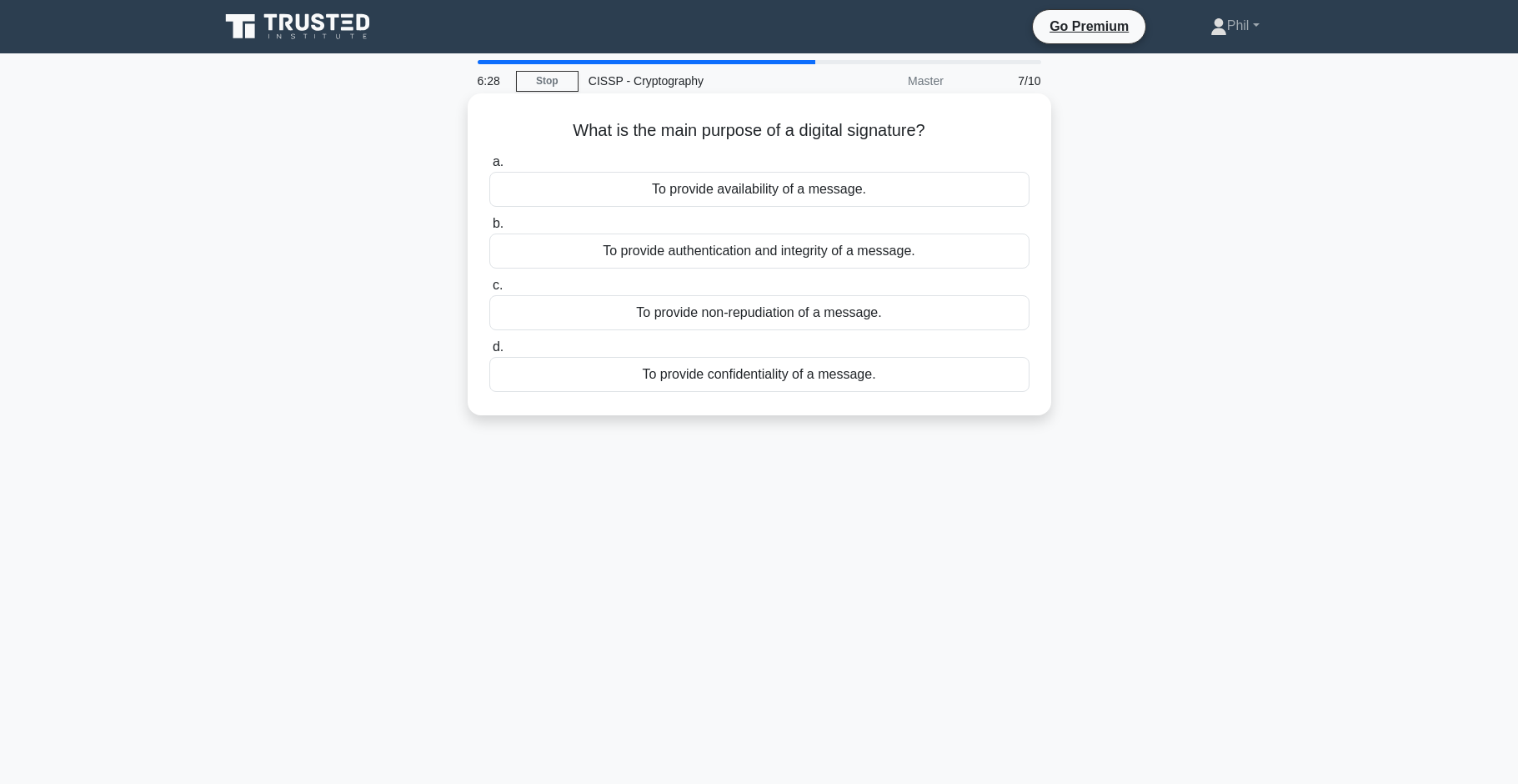
click at [963, 326] on div "To provide non-repudiation of a message." at bounding box center [759, 312] width 540 height 35
click at [489, 291] on input "c. To provide non-repudiation of a message." at bounding box center [489, 285] width 0 height 10
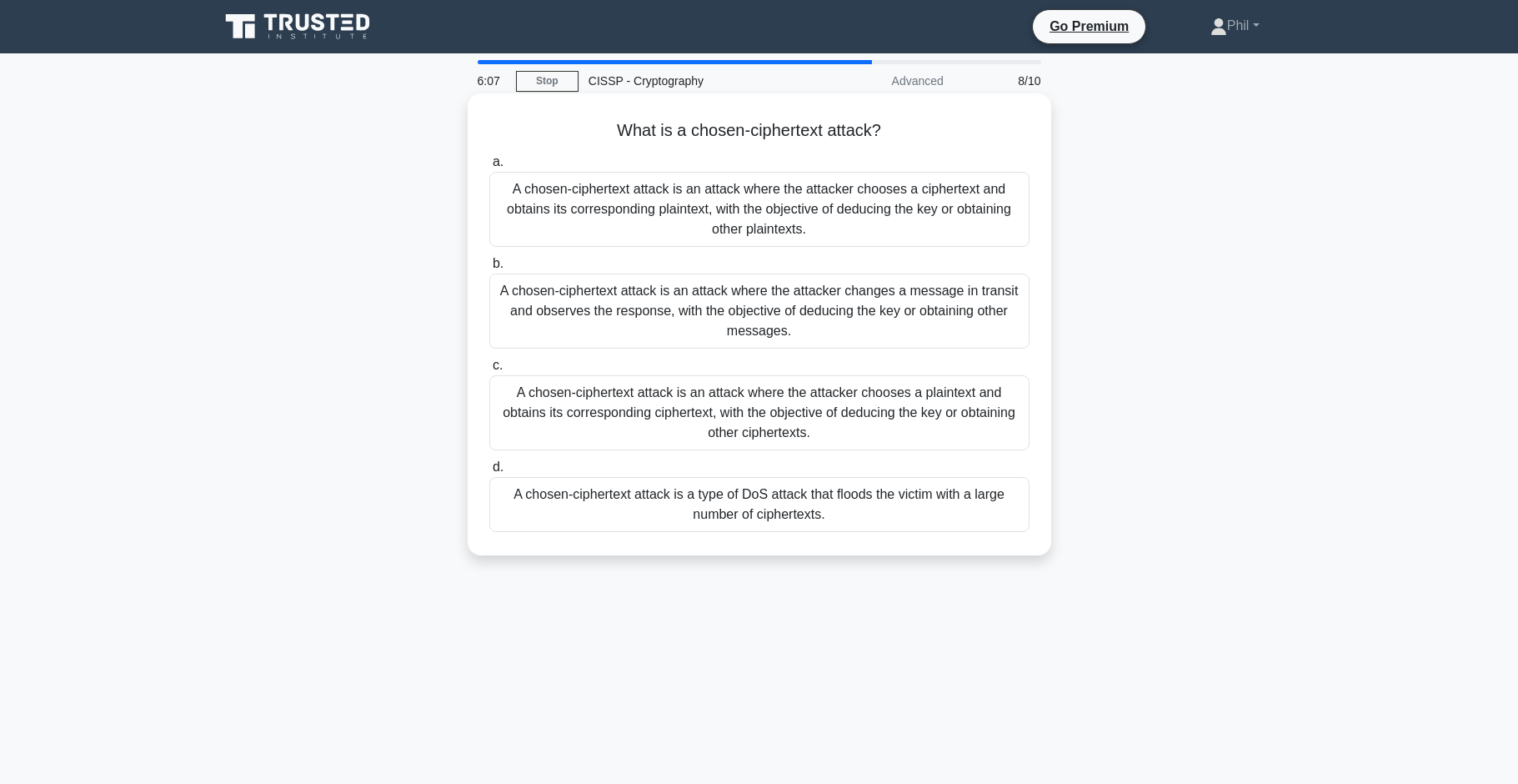
click at [970, 212] on div "A chosen-ciphertext attack is an attack where the attacker chooses a ciphertext…" at bounding box center [759, 209] width 540 height 75
click at [489, 167] on input "a. A chosen-ciphertext attack is an attack where the attacker chooses a ciphert…" at bounding box center [489, 162] width 0 height 10
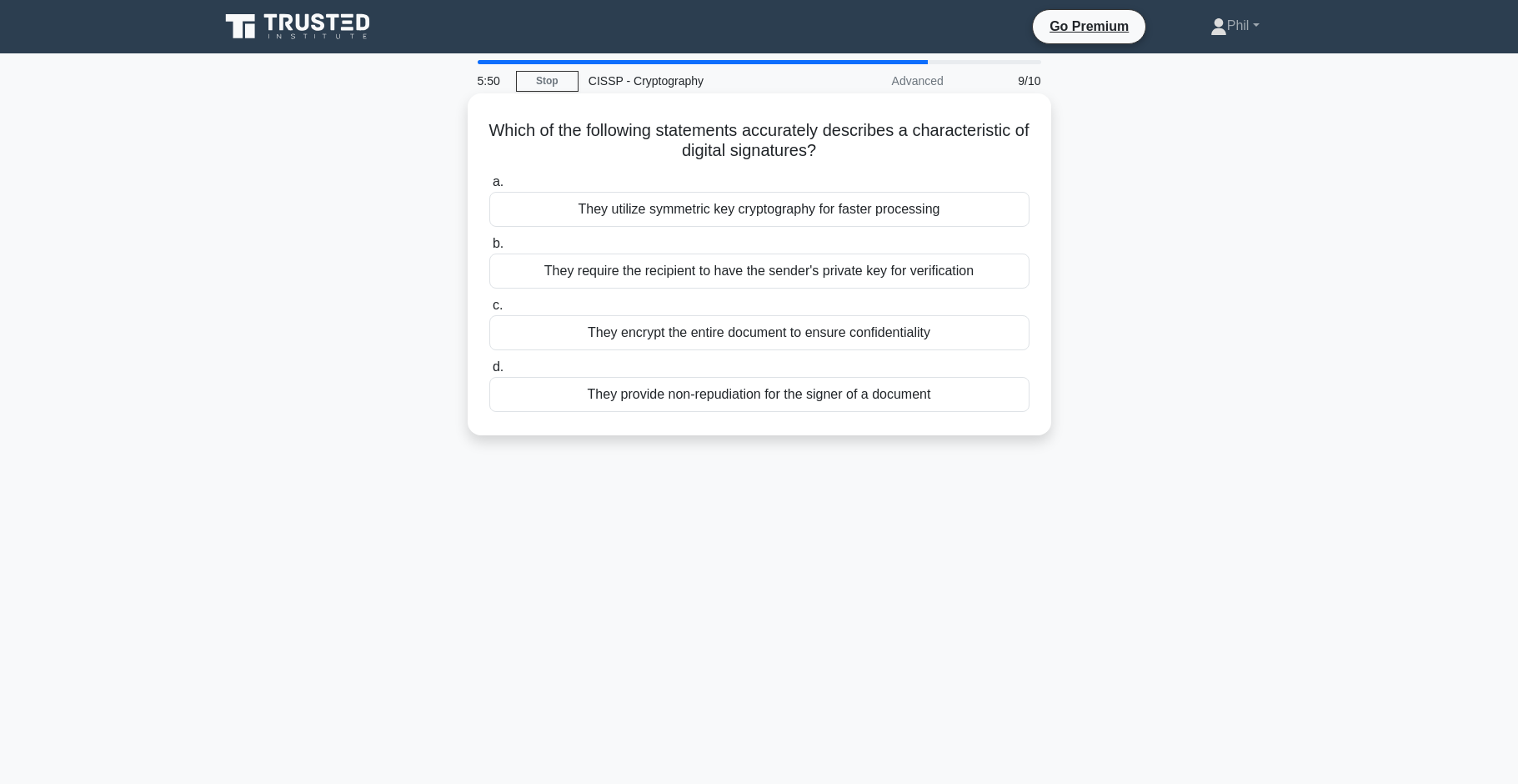
click at [996, 402] on div "They provide non-repudiation for the signer of a document" at bounding box center [759, 394] width 540 height 35
click at [489, 373] on input "d. They provide non-repudiation for the signer of a document" at bounding box center [489, 367] width 0 height 10
click at [1007, 400] on div "To define the rules and procedures for certificate issuance and management" at bounding box center [759, 394] width 540 height 35
click at [489, 373] on input "d. To define the rules and procedures for certificate issuance and management" at bounding box center [489, 367] width 0 height 10
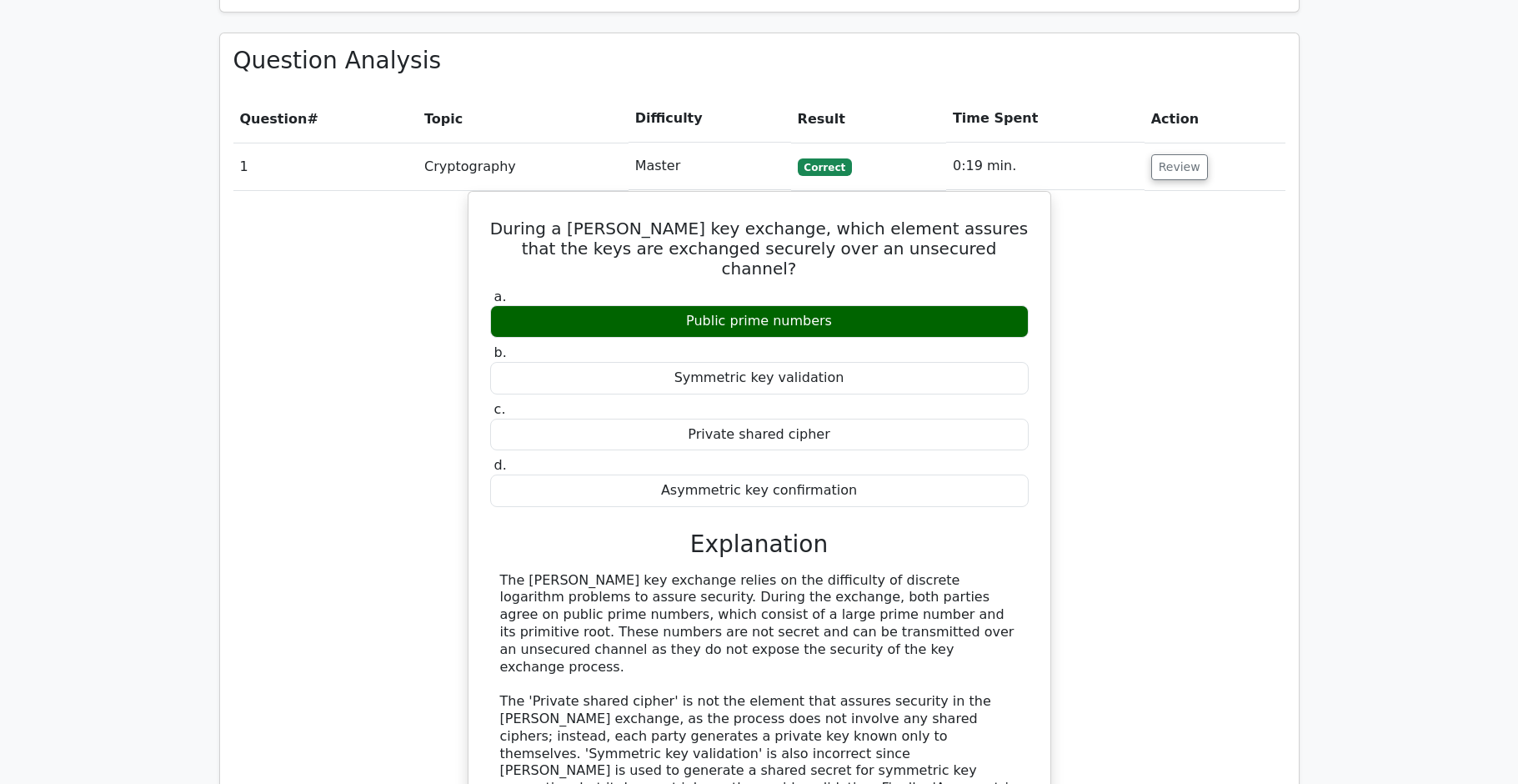
scroll to position [1502, 0]
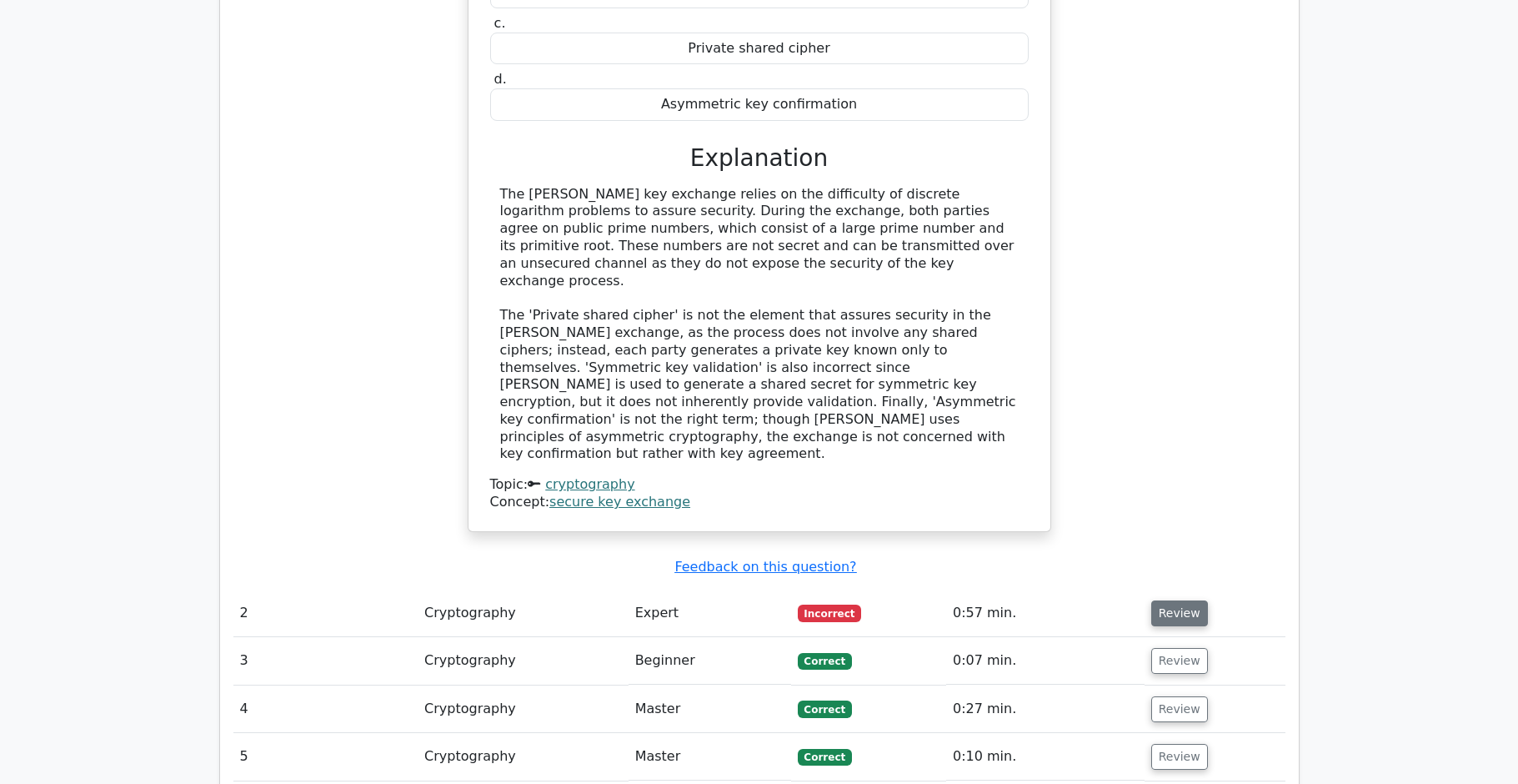
click at [1165, 600] on button "Review" at bounding box center [1179, 613] width 56 height 26
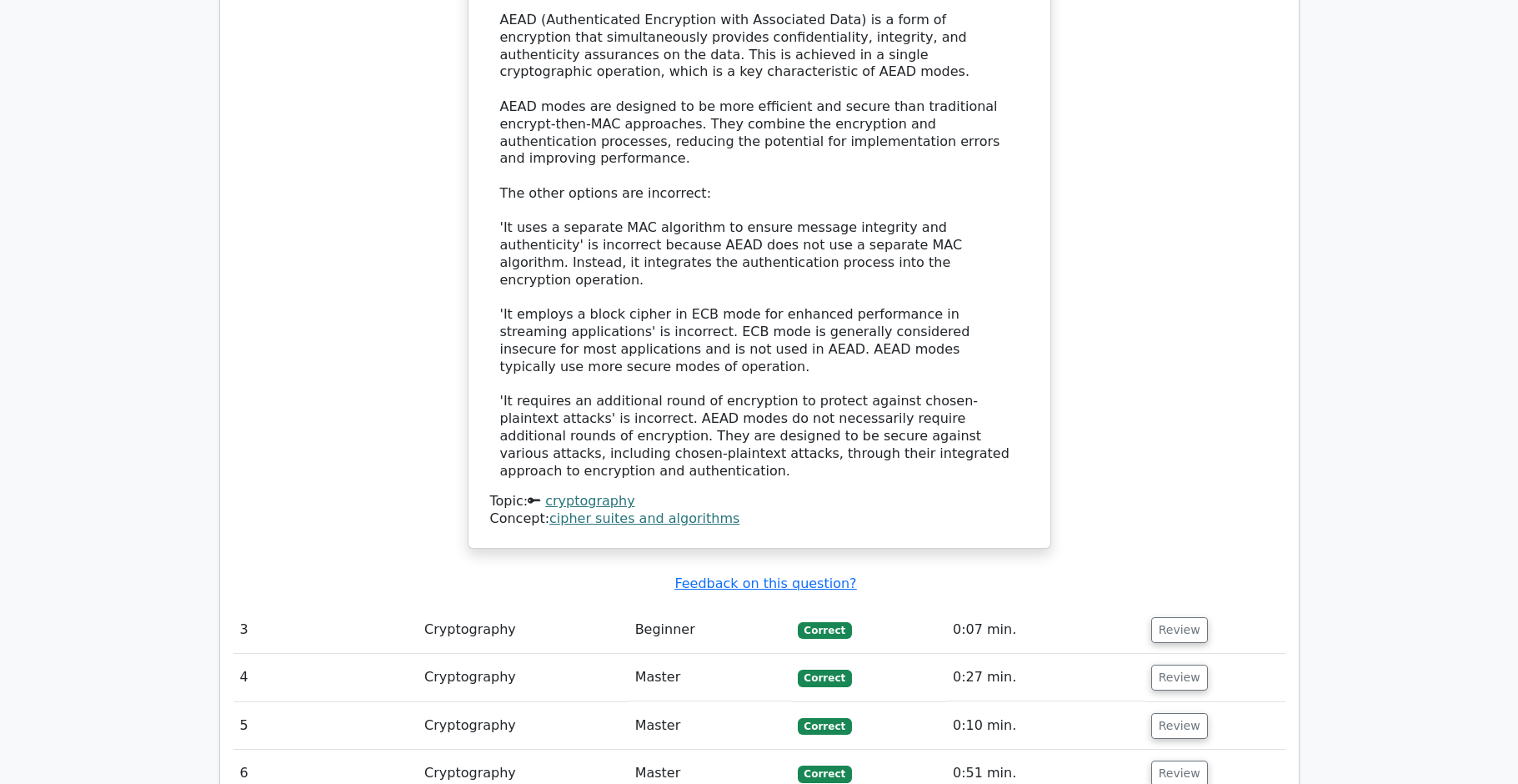
scroll to position [2746, 0]
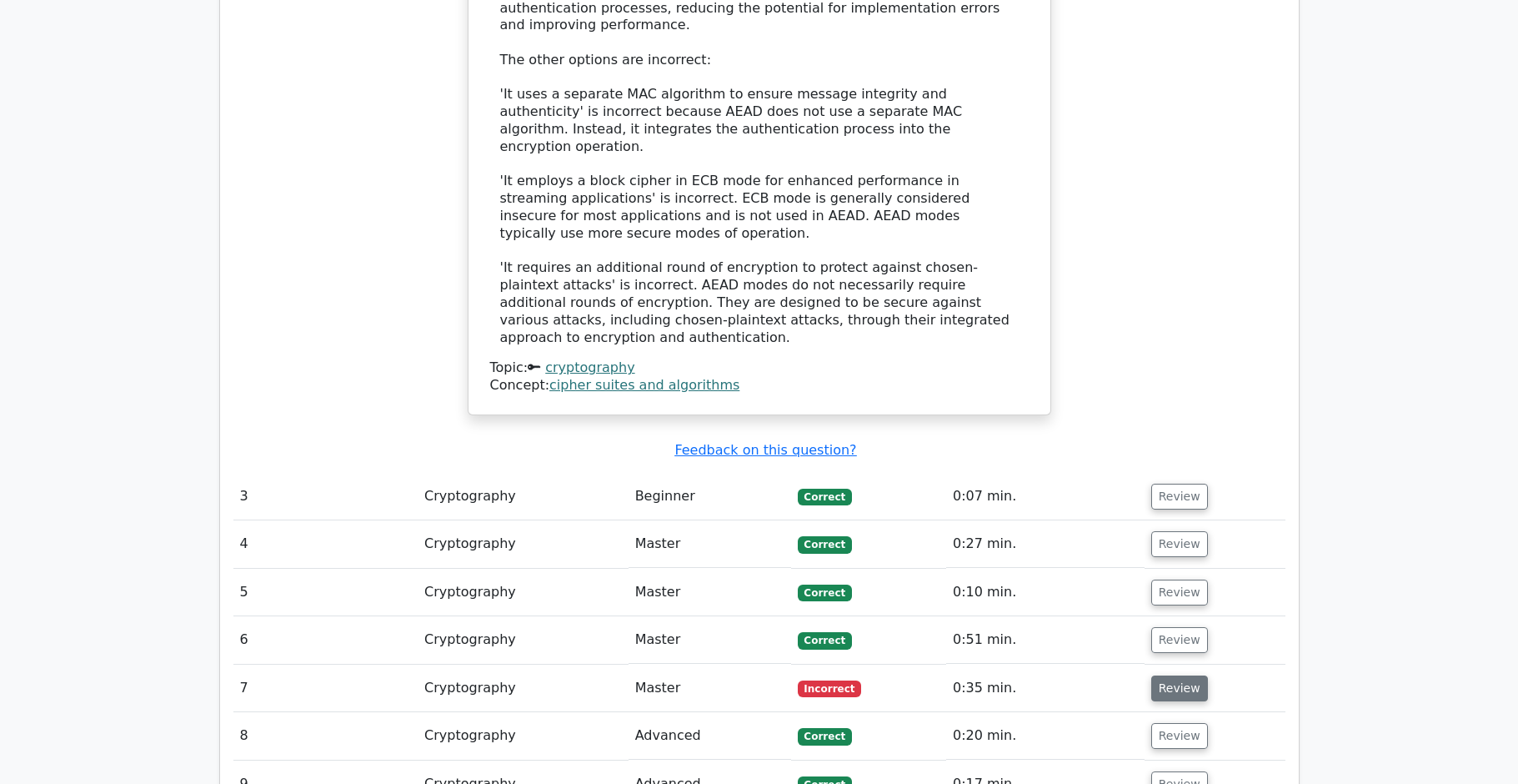
click at [1194, 676] on button "Review" at bounding box center [1179, 689] width 56 height 26
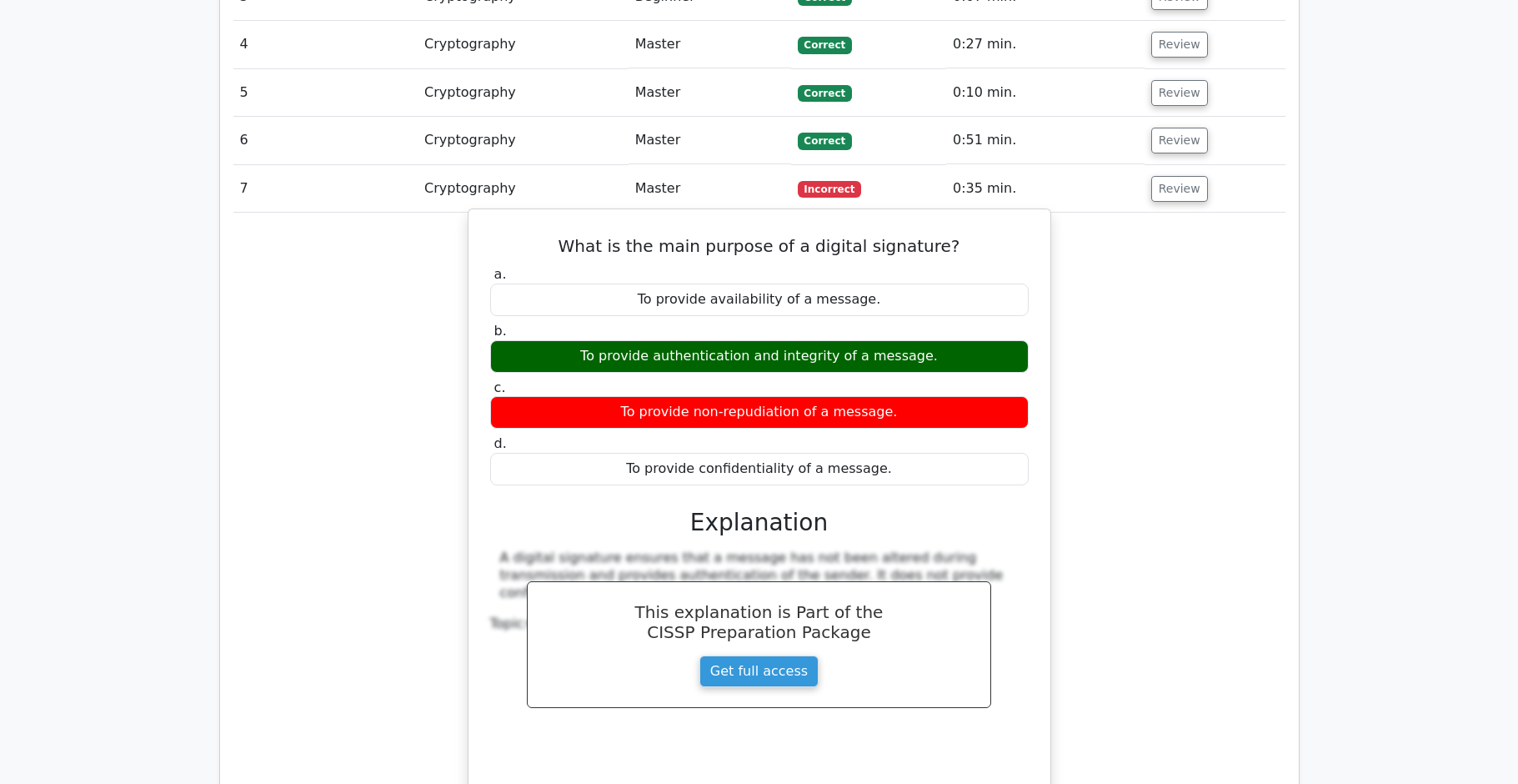
scroll to position [3555, 0]
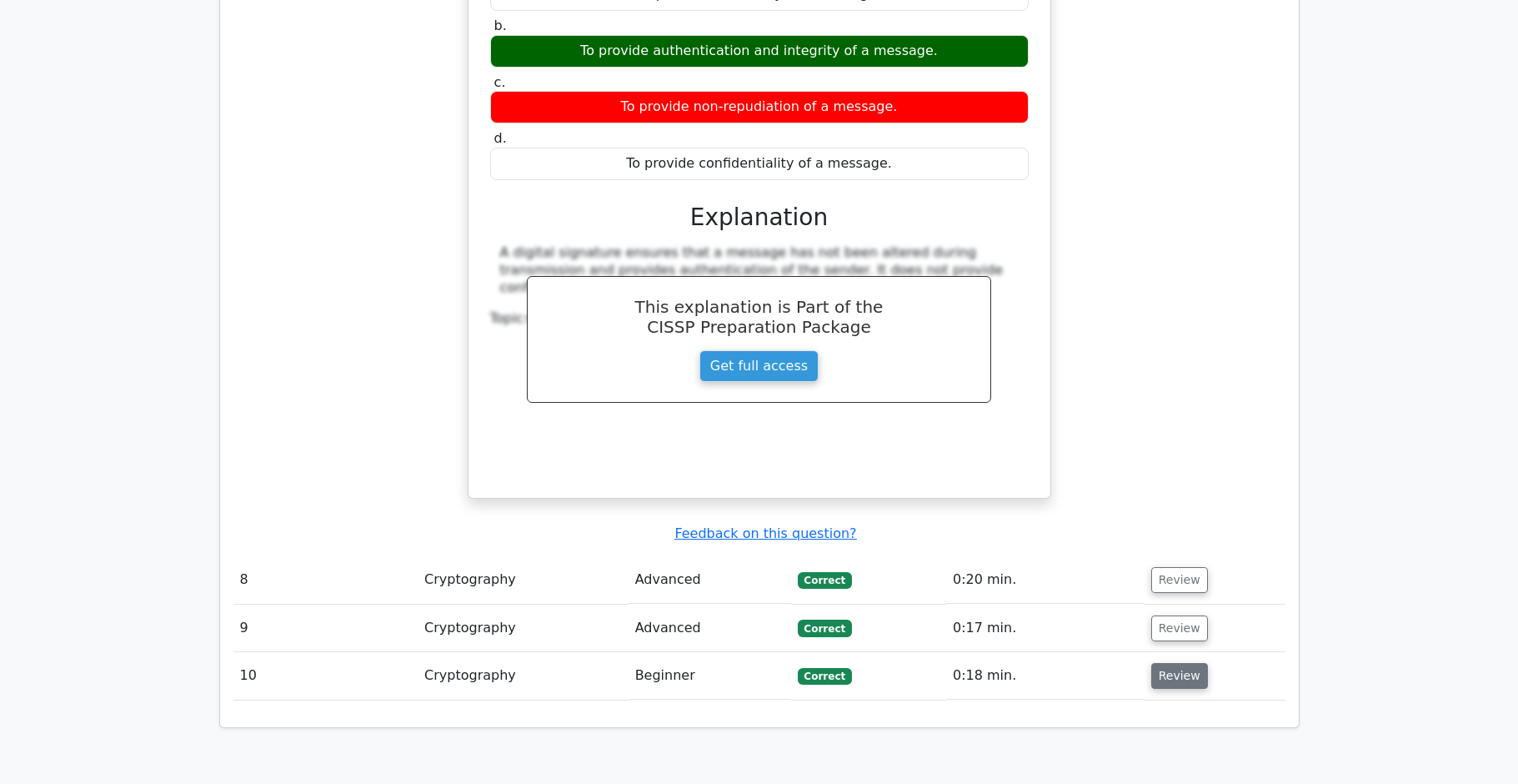
click at [1188, 663] on button "Review" at bounding box center [1179, 676] width 56 height 26
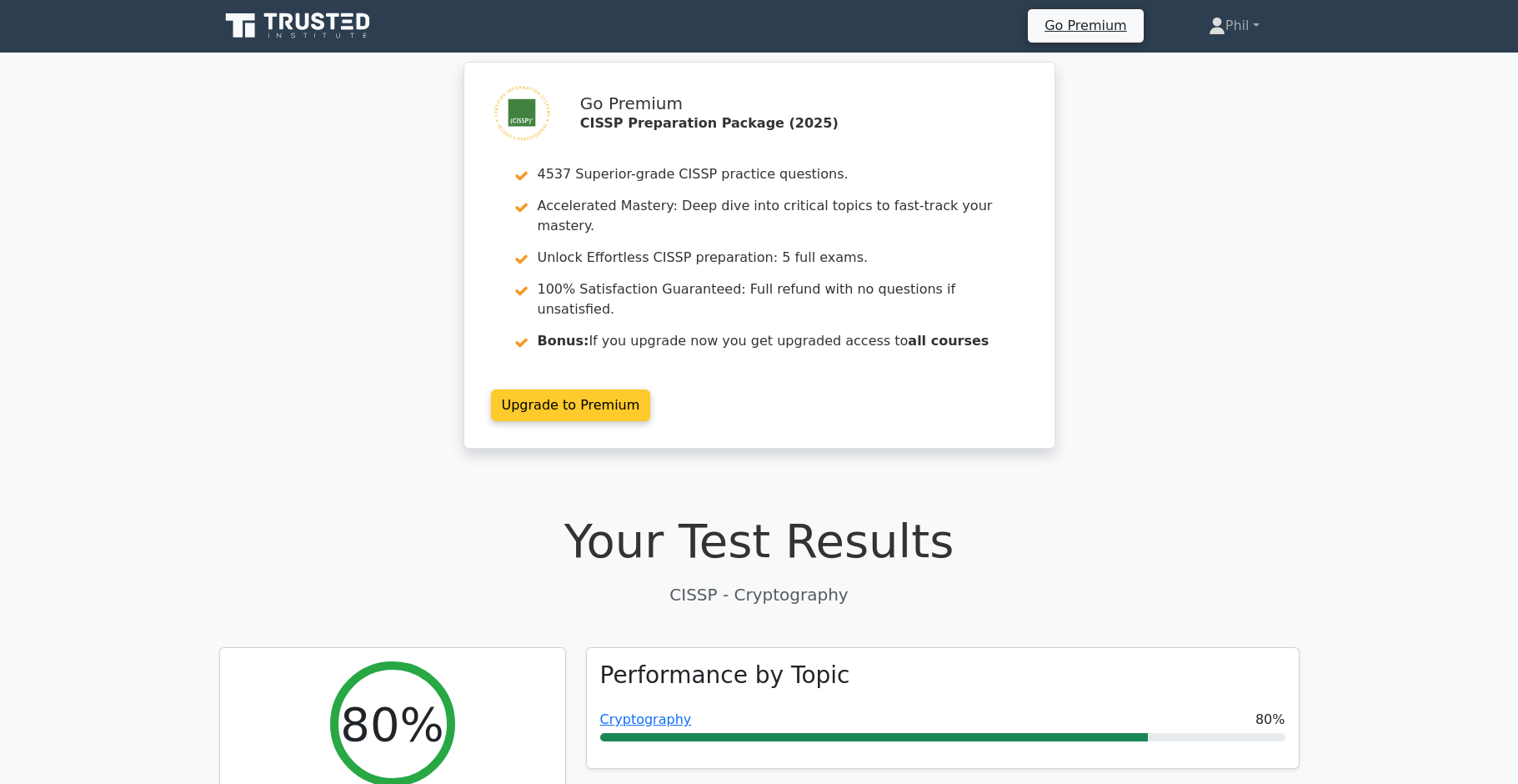
scroll to position [0, 0]
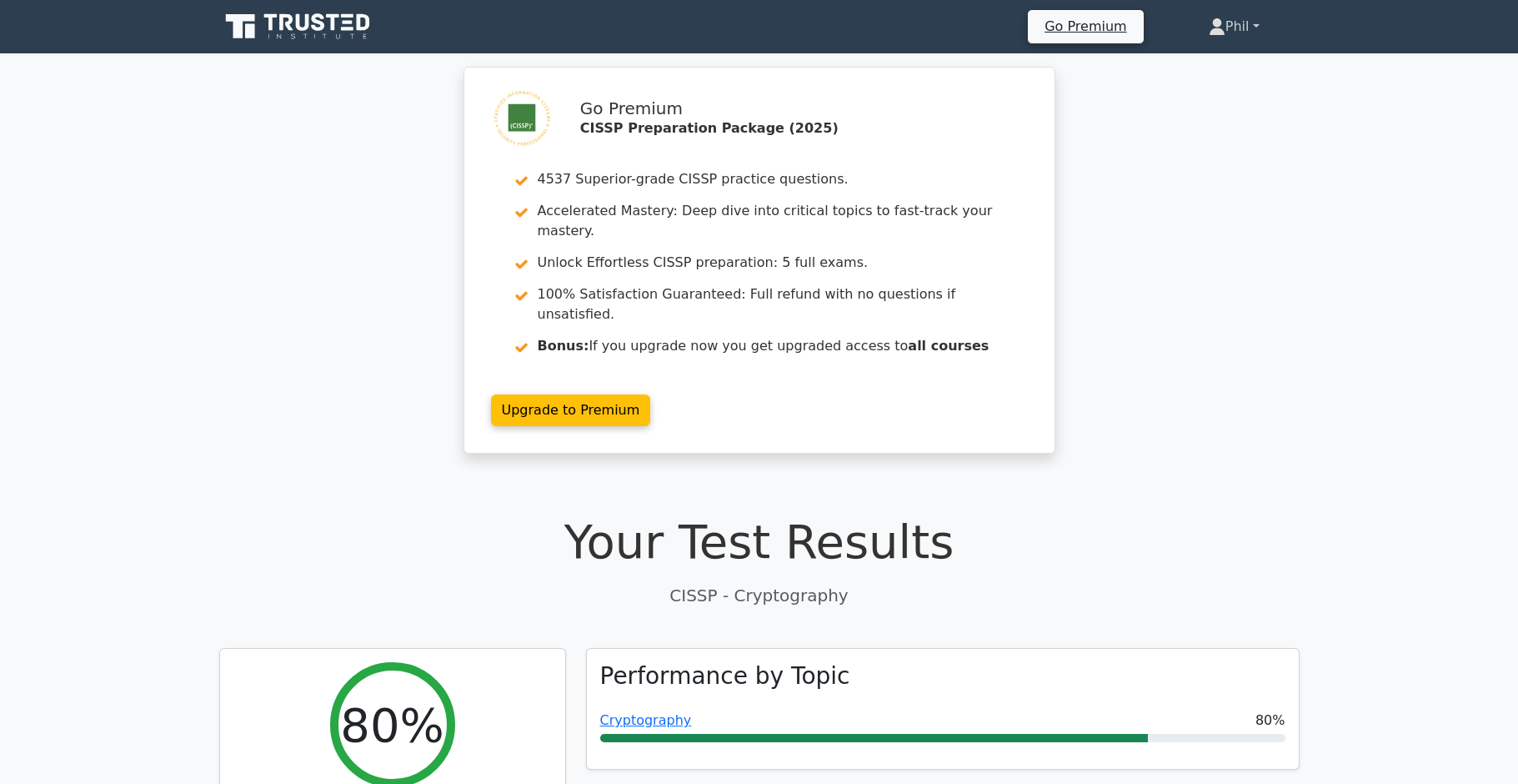
click at [1237, 33] on link "Phil" at bounding box center [1234, 27] width 131 height 33
click at [1231, 73] on link "Profile" at bounding box center [1236, 66] width 132 height 27
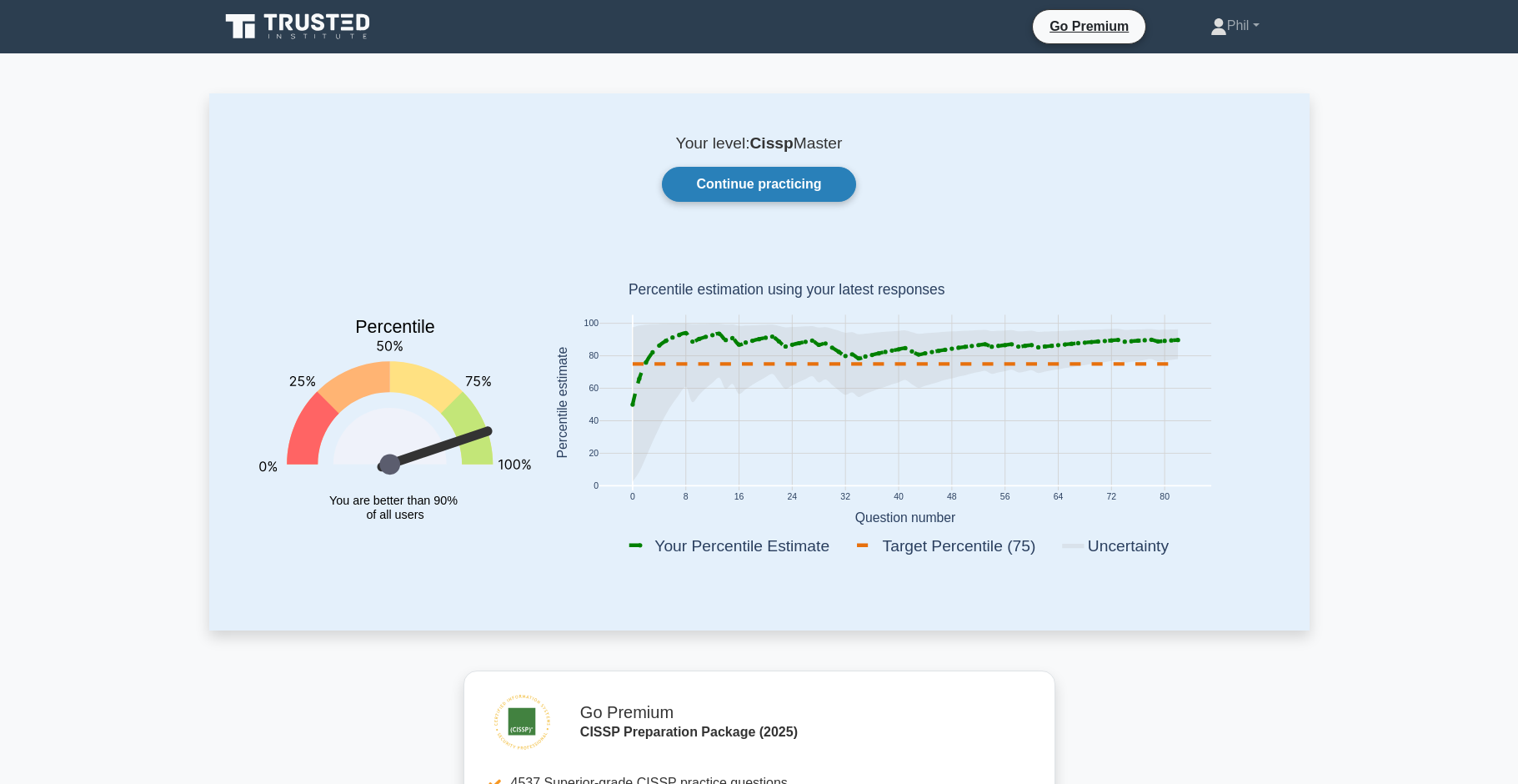
click at [783, 190] on link "Continue practicing" at bounding box center [758, 184] width 193 height 35
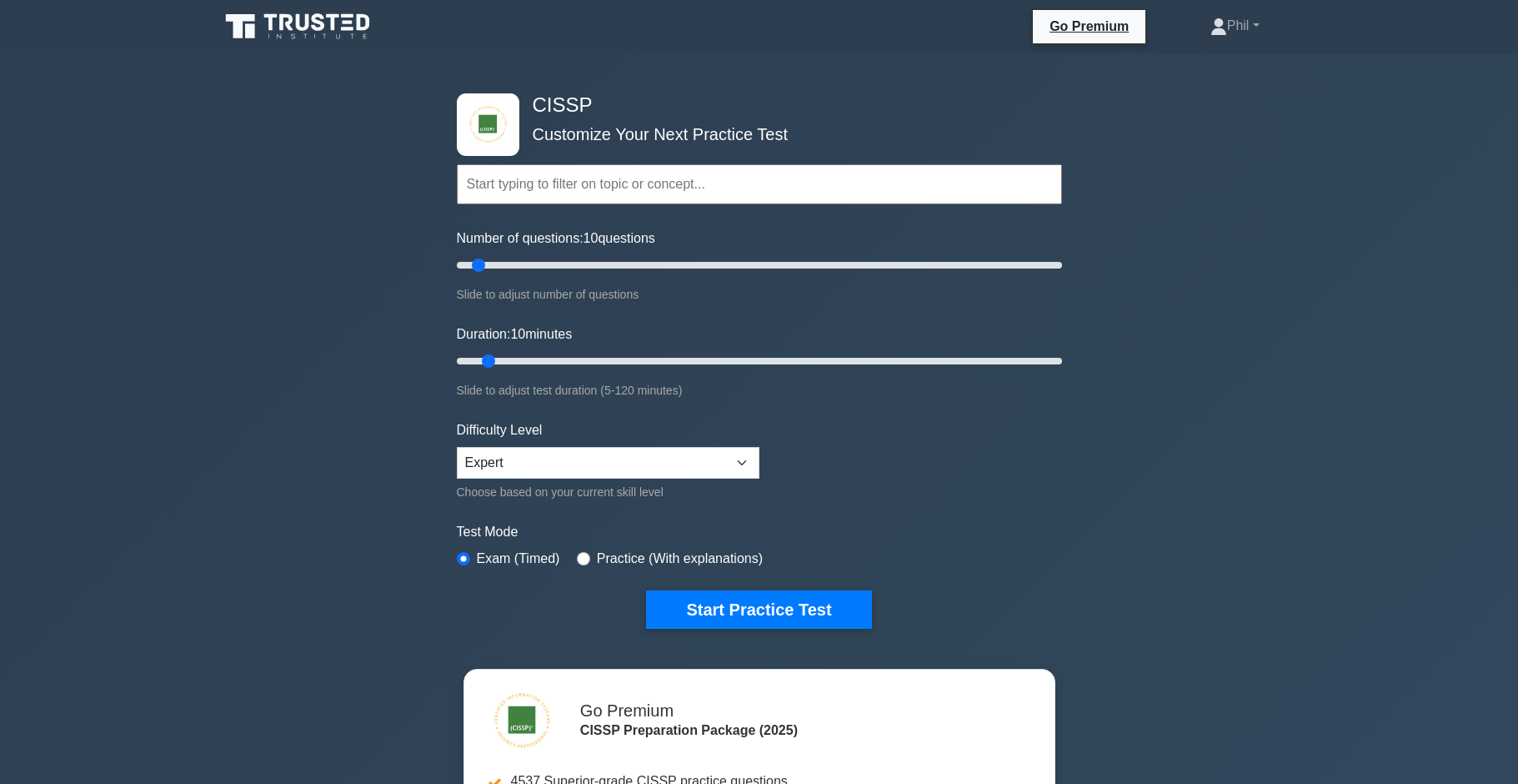
click at [549, 197] on input "text" at bounding box center [760, 184] width 605 height 40
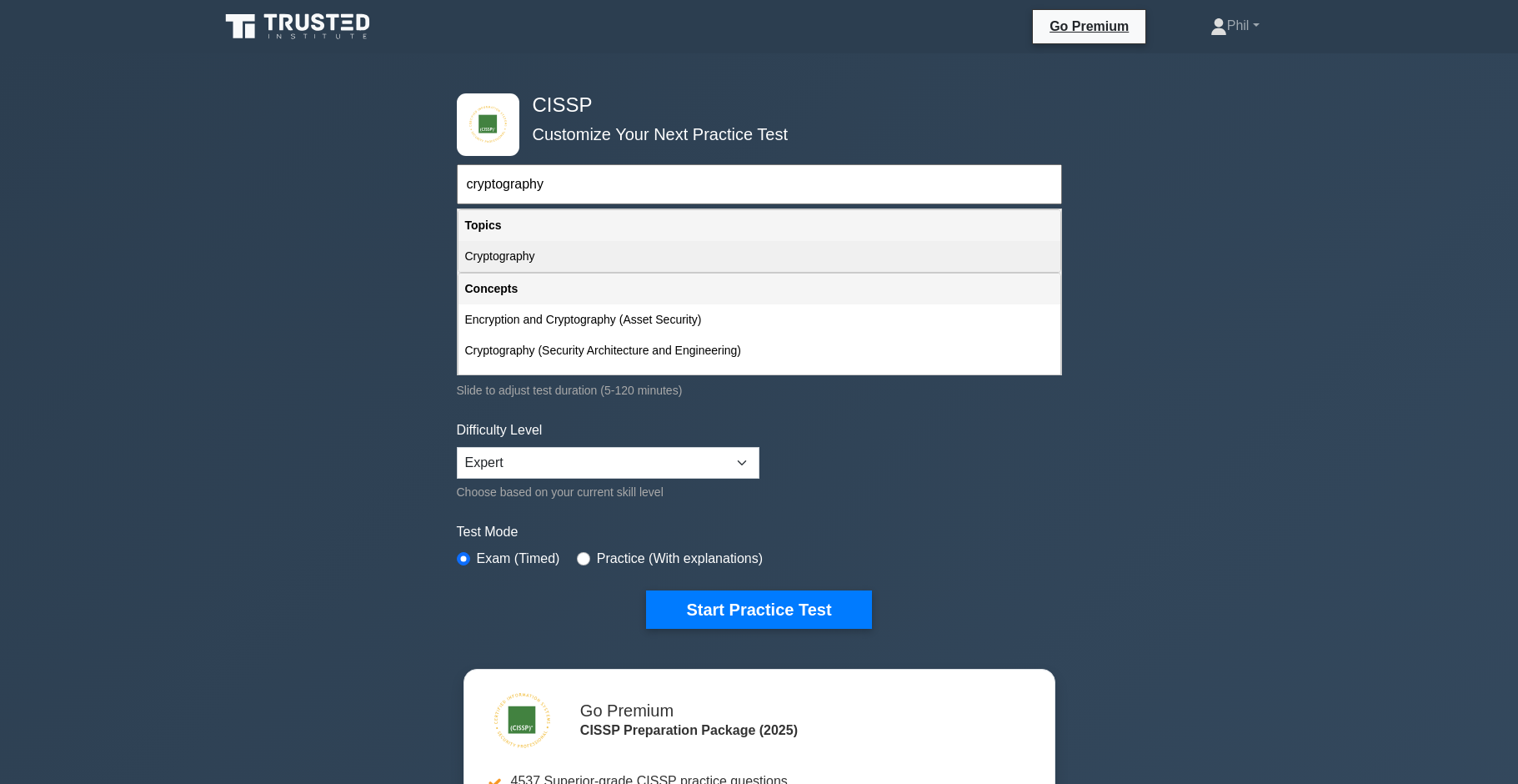
click at [544, 251] on div "Cryptography" at bounding box center [760, 257] width 602 height 31
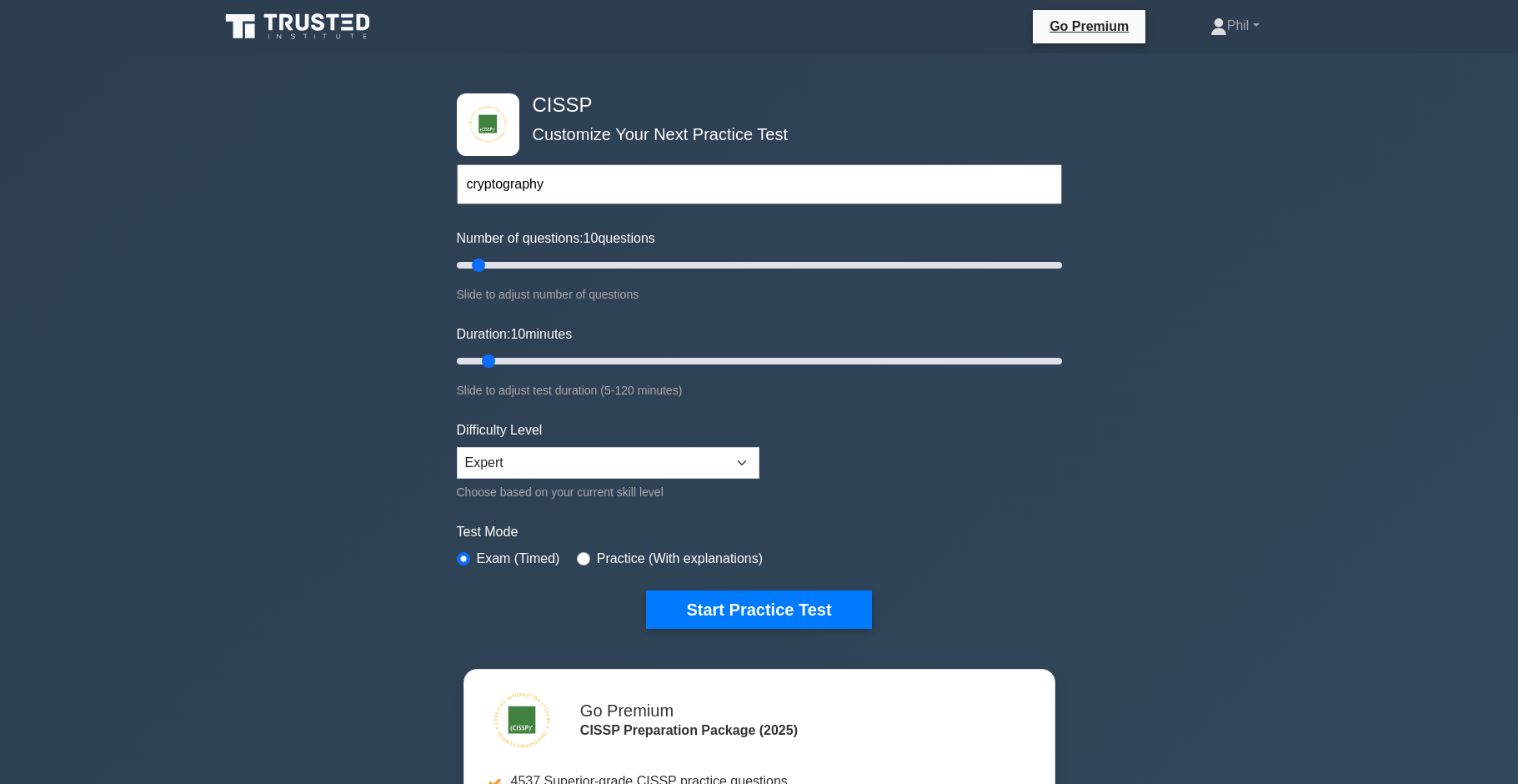
type input "Cryptography"
drag, startPoint x: 492, startPoint y: 363, endPoint x: 508, endPoint y: 365, distance: 16.1
type input "15"
click at [508, 365] on input "Duration: 15 minutes" at bounding box center [760, 361] width 605 height 20
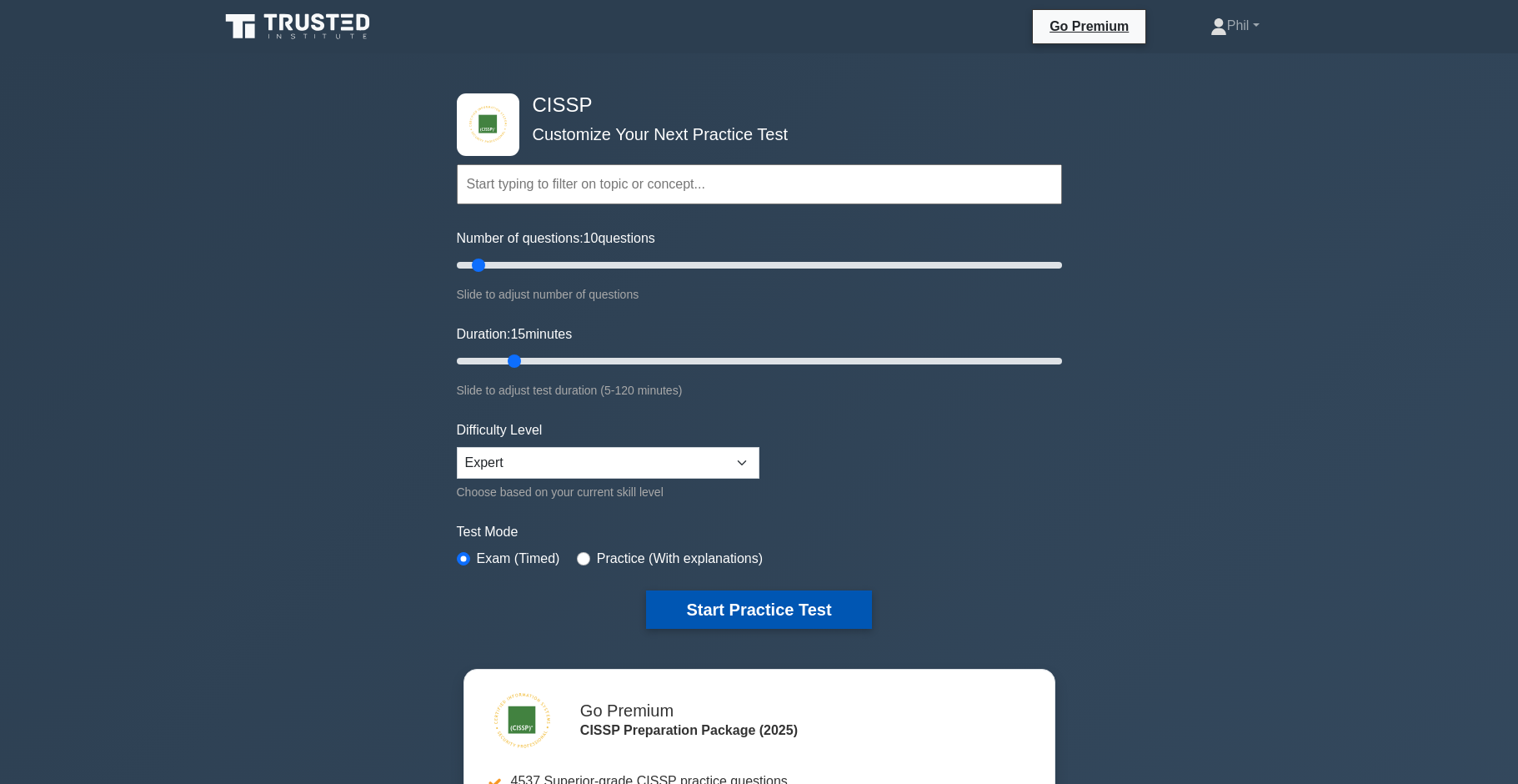
click at [813, 611] on button "Start Practice Test" at bounding box center [759, 610] width 226 height 38
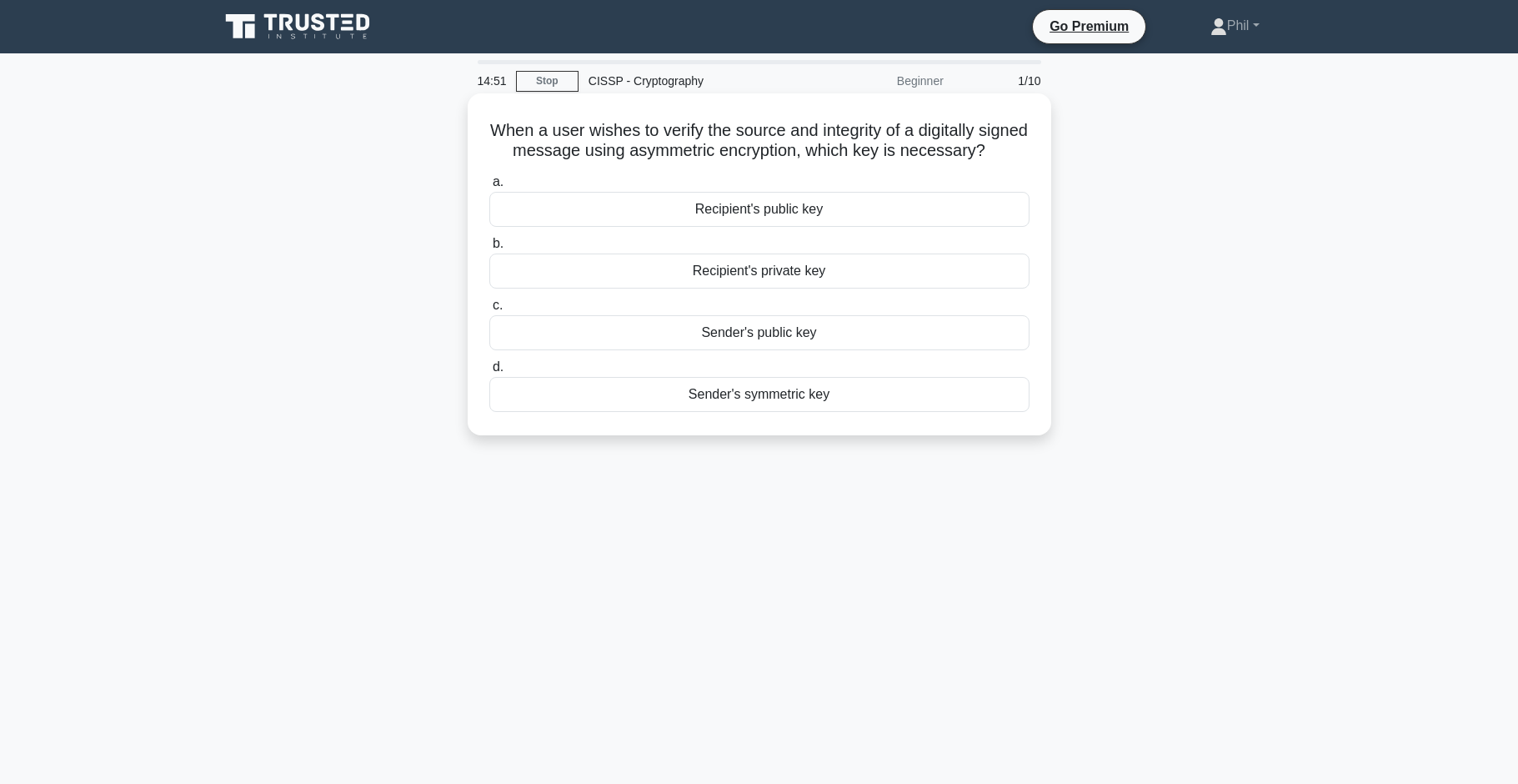
click at [854, 338] on div "Sender's public key" at bounding box center [759, 332] width 540 height 35
click at [489, 311] on input "c. Sender's public key" at bounding box center [489, 305] width 0 height 10
click at [910, 400] on div "A trusted certificate authority" at bounding box center [759, 394] width 540 height 35
click at [489, 373] on input "d. A trusted certificate authority" at bounding box center [489, 367] width 0 height 10
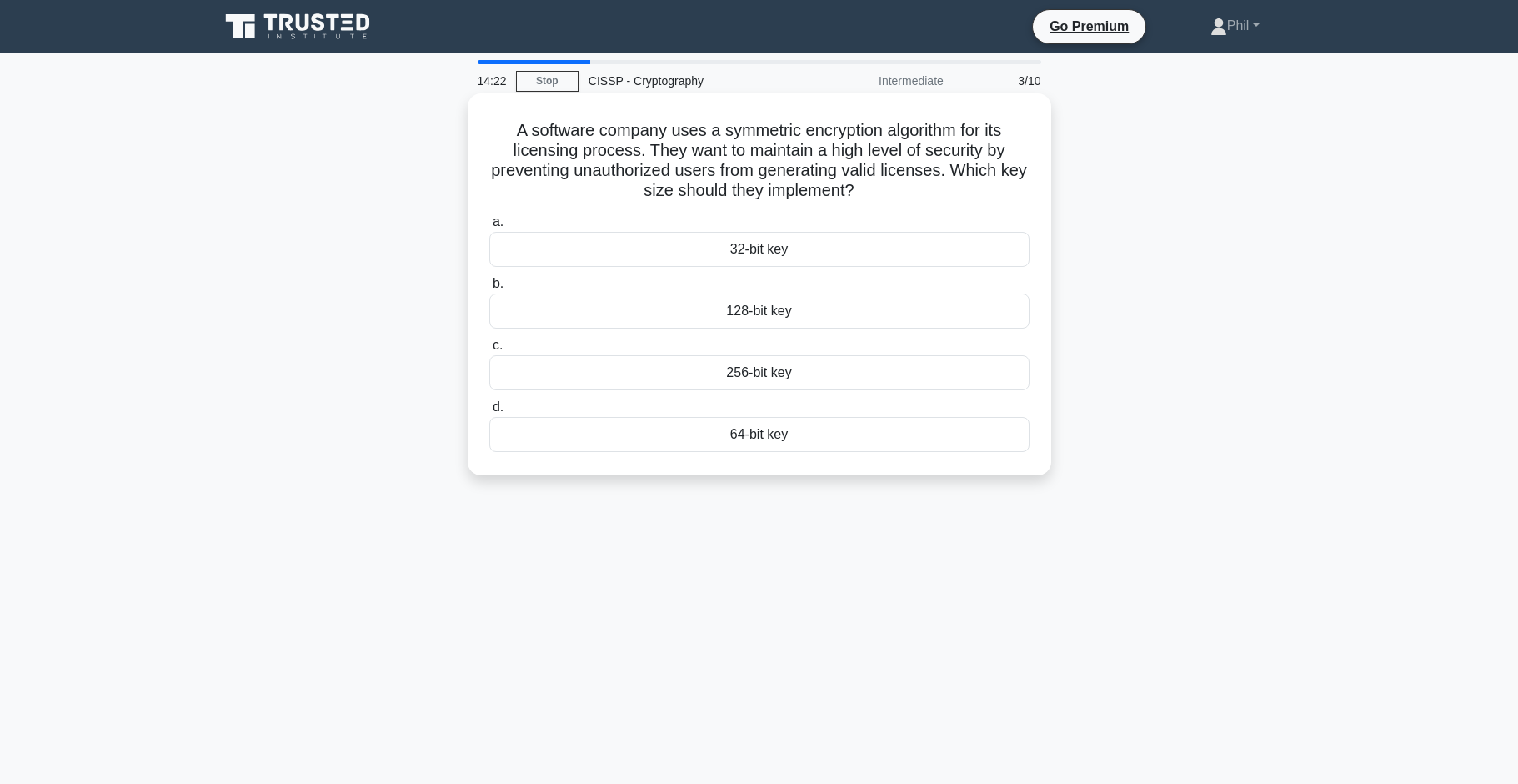
click at [773, 376] on div "256-bit key" at bounding box center [759, 372] width 540 height 35
click at [489, 351] on input "c. 256-bit key" at bounding box center [489, 345] width 0 height 10
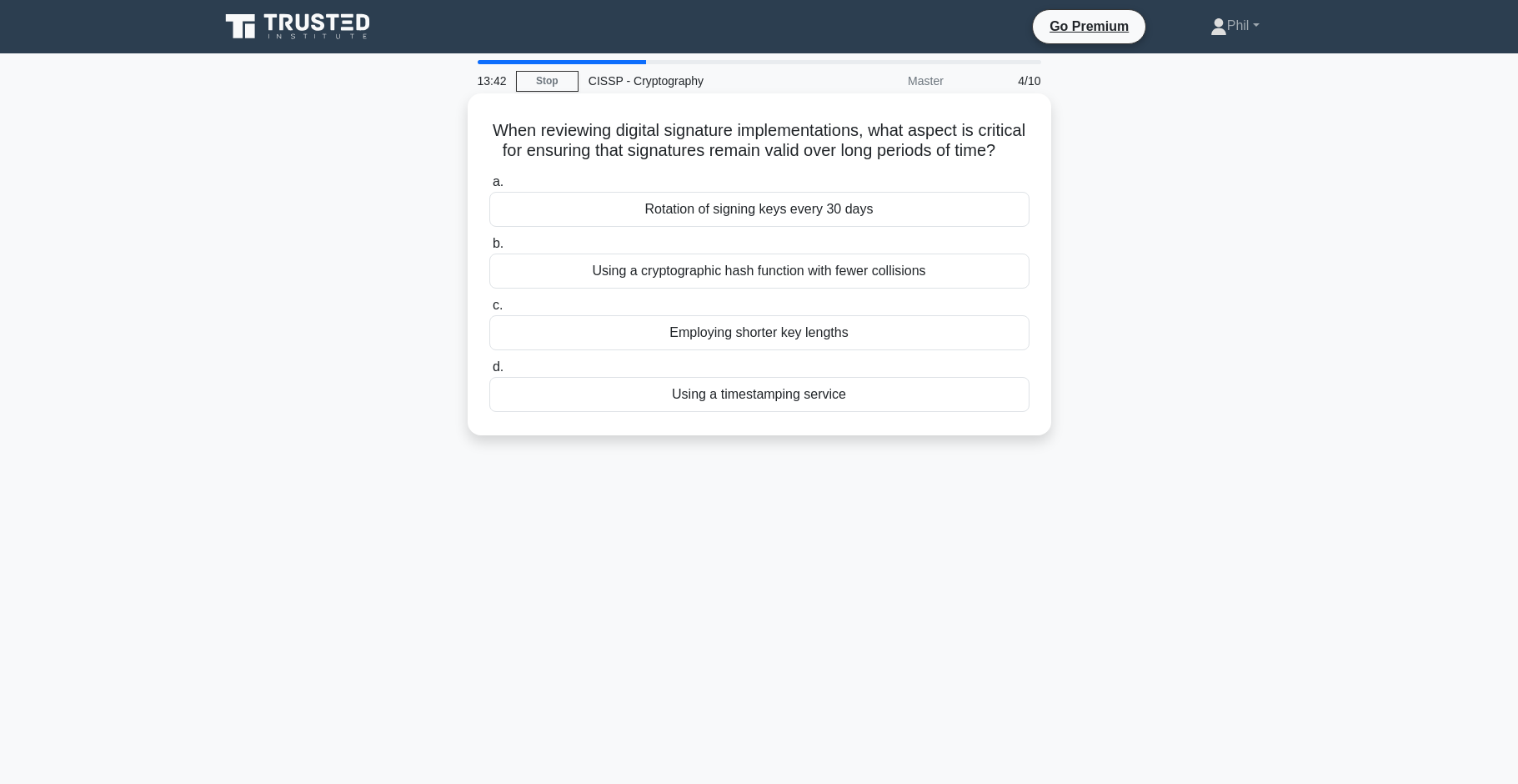
click at [852, 400] on div "Using a timestamping service" at bounding box center [759, 394] width 540 height 35
click at [489, 373] on input "d. Using a timestamping service" at bounding box center [489, 367] width 0 height 10
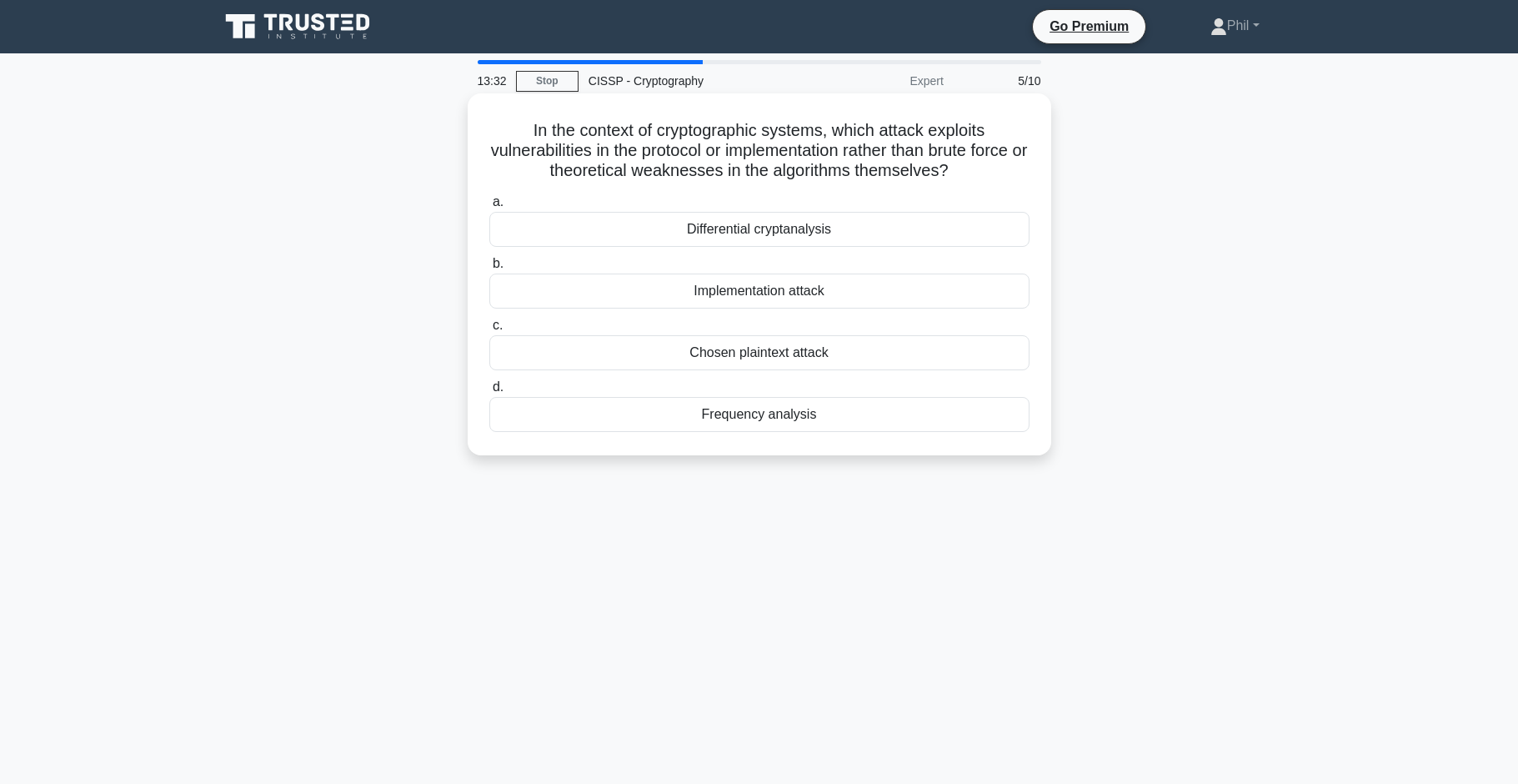
click at [860, 294] on div "Implementation attack" at bounding box center [759, 291] width 540 height 35
click at [489, 269] on input "b. Implementation attack" at bounding box center [489, 264] width 0 height 10
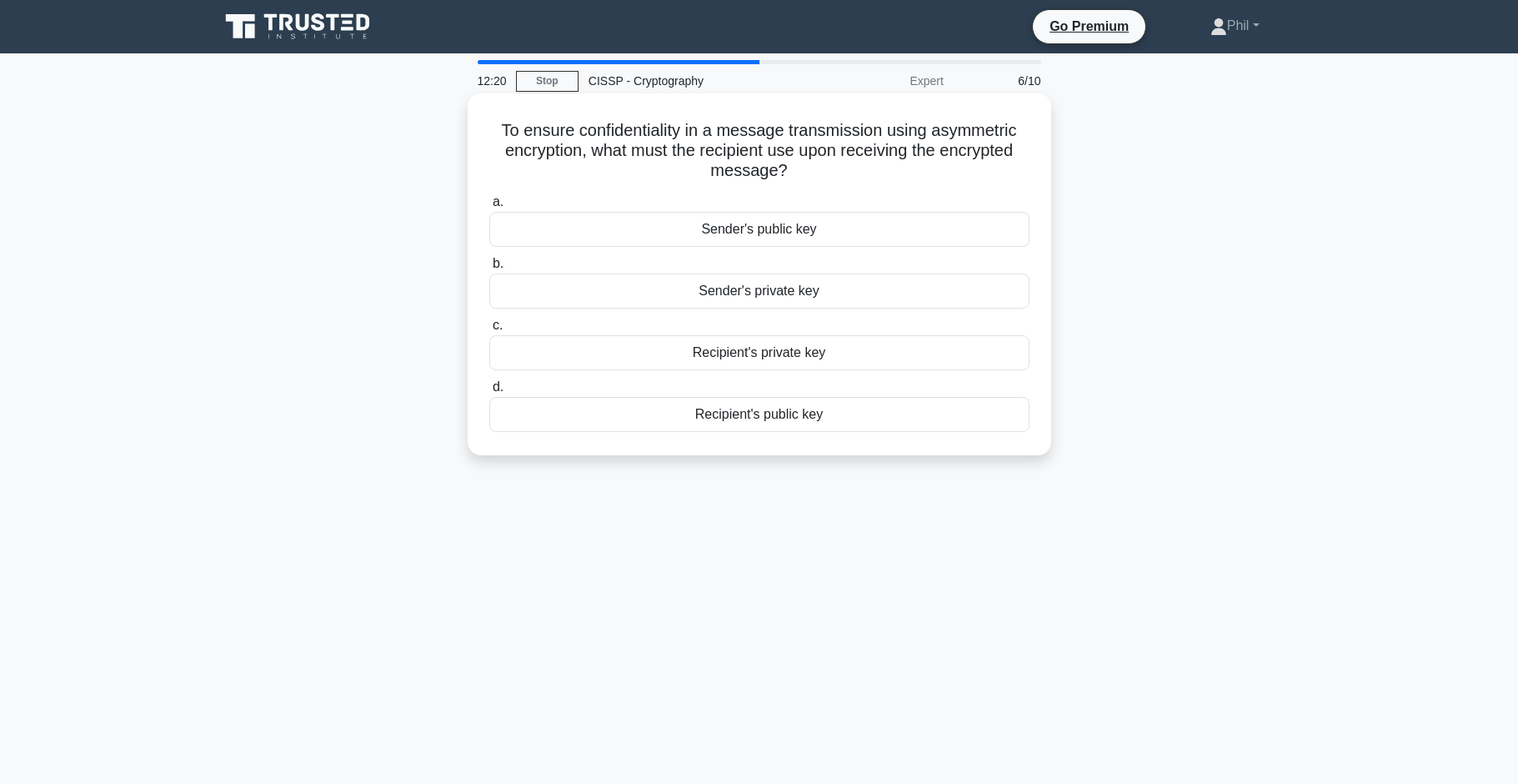
click at [873, 362] on div "Recipient's private key" at bounding box center [759, 352] width 540 height 35
click at [489, 331] on input "c. Recipient's private key" at bounding box center [489, 325] width 0 height 10
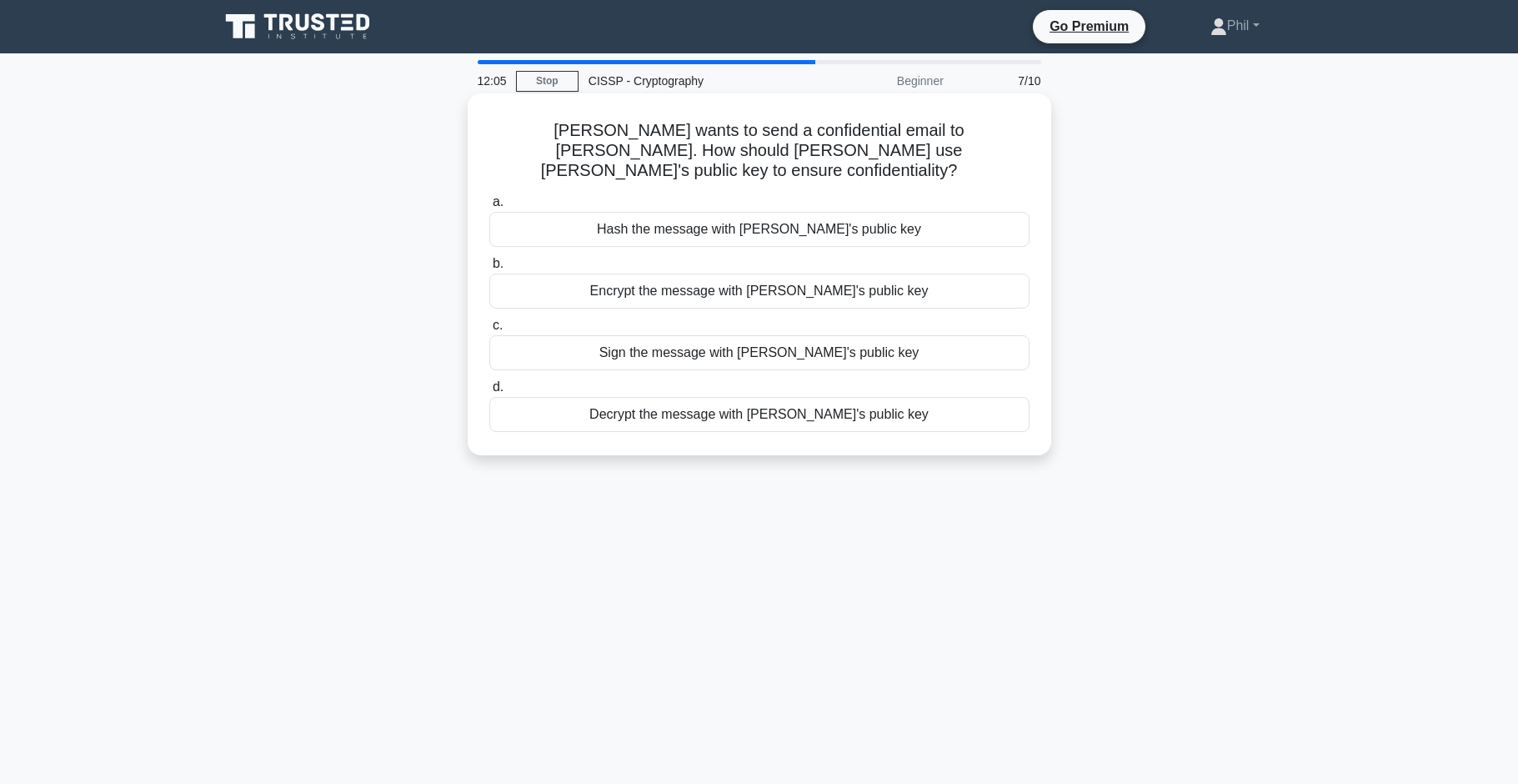
click at [901, 274] on div "Encrypt the message with [PERSON_NAME]'s public key" at bounding box center [759, 291] width 540 height 35
click at [489, 269] on input "b. Encrypt the message with [PERSON_NAME]'s public key" at bounding box center [489, 264] width 0 height 10
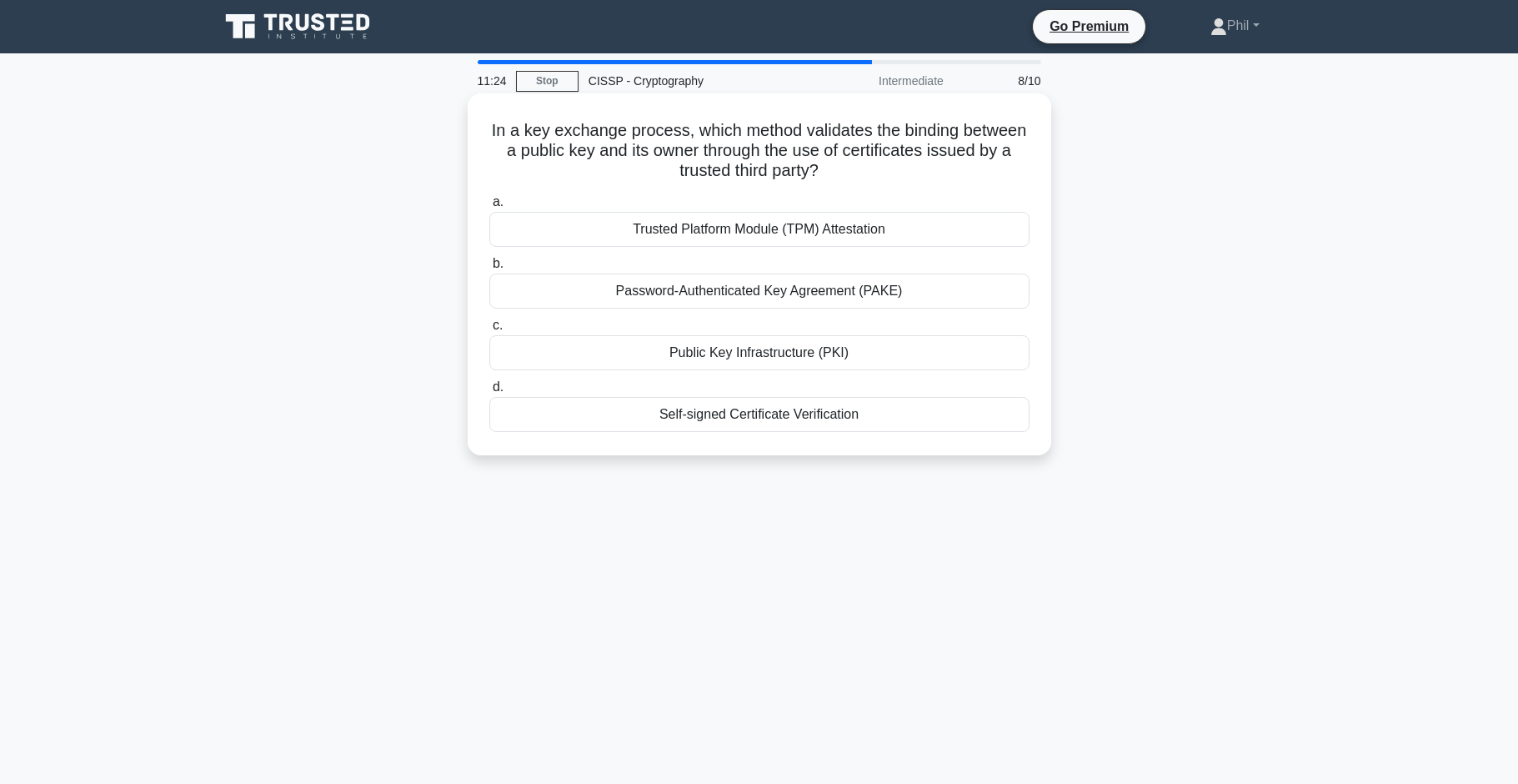
click at [895, 297] on div "Password-Authenticated Key Agreement (PAKE)" at bounding box center [759, 291] width 540 height 35
click at [489, 269] on input "b. Password-Authenticated Key Agreement (PAKE)" at bounding box center [489, 264] width 0 height 10
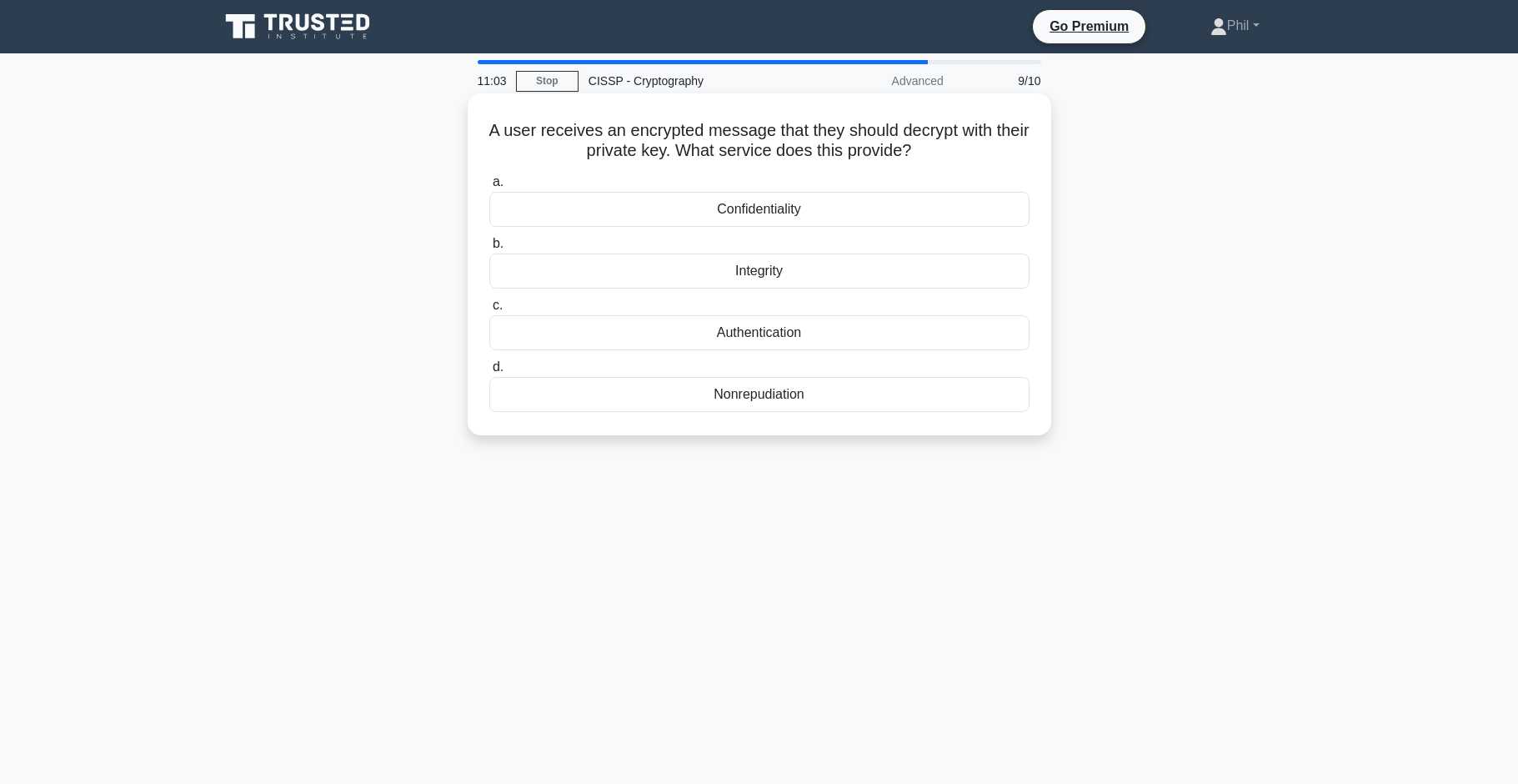
click at [822, 211] on div "Confidentiality" at bounding box center [759, 209] width 540 height 35
click at [489, 187] on input "a. Confidentiality" at bounding box center [489, 182] width 0 height 10
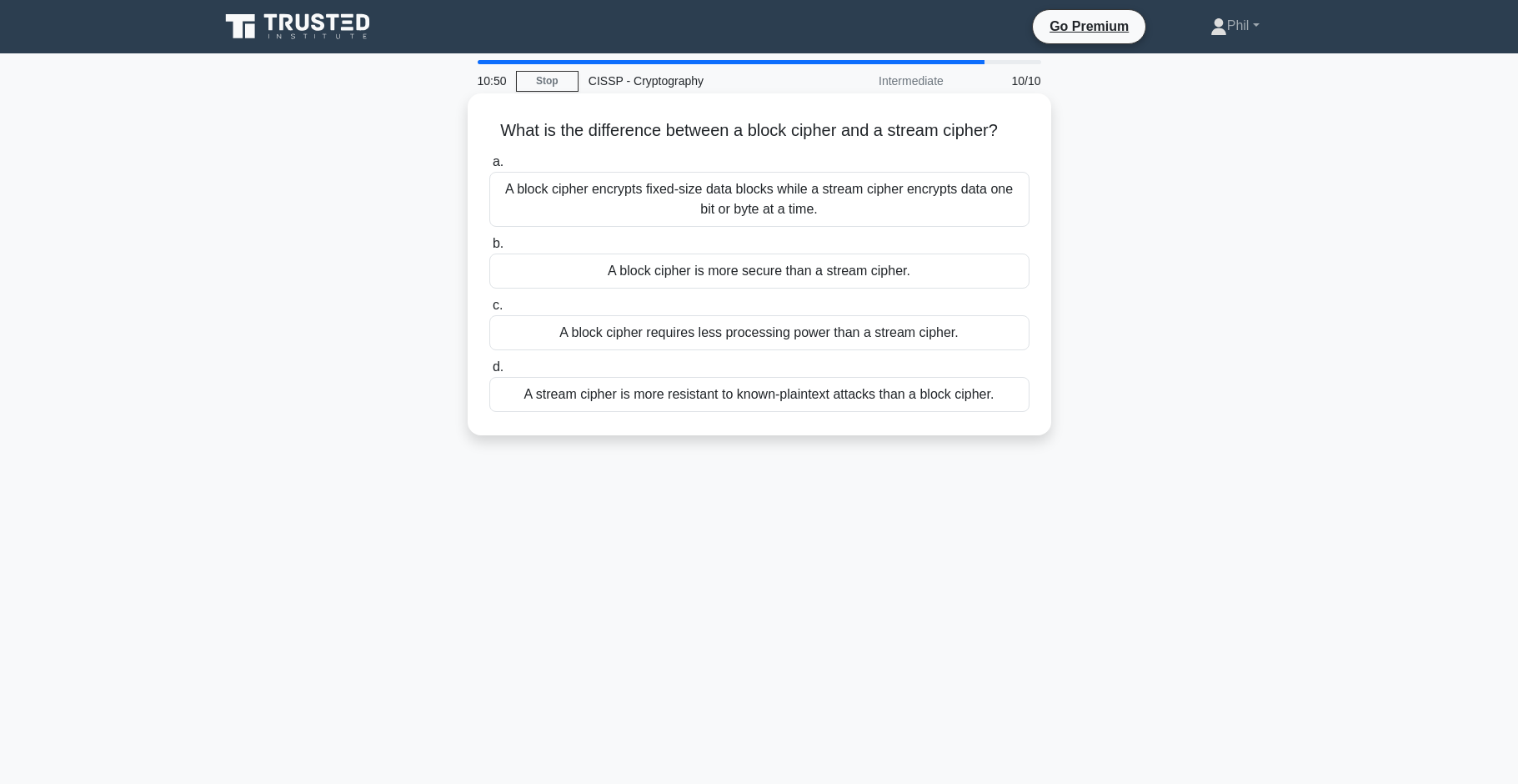
click at [946, 196] on div "A block cipher encrypts fixed-size data blocks while a stream cipher encrypts d…" at bounding box center [759, 199] width 540 height 55
click at [489, 167] on input "a. A block cipher encrypts fixed-size data blocks while a stream cipher encrypt…" at bounding box center [489, 162] width 0 height 10
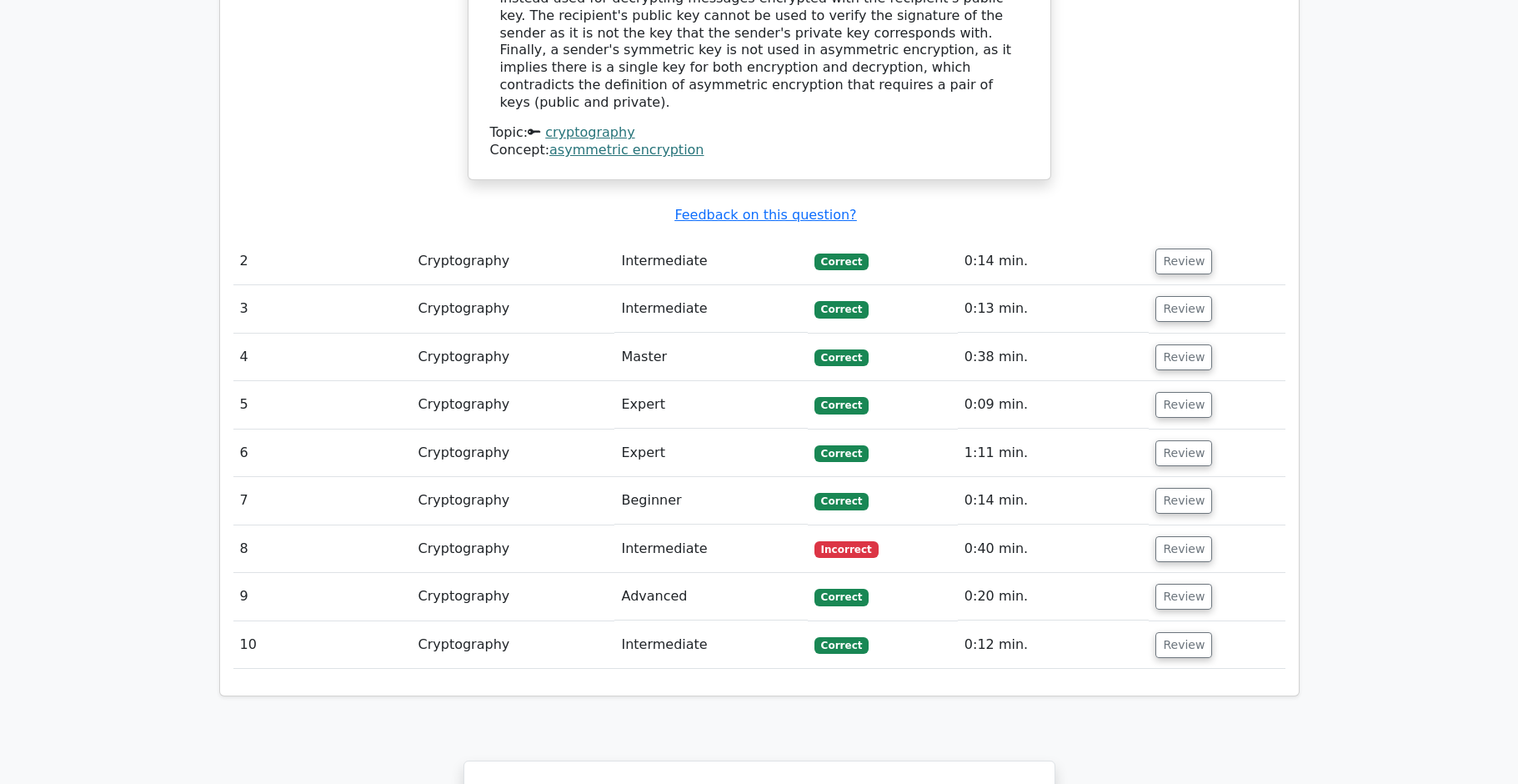
scroll to position [1873, 0]
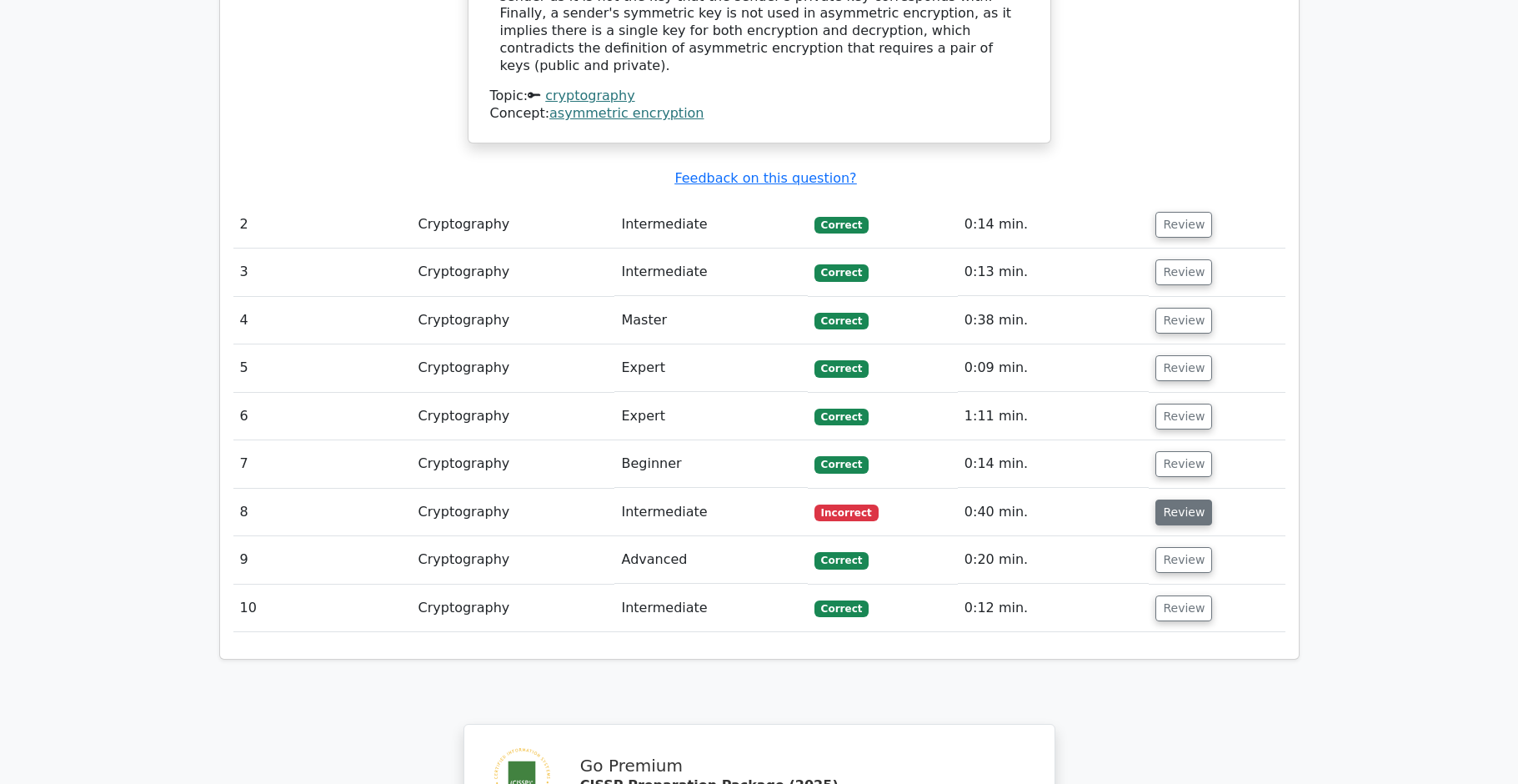
click at [1170, 500] on button "Review" at bounding box center [1183, 513] width 56 height 26
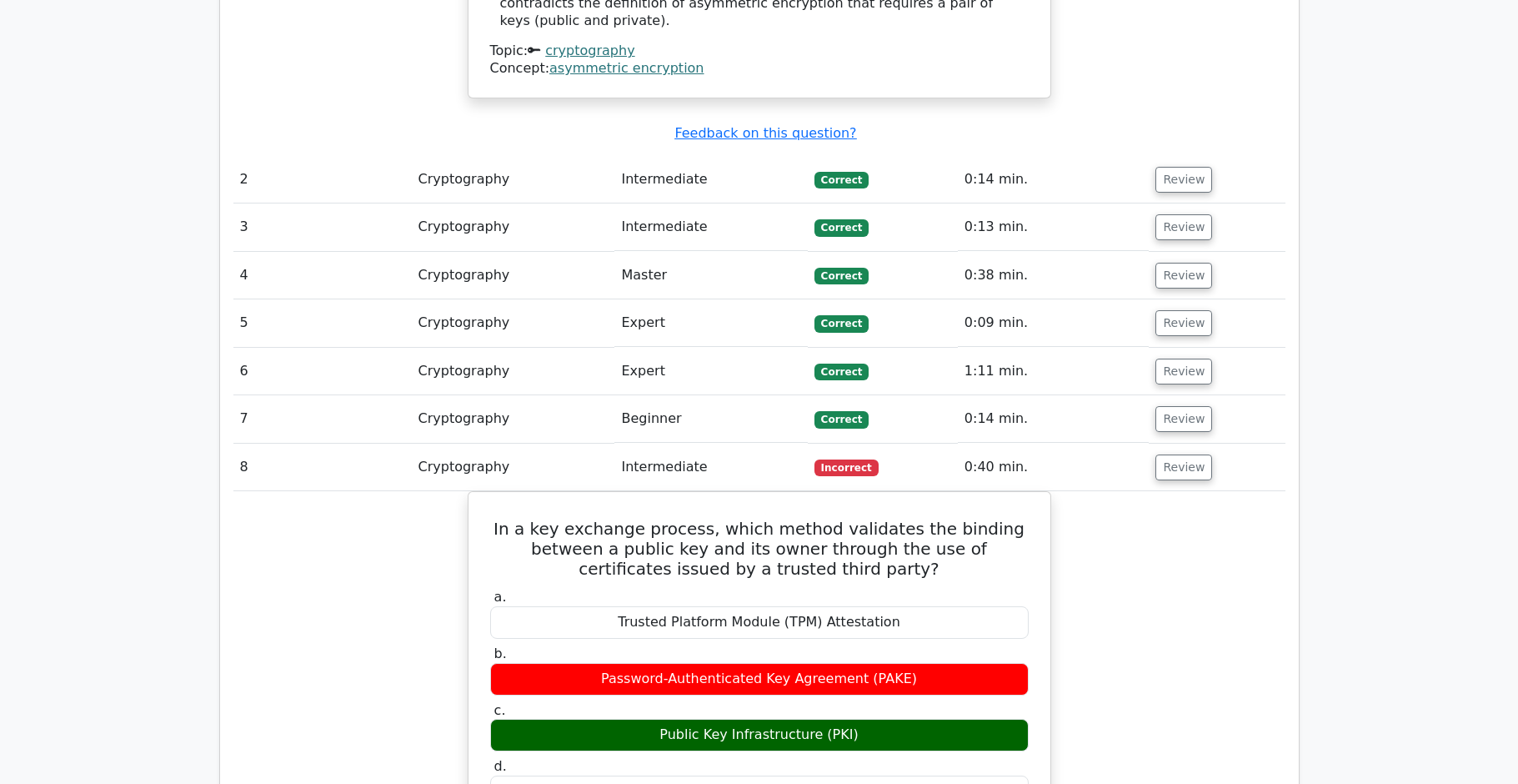
scroll to position [1898, 0]
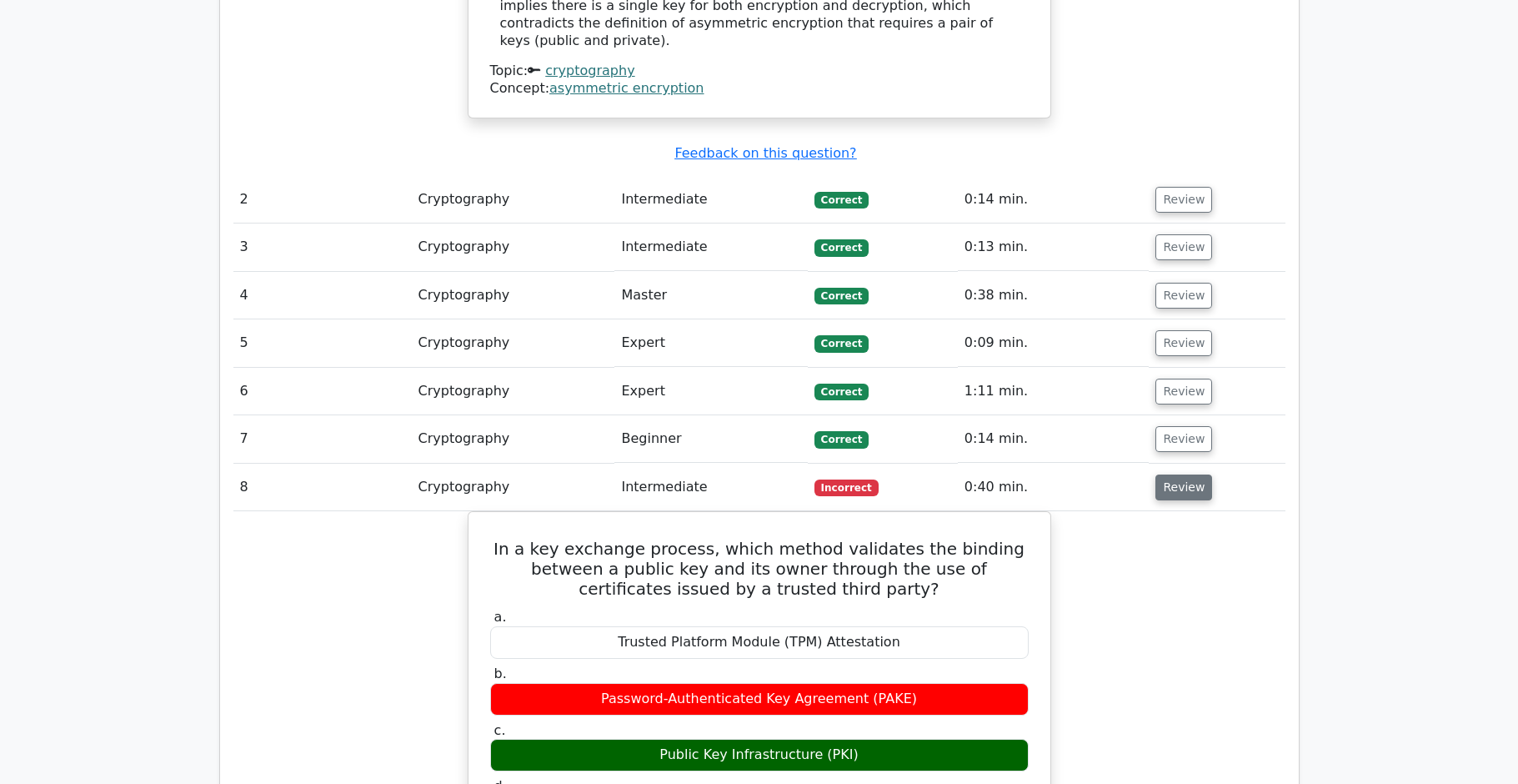
click at [1191, 474] on button "Review" at bounding box center [1183, 487] width 56 height 26
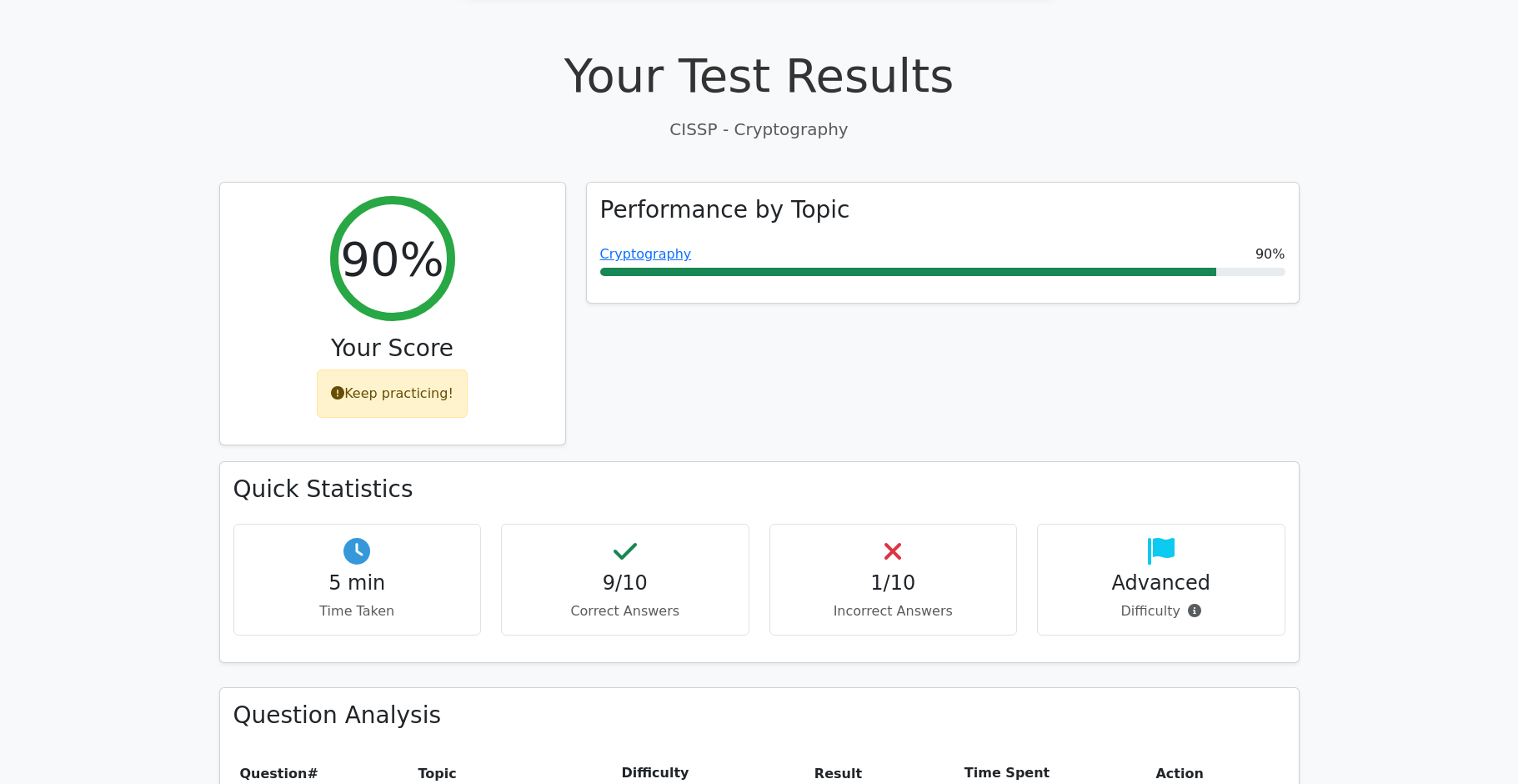
scroll to position [452, 0]
